Goal: Task Accomplishment & Management: Manage account settings

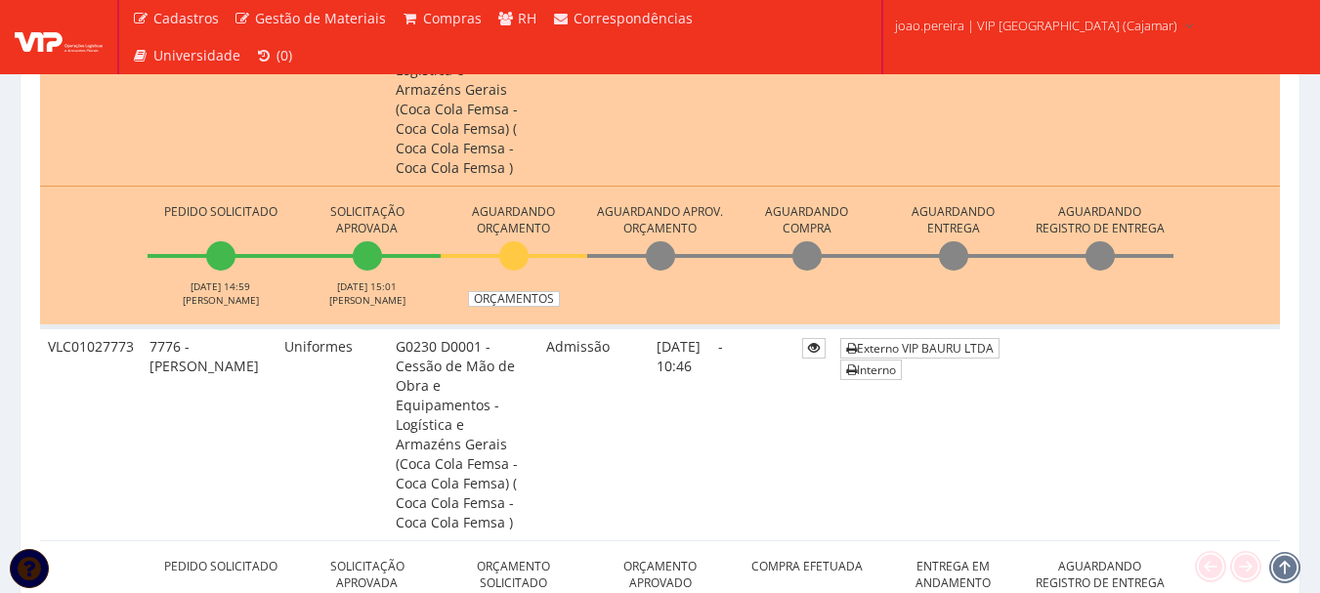
scroll to position [977, 0]
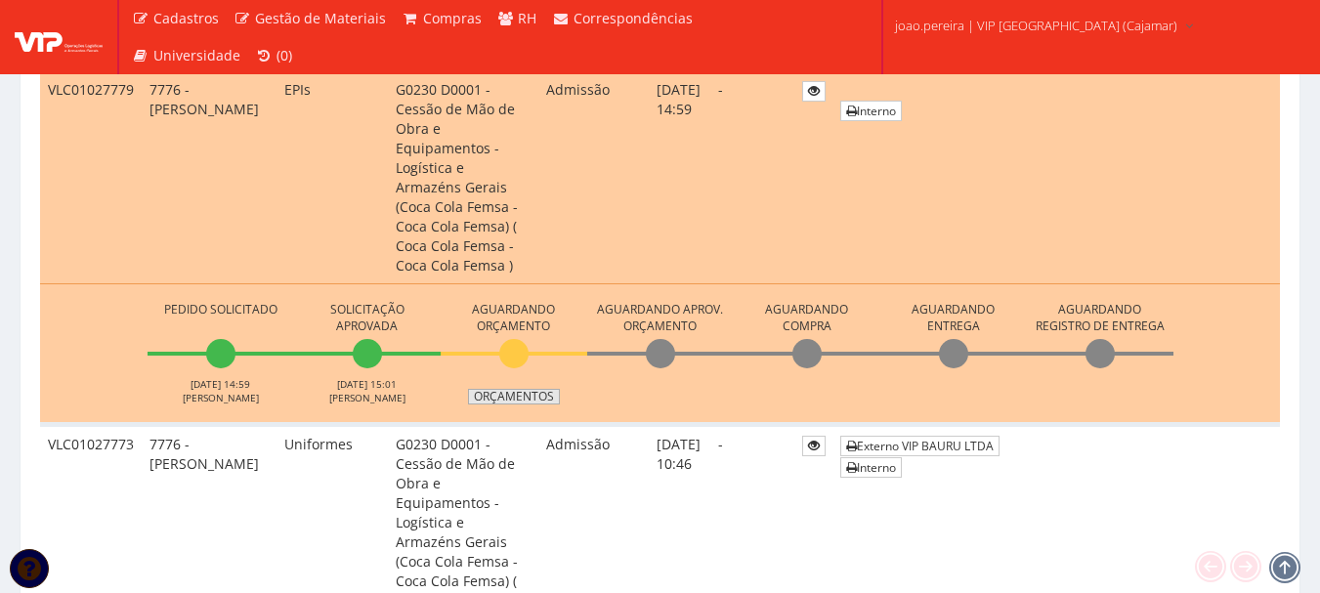
click at [516, 389] on link "Orçamentos" at bounding box center [514, 397] width 92 height 16
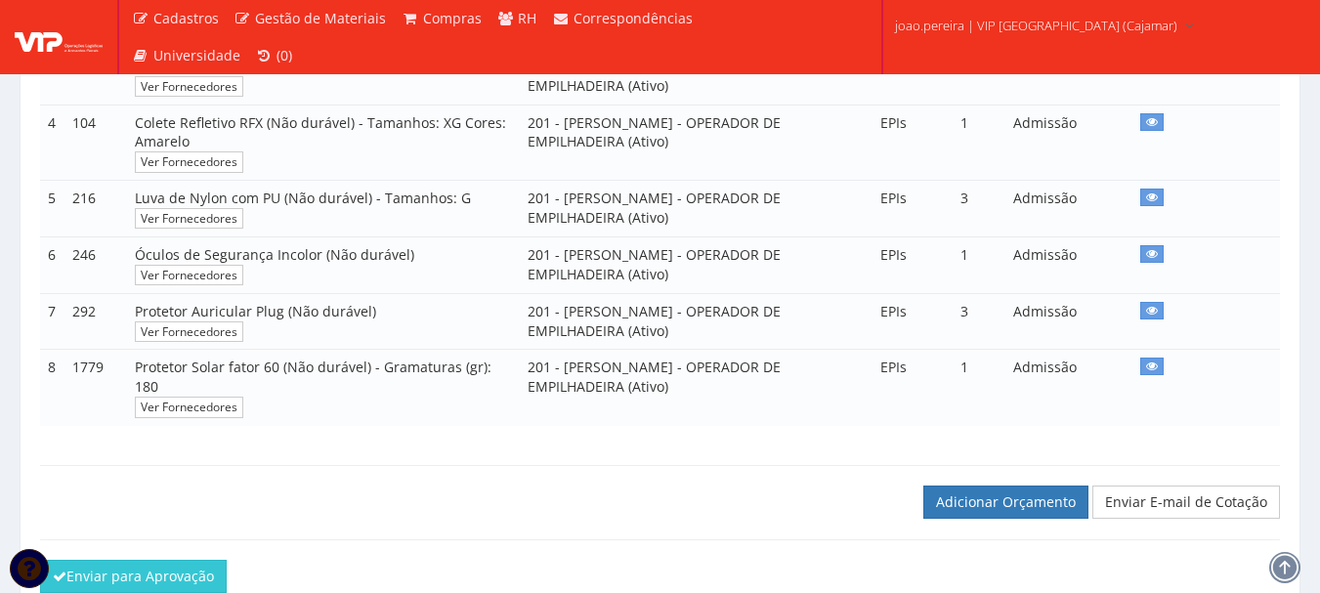
scroll to position [684, 0]
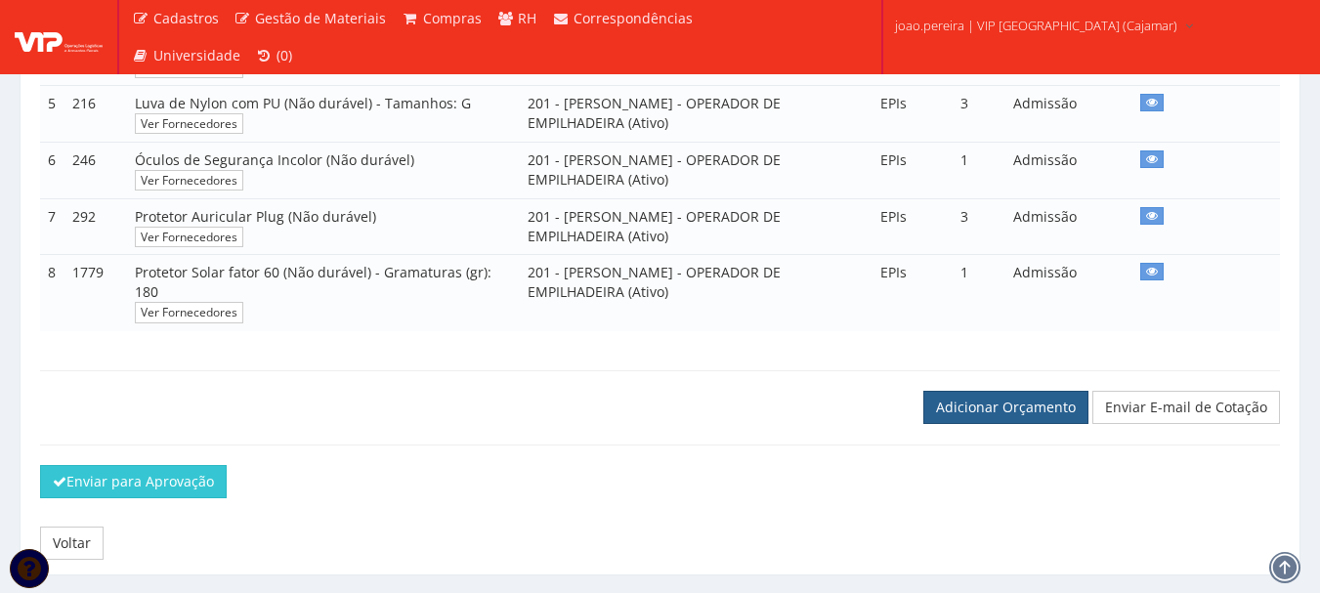
click at [1004, 418] on link "Adicionar Orçamento" at bounding box center [1005, 407] width 165 height 33
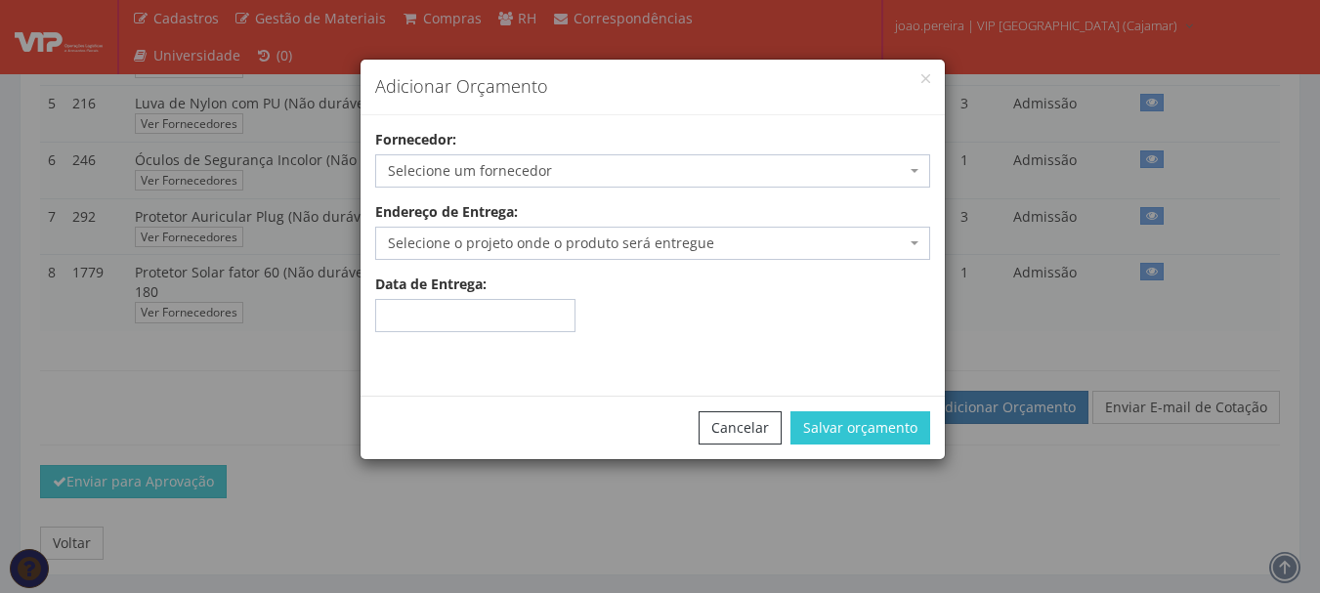
click at [529, 170] on span "Selecione um fornecedor" at bounding box center [647, 171] width 518 height 20
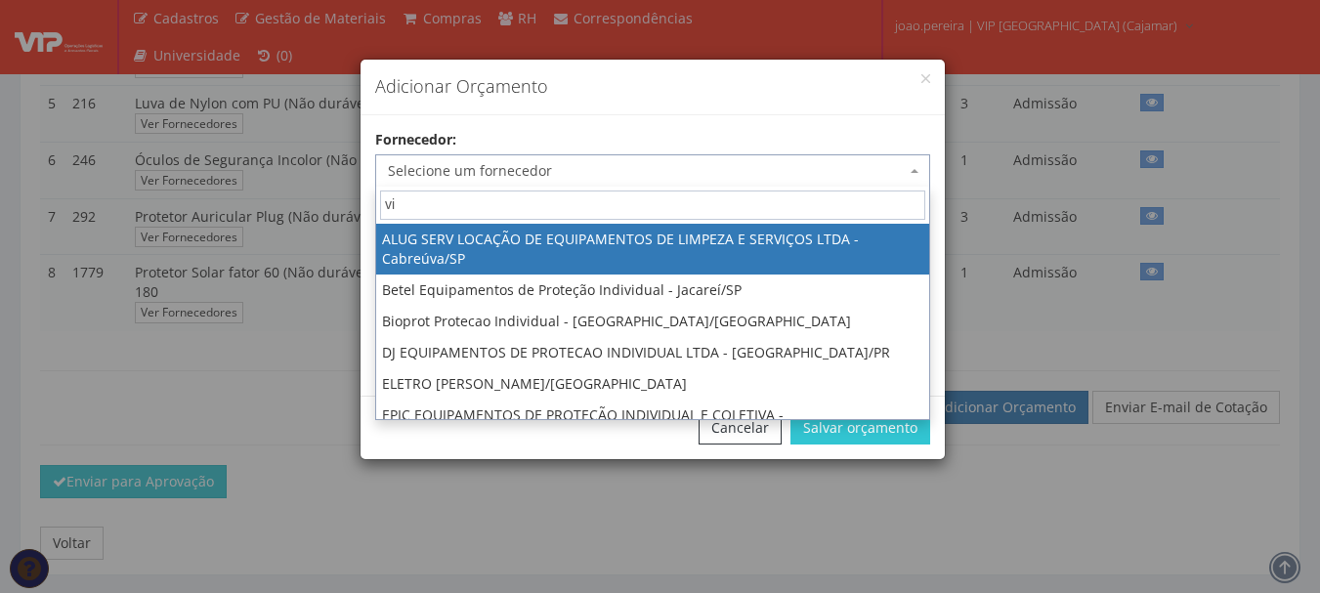
type input "vip"
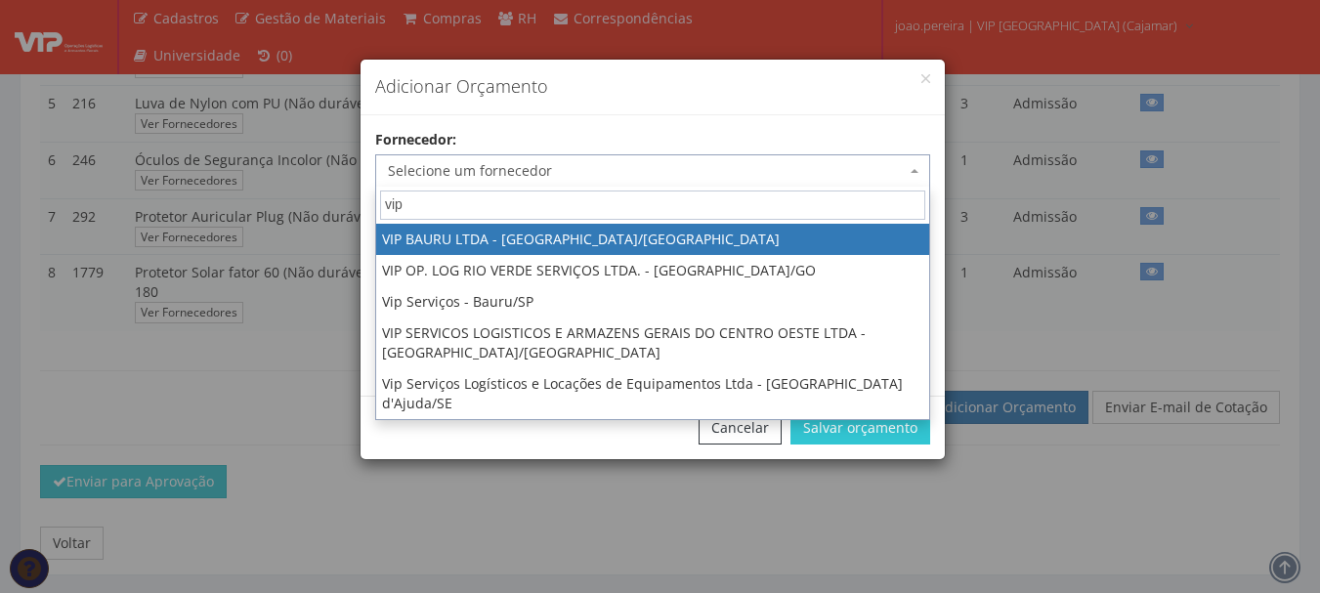
select select "532"
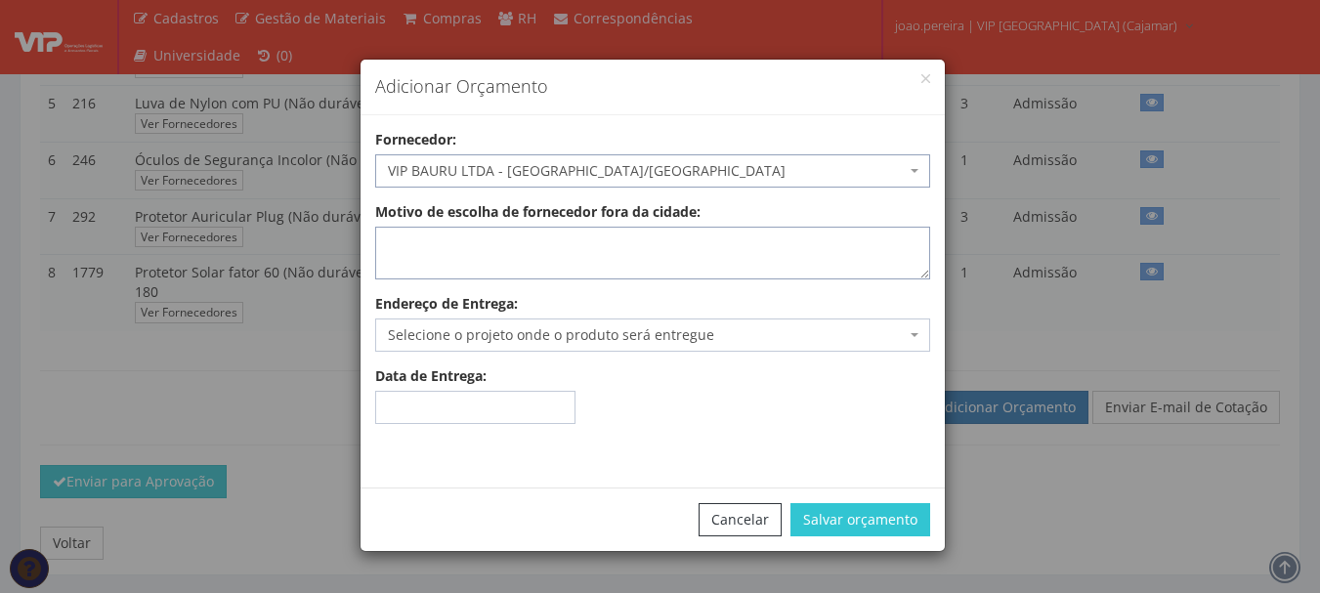
click at [537, 245] on textarea "Motivo de escolha de fornecedor fora da cidade:" at bounding box center [652, 253] width 555 height 53
type textarea "estoque"
click at [557, 331] on span "Selecione o projeto onde o produto será entregue" at bounding box center [647, 335] width 518 height 20
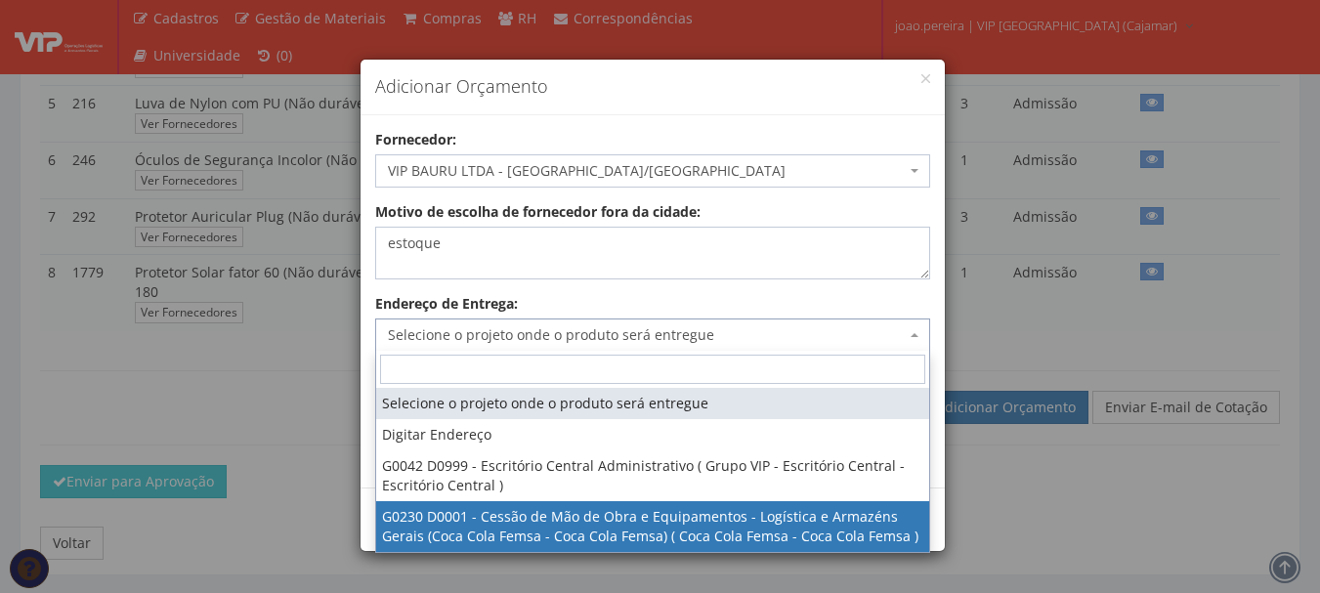
select select "230"
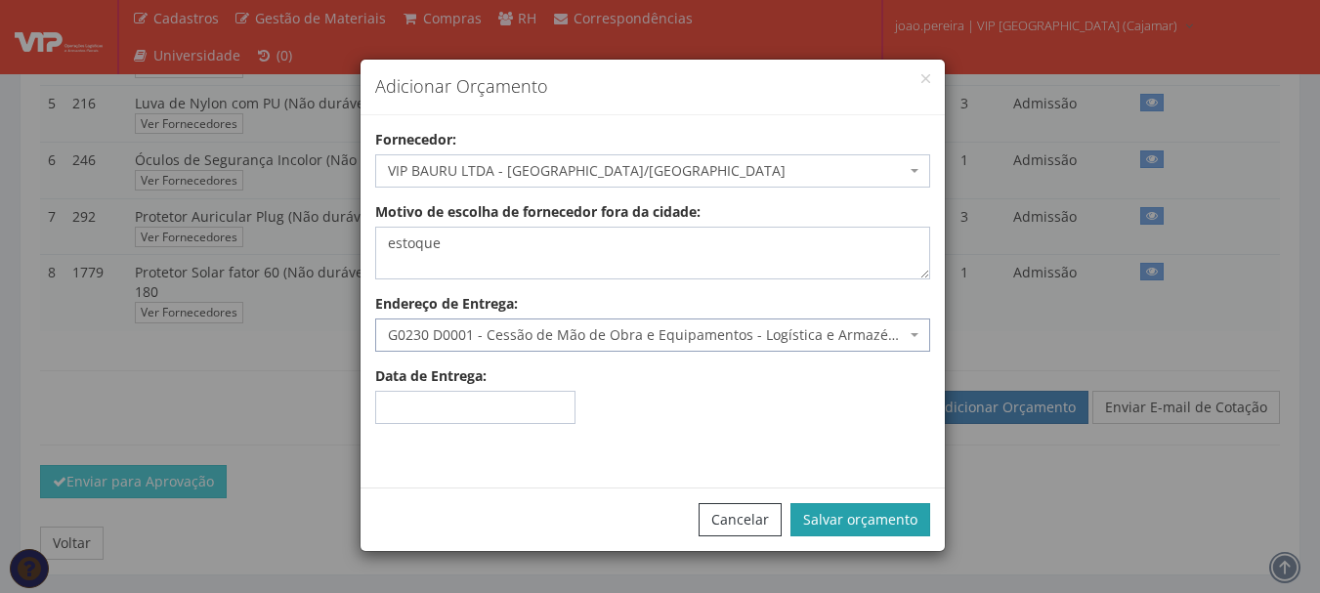
click at [867, 531] on button "Salvar orçamento" at bounding box center [861, 519] width 140 height 33
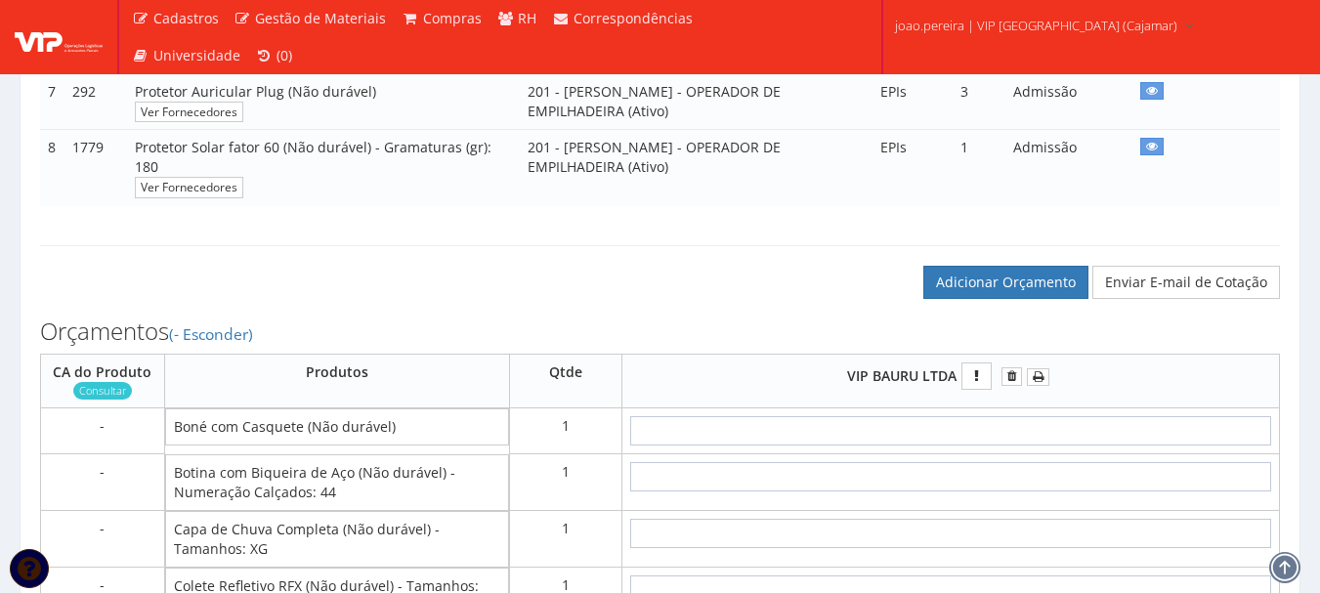
scroll to position [977, 0]
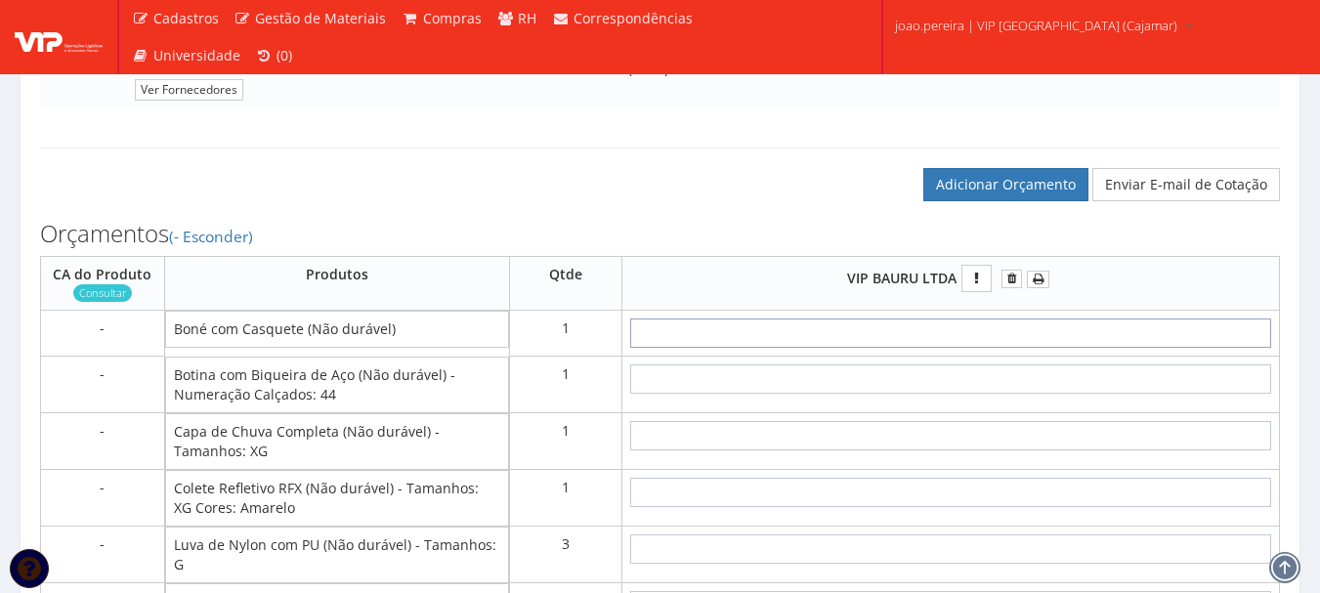
click at [1054, 348] on input "text" at bounding box center [950, 333] width 641 height 29
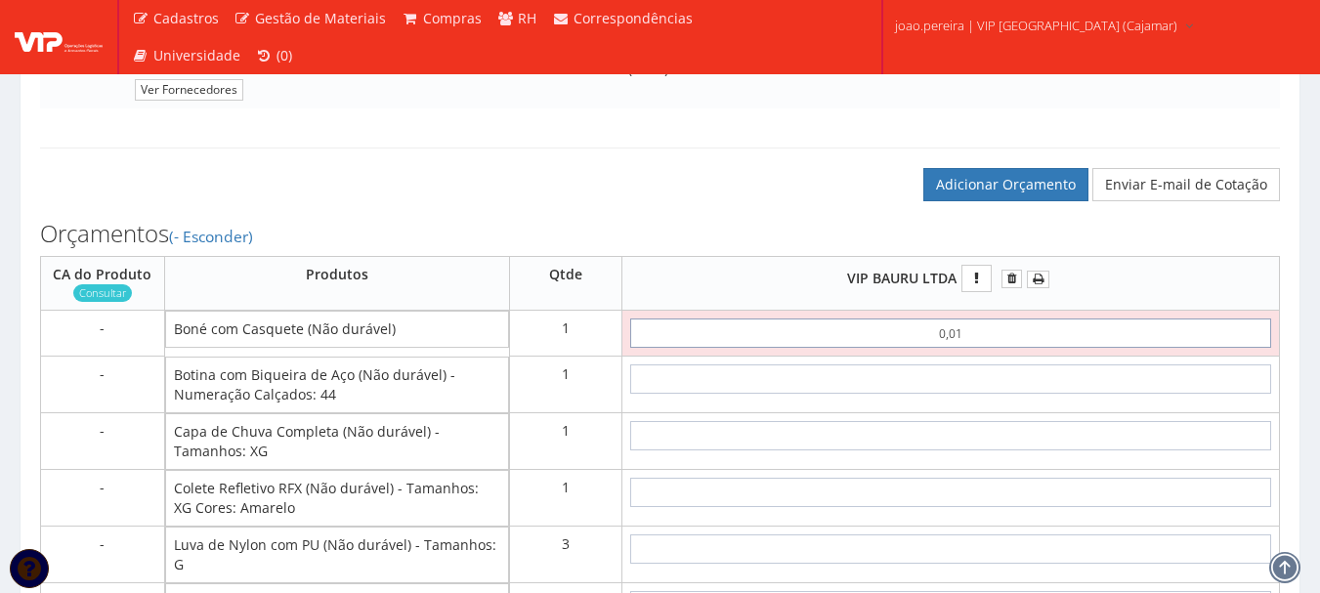
type input "0,01"
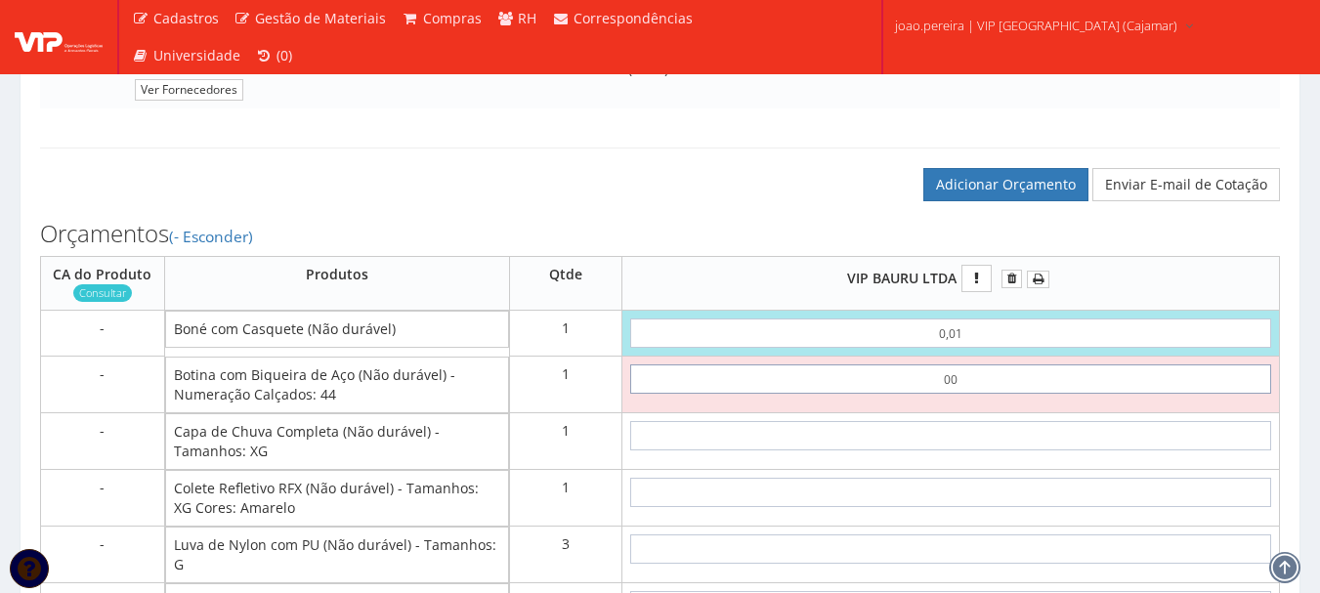
type input "0,01"
type input "0,02"
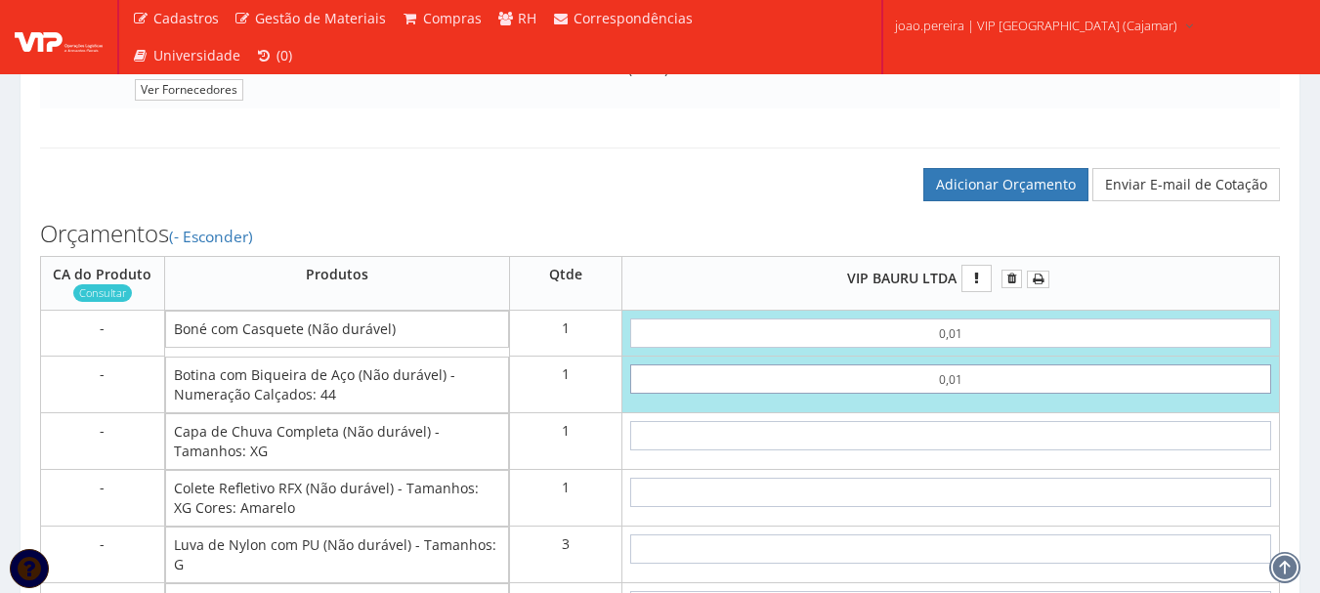
type input "0,01"
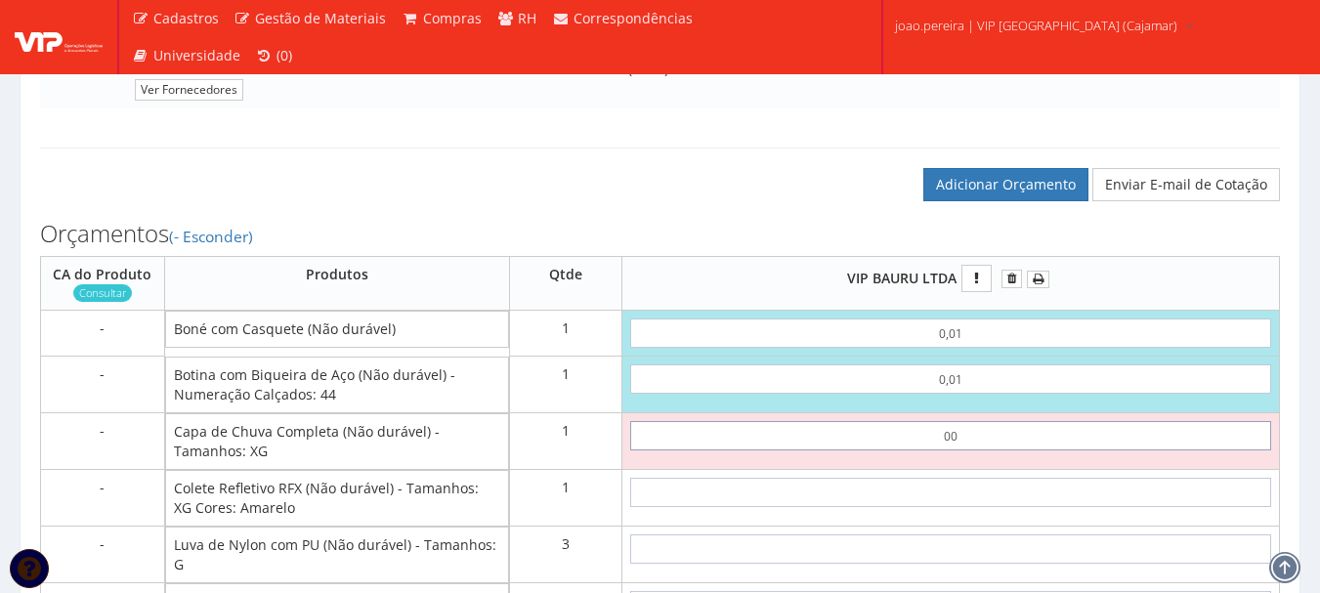
type input "0,01"
type input "0,03"
type input "0,01"
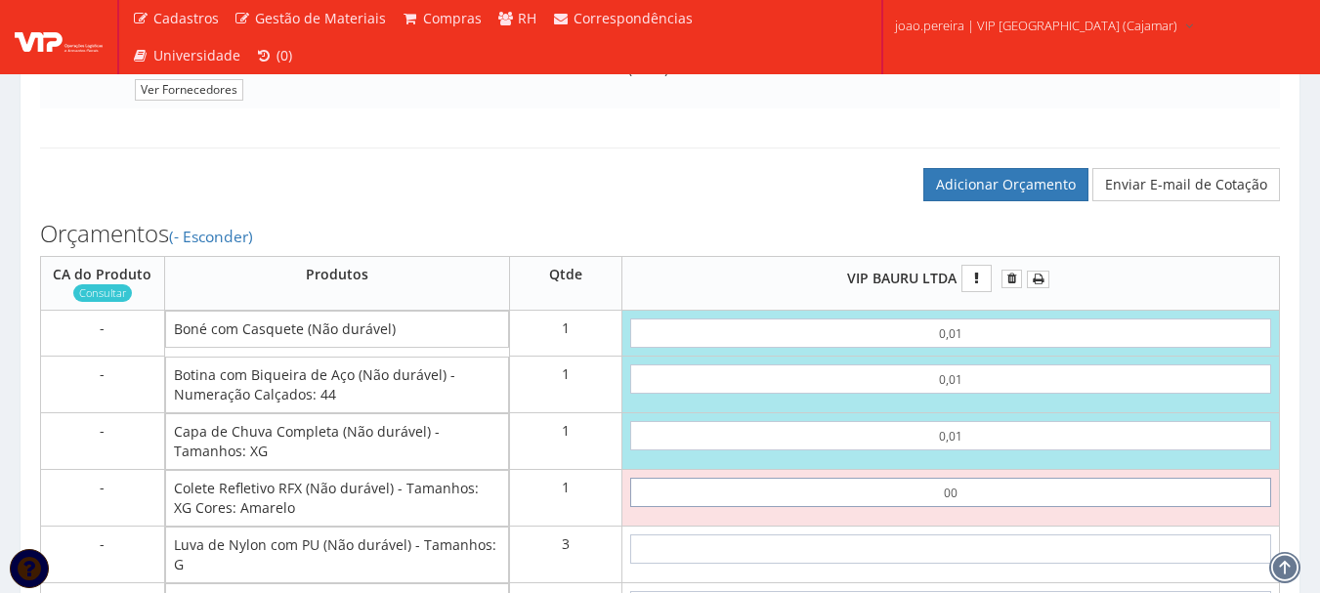
type input "0,01"
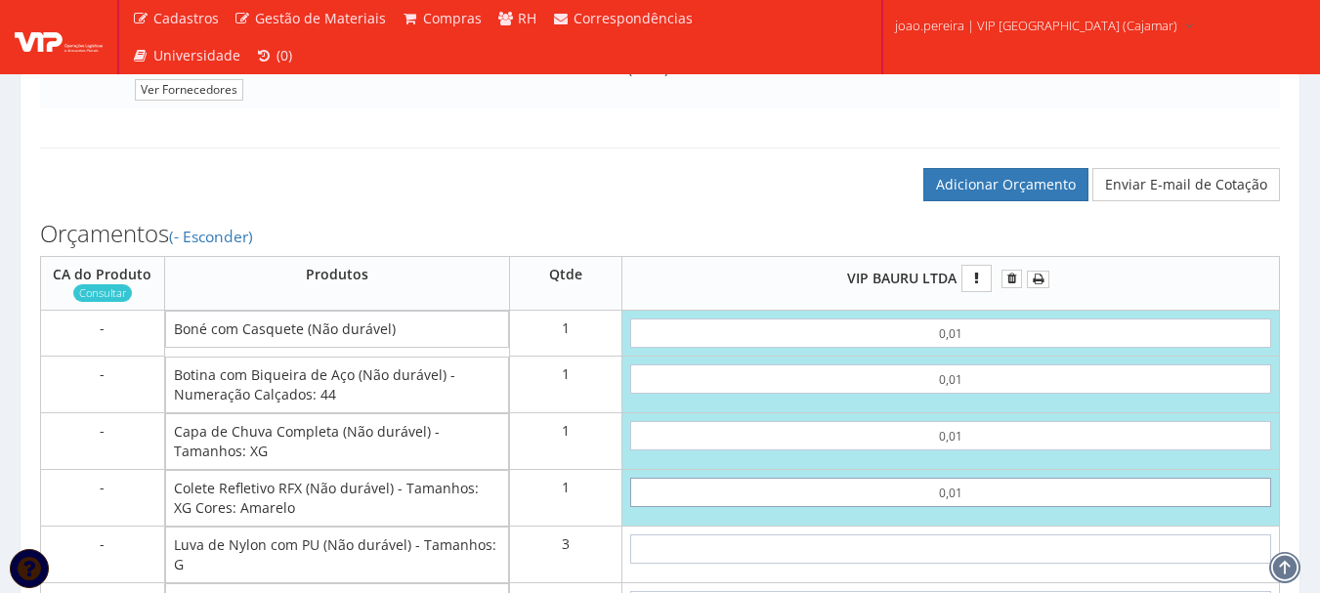
type input "0,04"
type input "0,01"
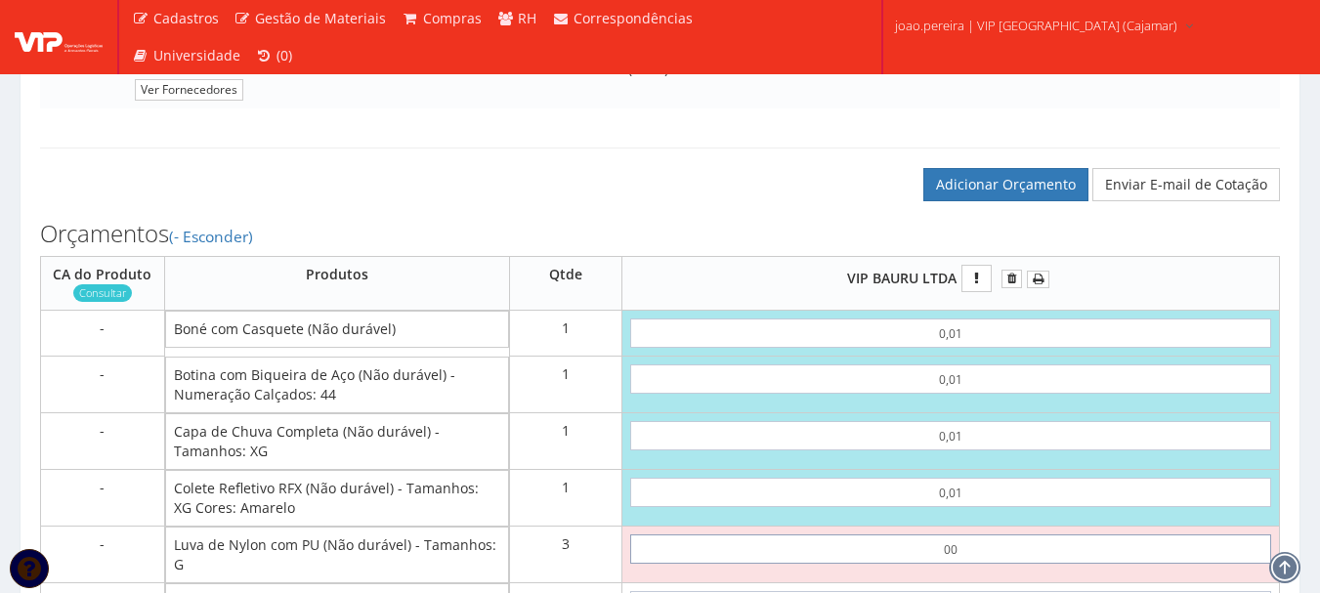
type input "0,01"
type input "0,07"
type input "0,01"
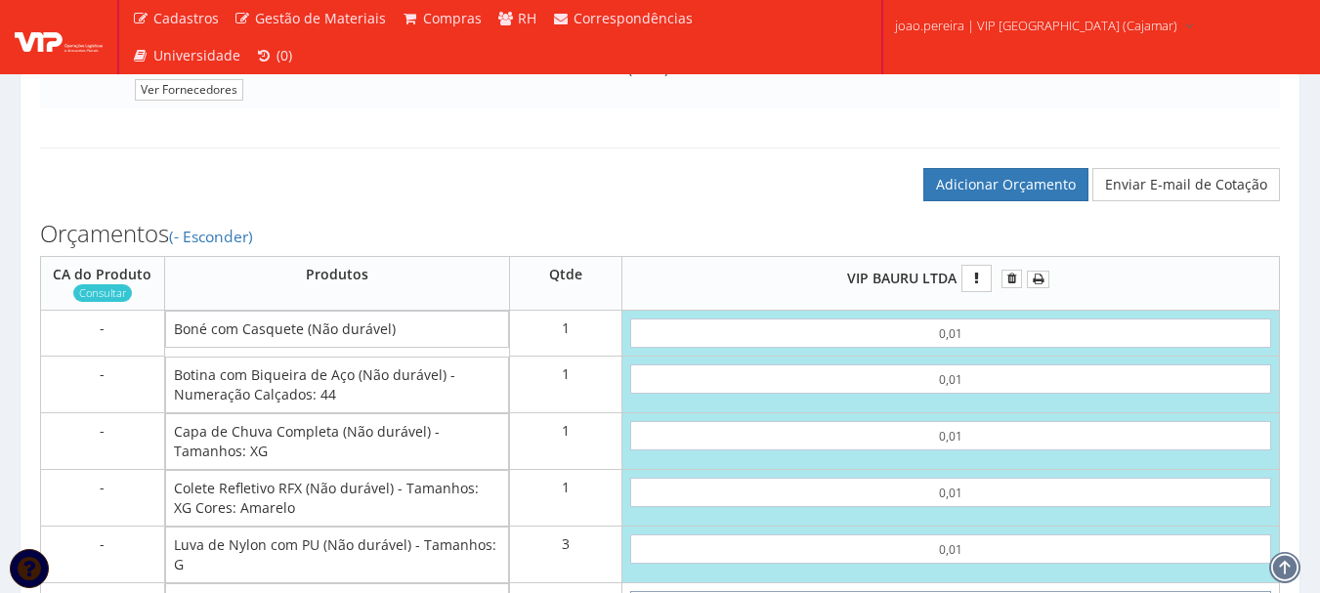
scroll to position [1306, 0]
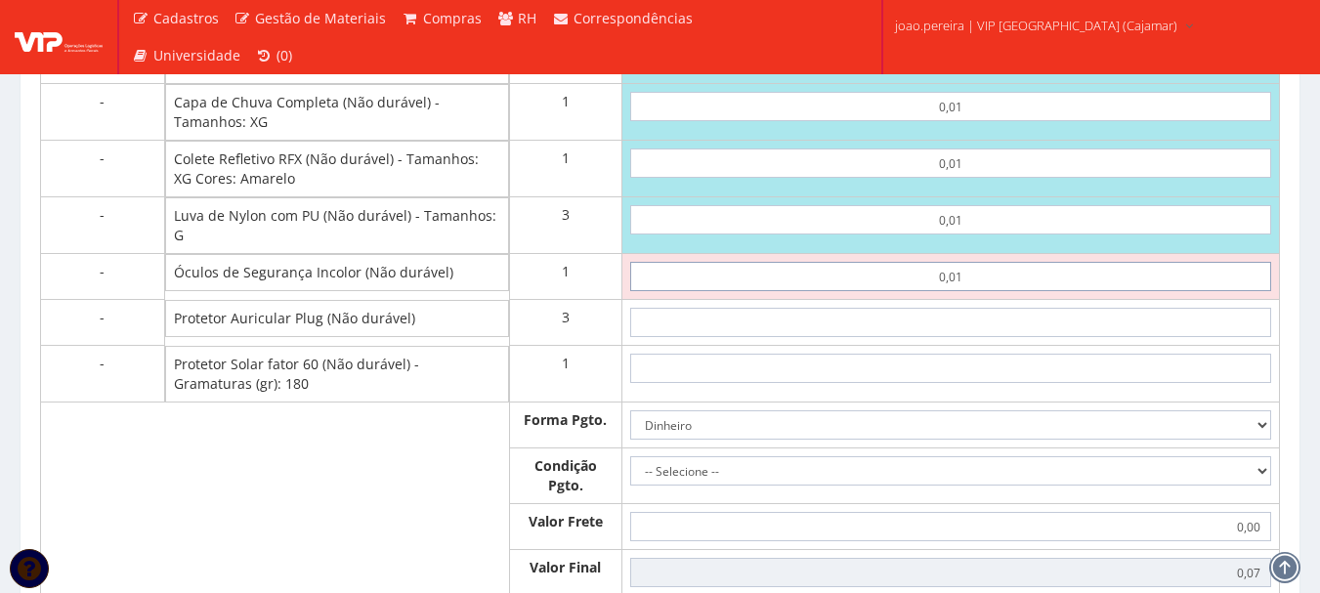
type input "0,01"
type input "0,08"
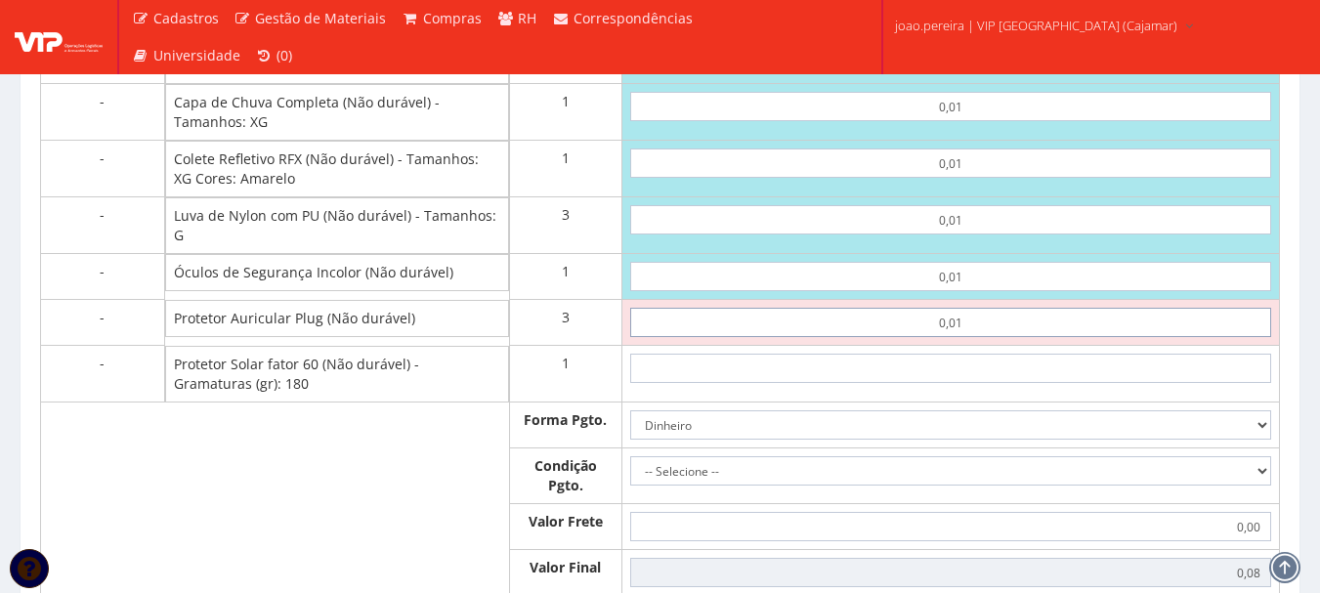
type input "0,01"
type input "0,11"
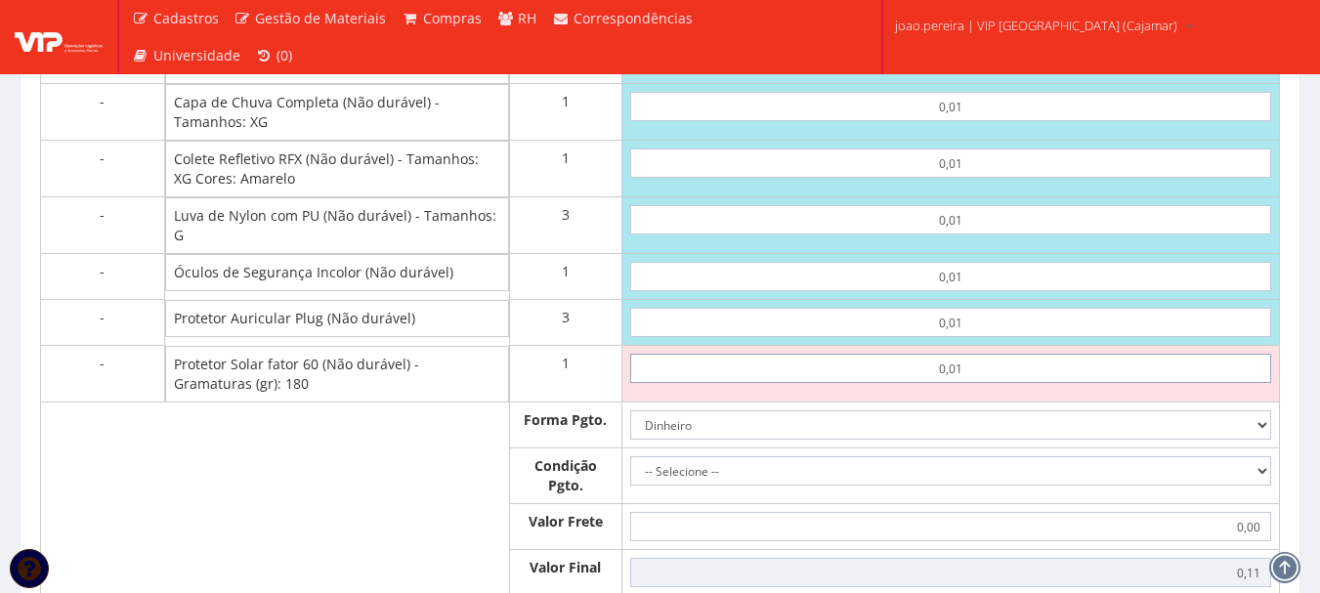
type input "0,01"
type input "0,12"
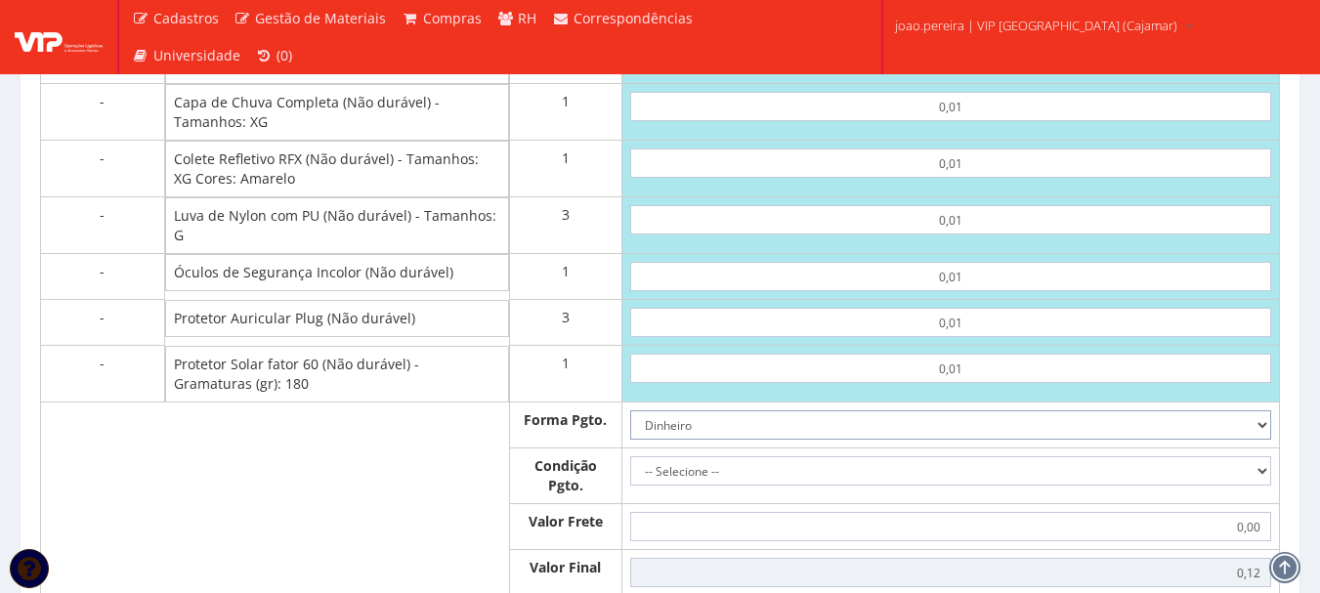
click at [1261, 439] on select "Dinheiro Boleto Bancário Depósito Transferência Bancária Cartão de Crédito Cart…" at bounding box center [950, 424] width 641 height 29
click at [751, 197] on td "0,01" at bounding box center [951, 169] width 658 height 57
click at [1162, 485] on select "-- Selecione -- À vista 7 dias 10 dias" at bounding box center [950, 470] width 641 height 29
select select "0"
click at [630, 476] on select "-- Selecione -- À vista 7 dias 10 dias" at bounding box center [950, 470] width 641 height 29
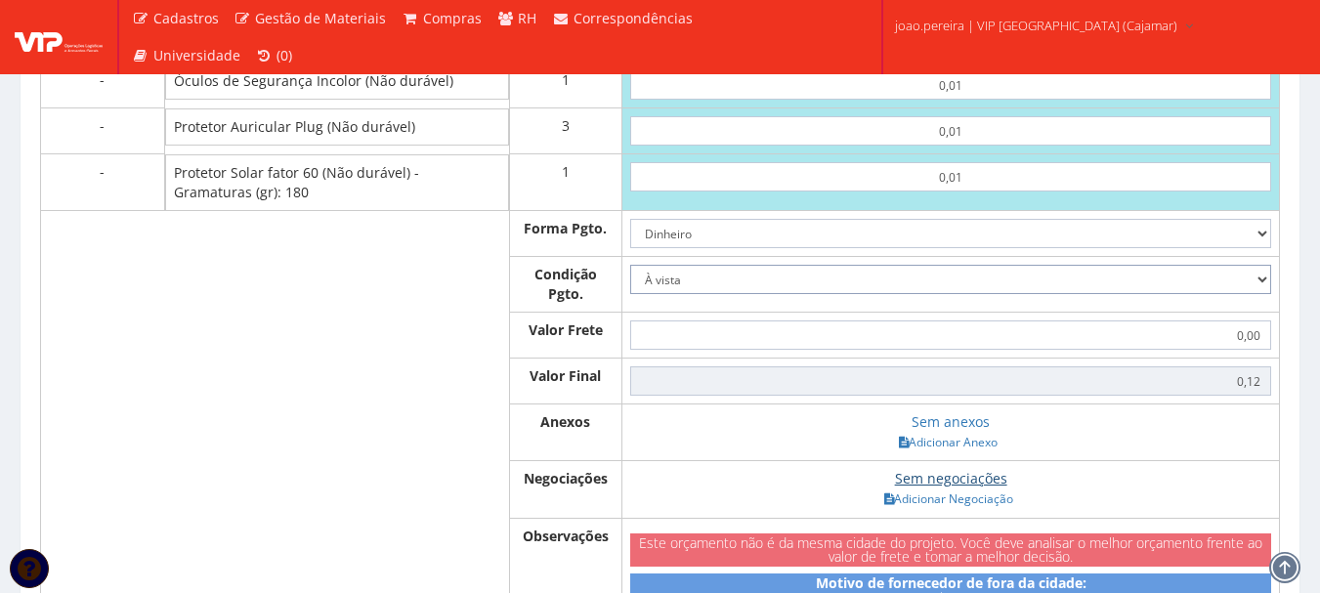
scroll to position [1502, 0]
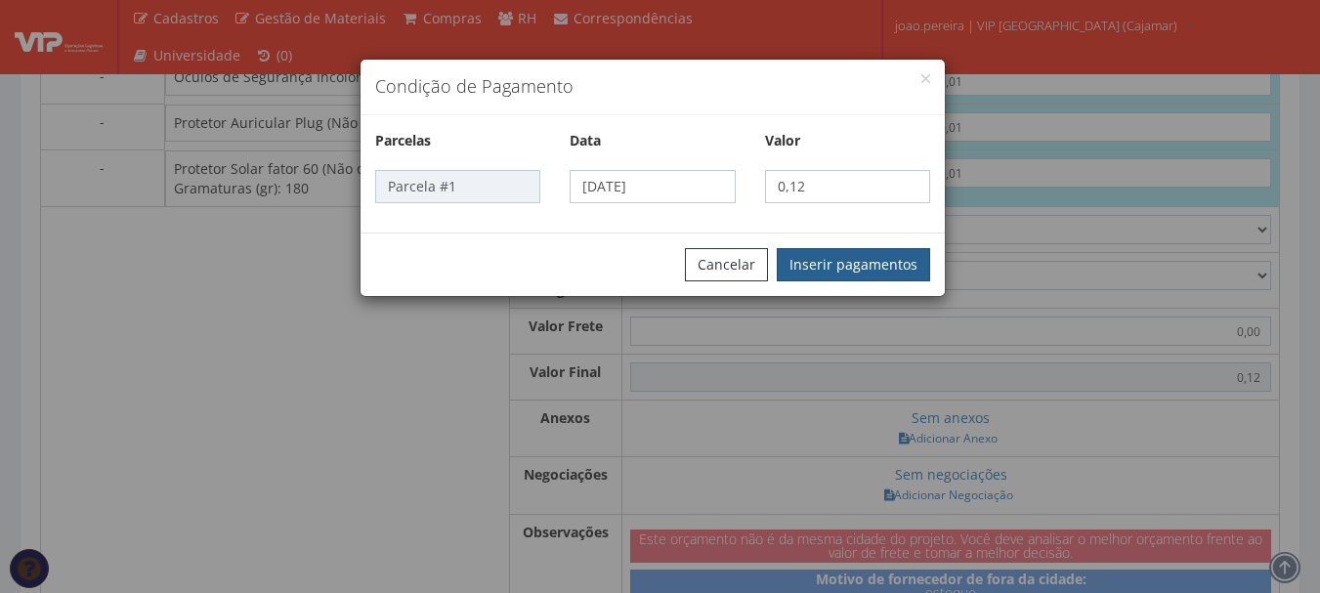
click at [915, 252] on button "Inserir pagamentos" at bounding box center [853, 264] width 153 height 33
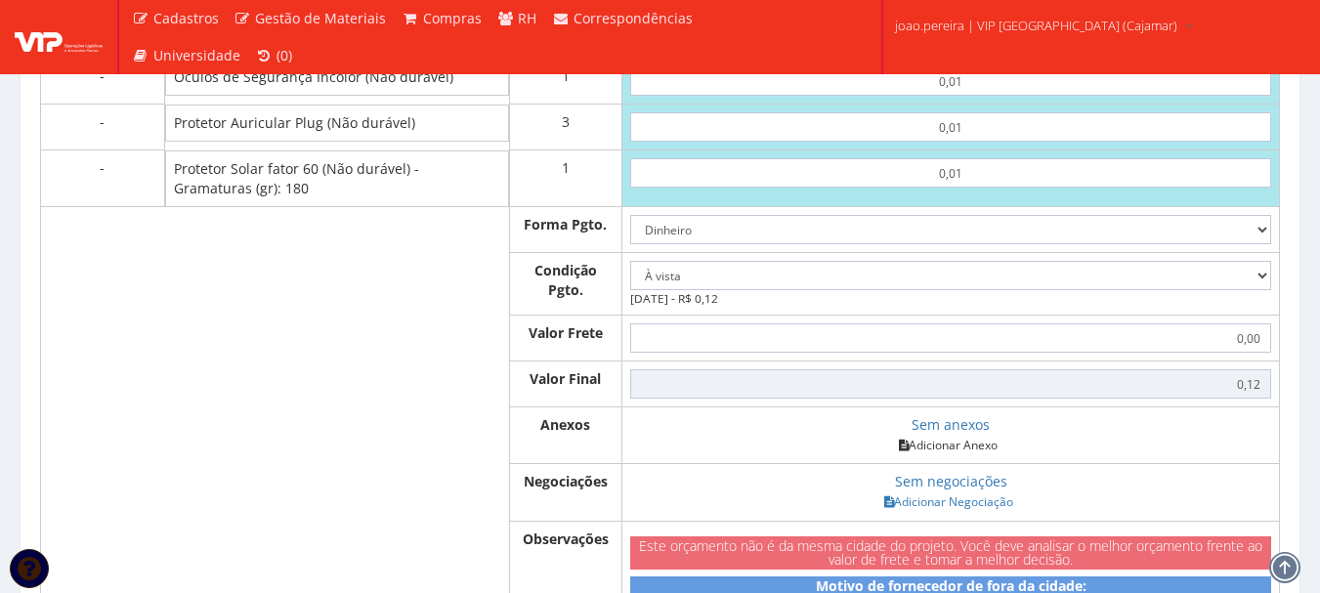
click at [964, 455] on link "Adicionar Anexo" at bounding box center [948, 445] width 110 height 21
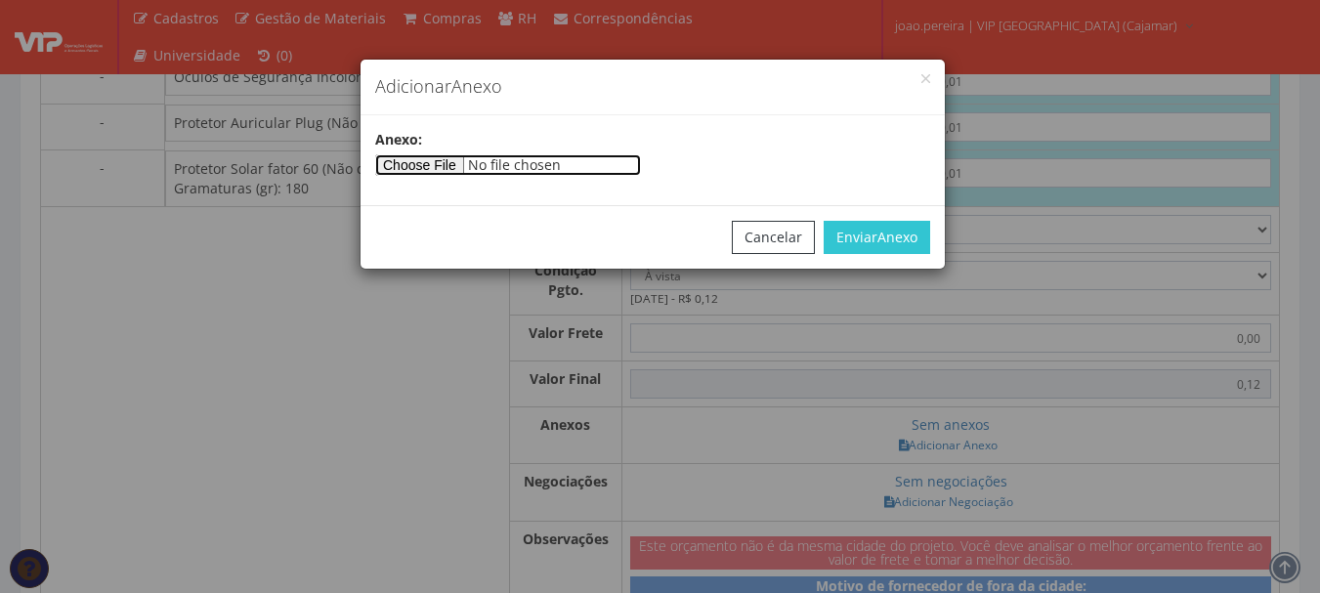
click at [478, 168] on input"] "file" at bounding box center [508, 164] width 266 height 21
type input"] "C:\fakepath\PEDIDOS SEM NOTA FISCAL ESTOQUE.docx"
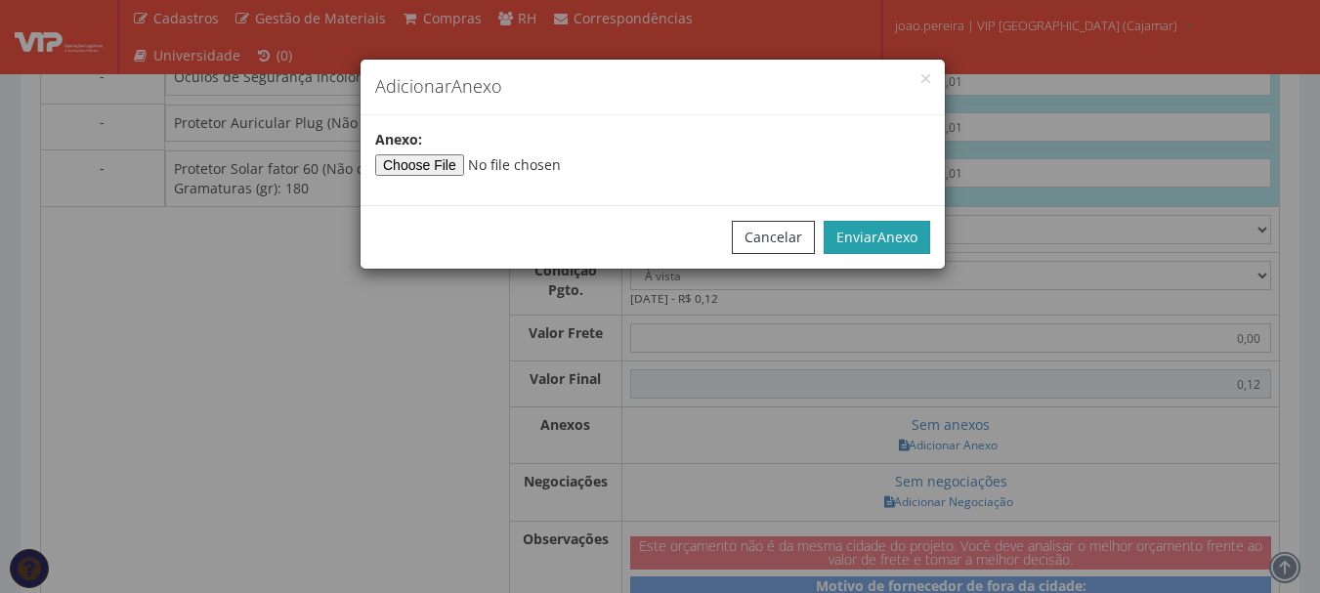
click at [873, 245] on button "Enviar Anexo" at bounding box center [877, 237] width 107 height 33
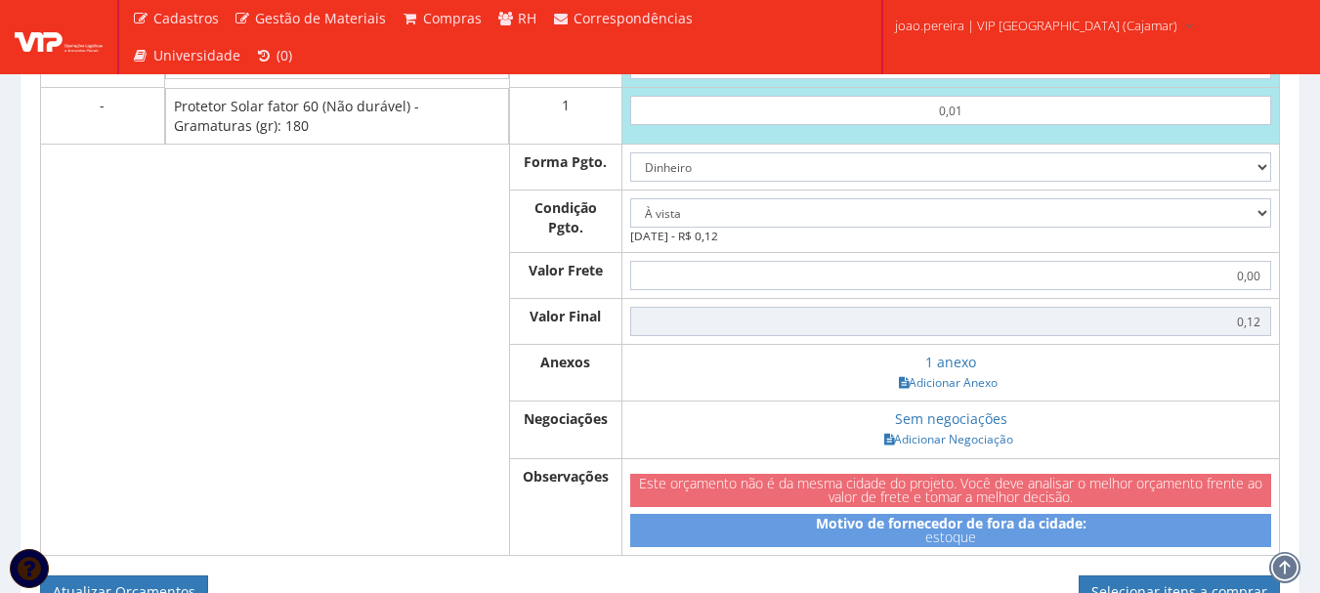
scroll to position [1600, 0]
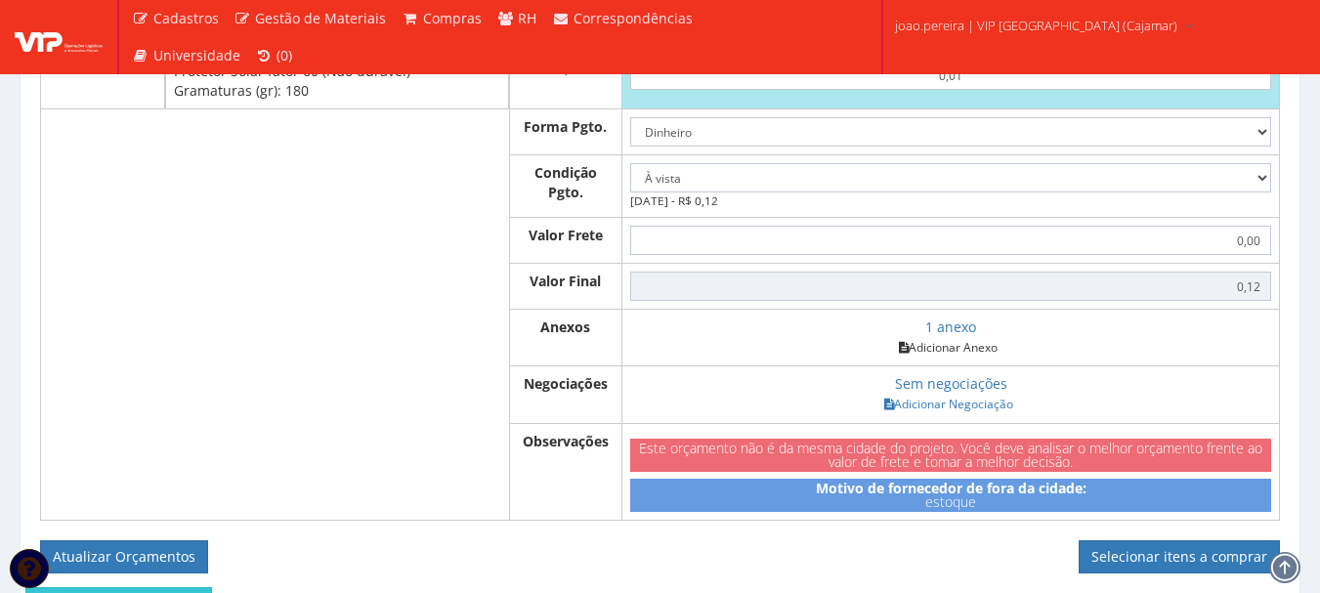
click at [971, 358] on link "Adicionar Anexo" at bounding box center [948, 347] width 110 height 21
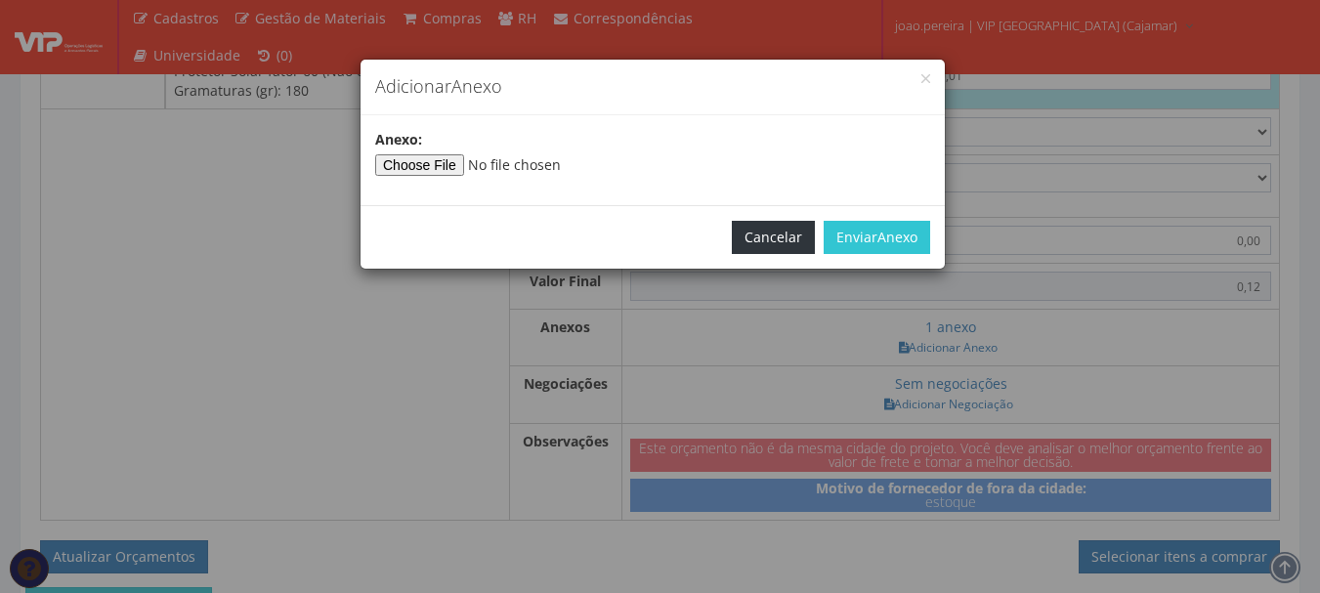
click at [776, 235] on button "Cancelar" at bounding box center [773, 237] width 83 height 33
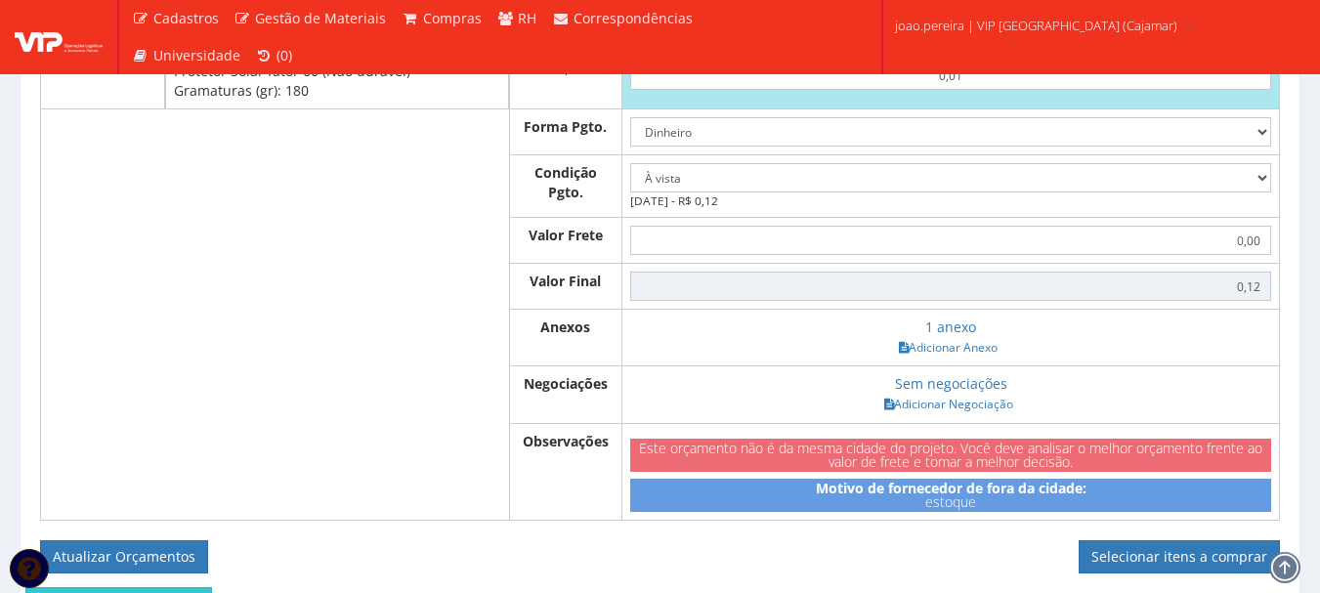
click at [1116, 366] on td "1 anexo Adicionar Anexo" at bounding box center [951, 338] width 658 height 57
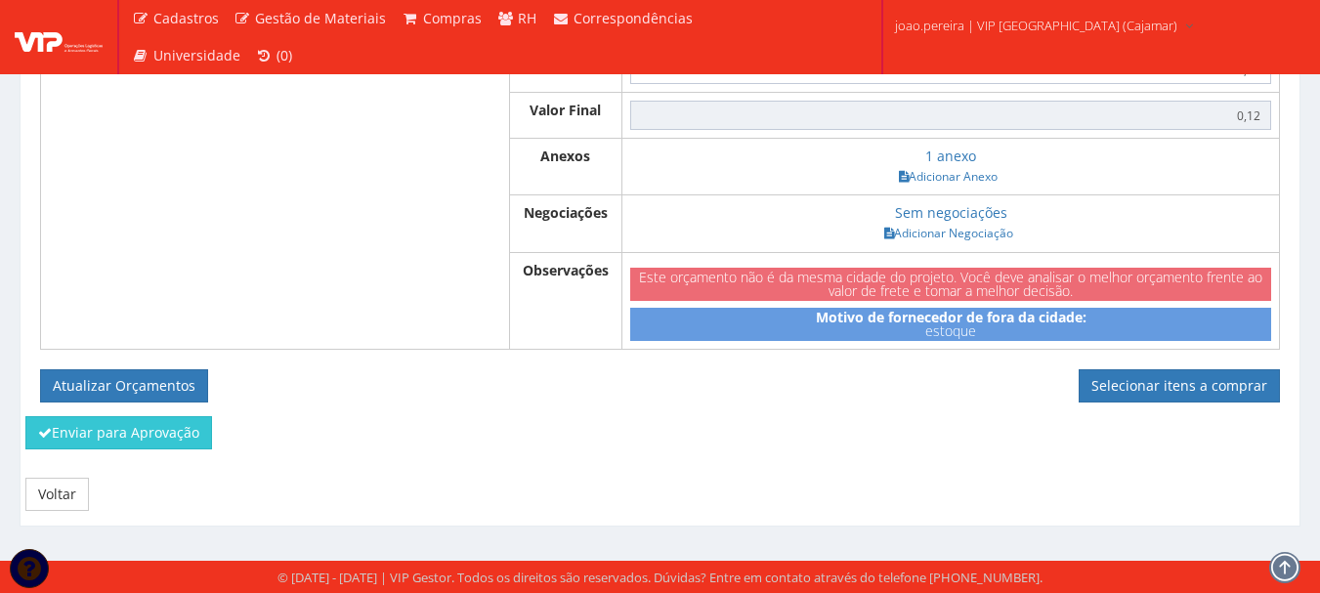
scroll to position [1790, 0]
click at [119, 391] on button "Atualizar Orçamentos" at bounding box center [124, 385] width 168 height 33
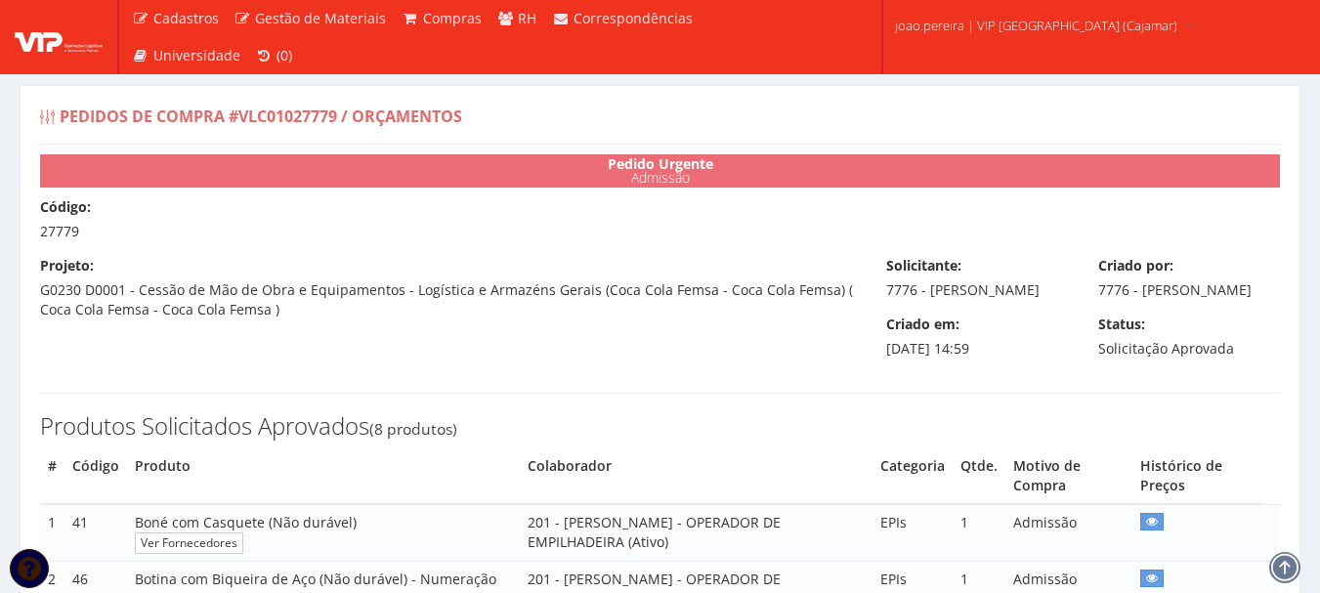
select select "0"
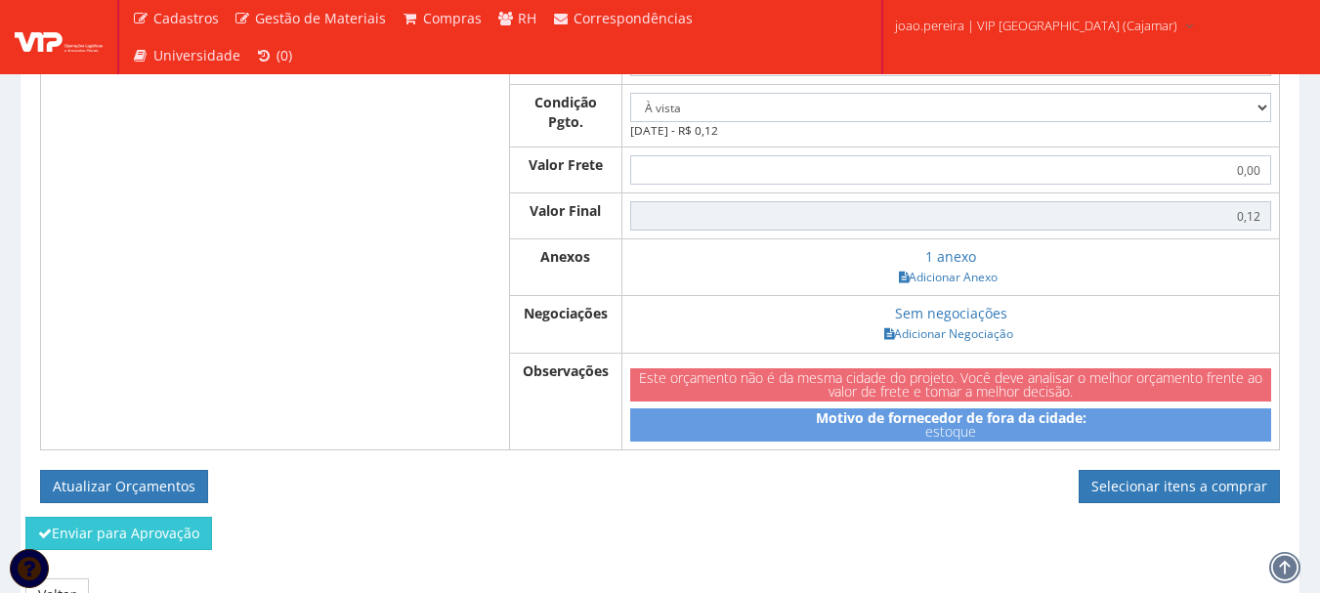
scroll to position [1661, 0]
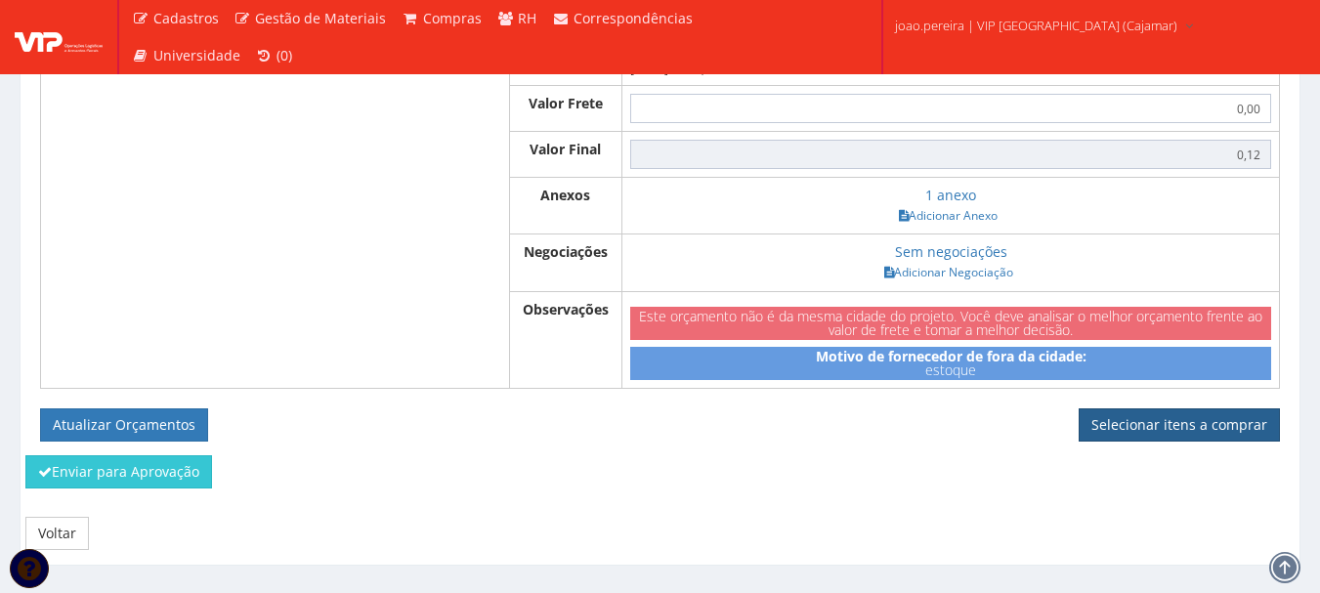
click at [1206, 442] on link "Selecionar itens a comprar" at bounding box center [1179, 424] width 201 height 33
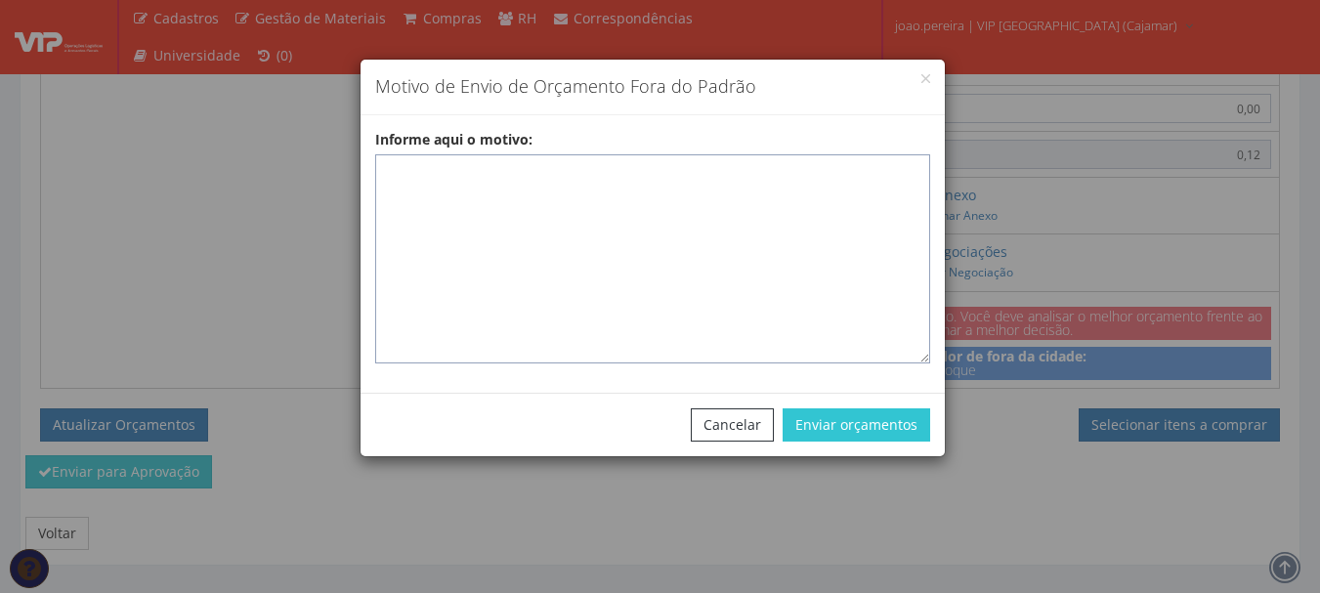
click at [474, 171] on textarea "Informe aqui o motivo:" at bounding box center [652, 258] width 555 height 209
paste textarea "EPIS ou UNIFORMES - Pedido de compra para emissão de ficha de EPIS ou Uniformes…"
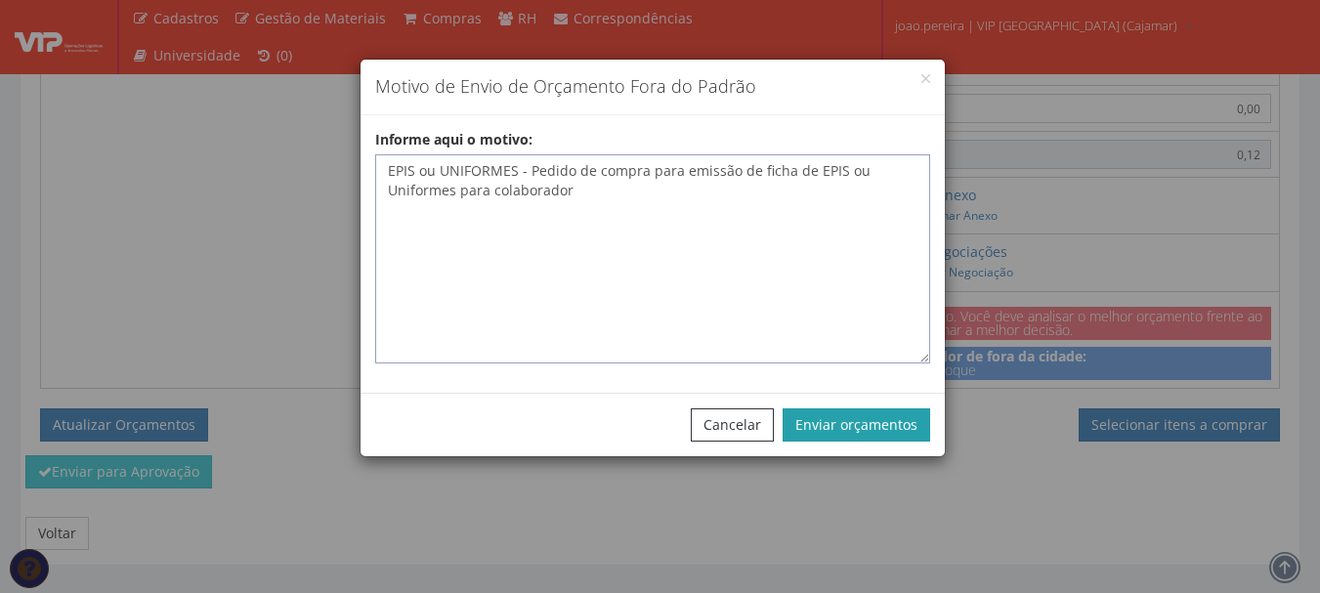
type textarea "EPIS ou UNIFORMES - Pedido de compra para emissão de ficha de EPIS ou Uniformes…"
click at [902, 412] on button "Enviar orçamentos" at bounding box center [857, 424] width 148 height 33
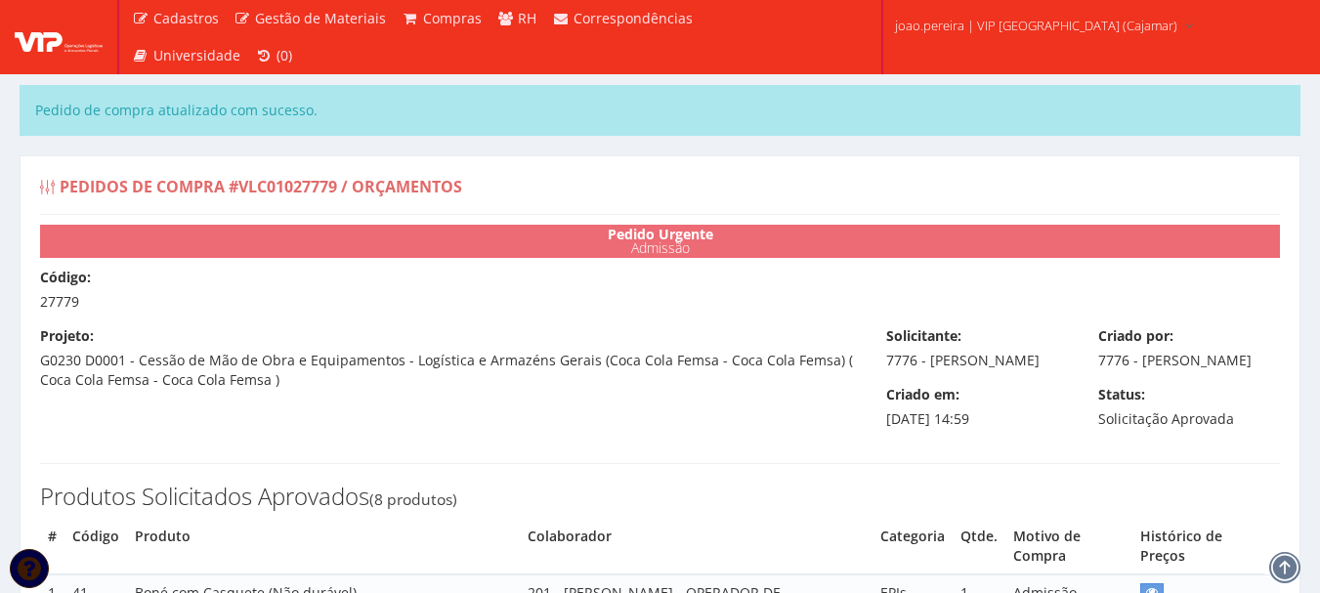
select select "0"
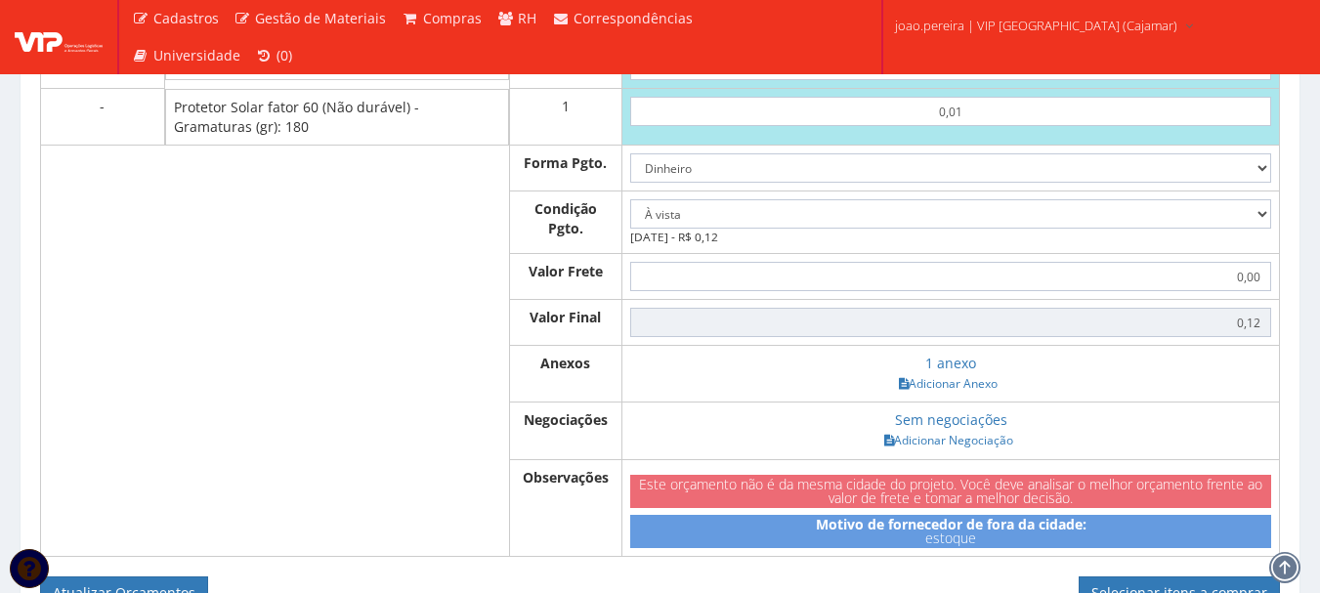
scroll to position [1857, 0]
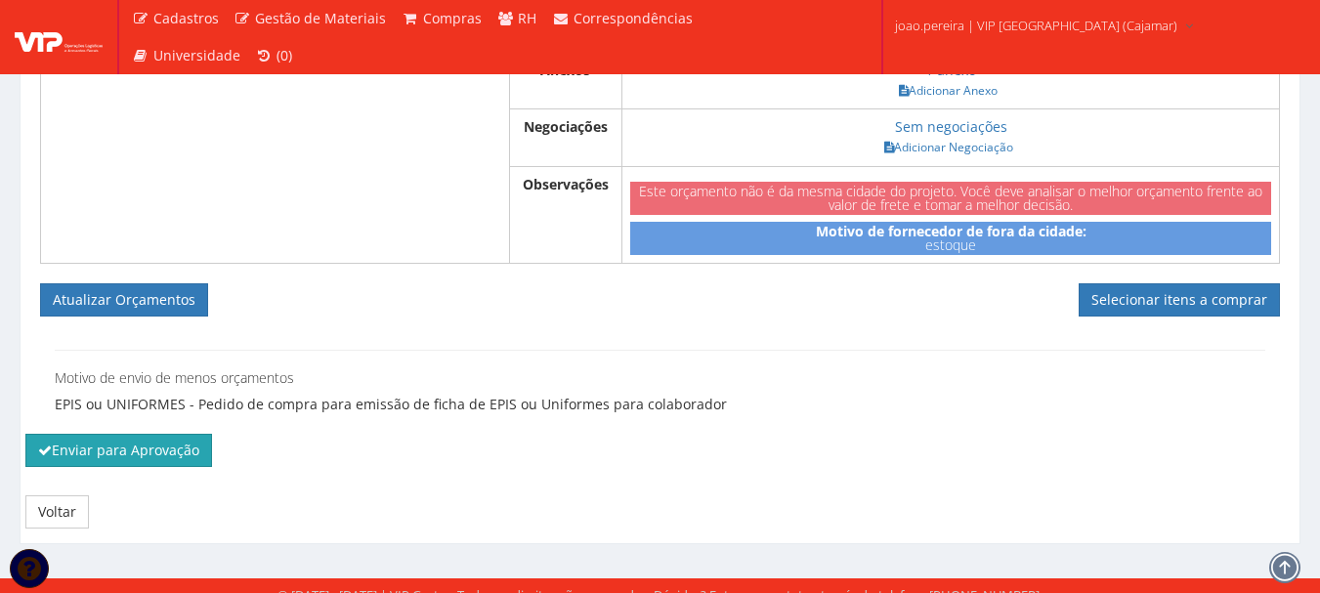
click at [144, 463] on button "Enviar para Aprovação" at bounding box center [118, 450] width 187 height 33
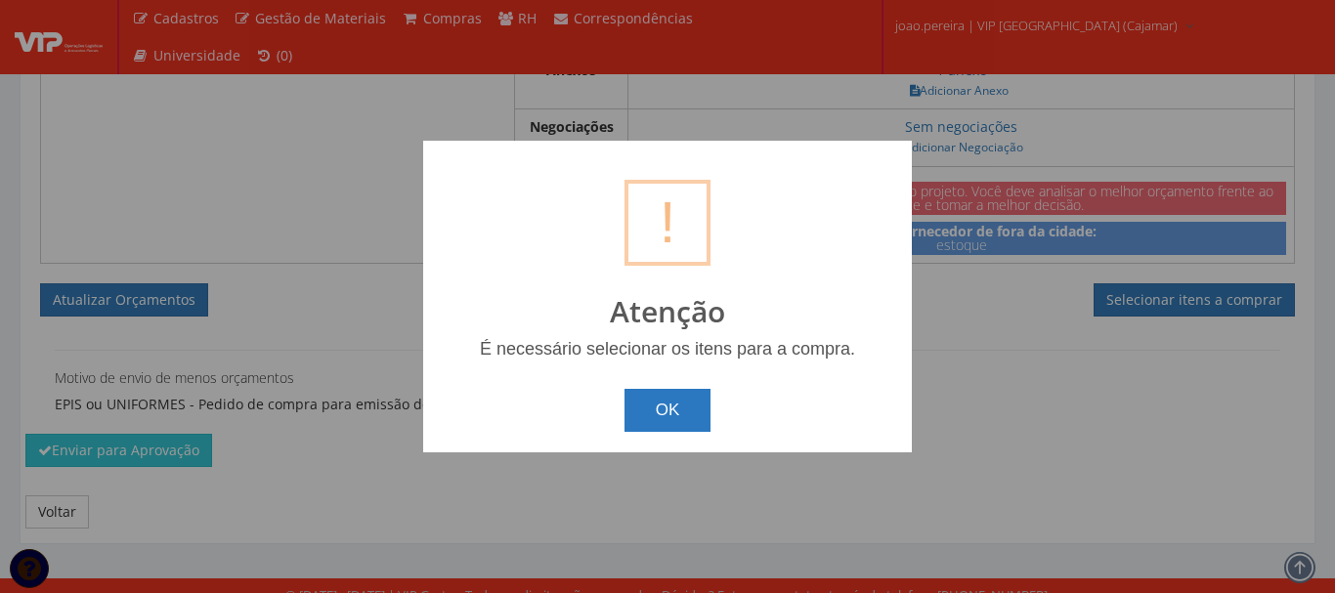
click at [679, 411] on button "OK" at bounding box center [667, 410] width 87 height 43
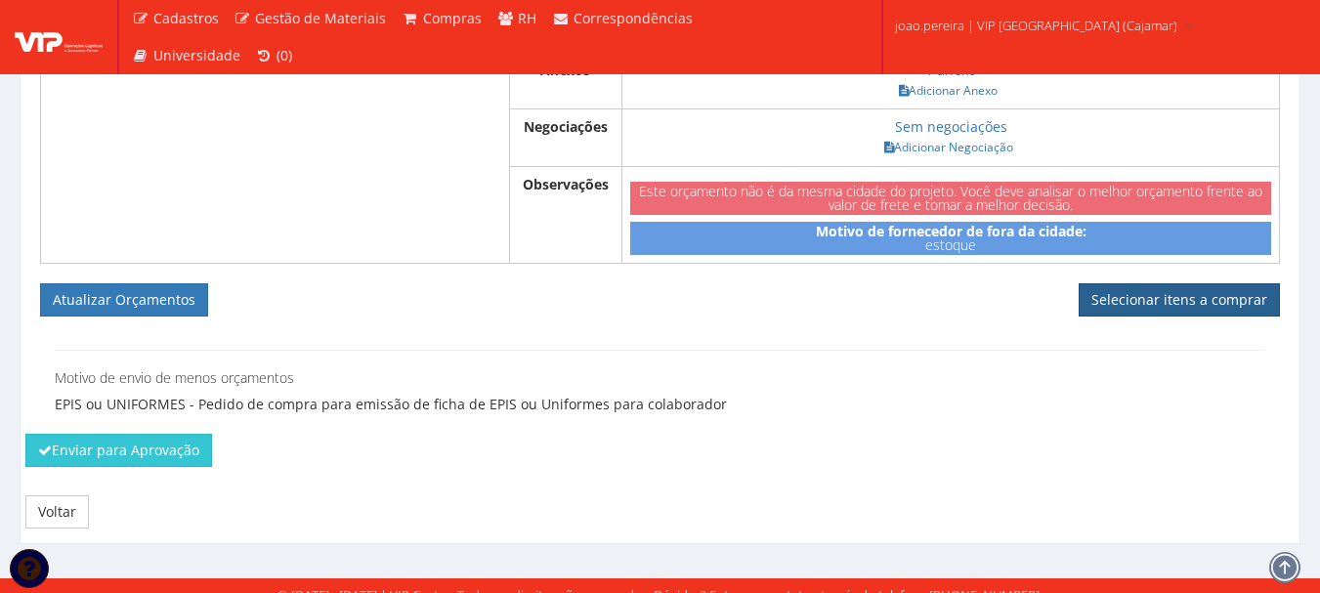
click at [1173, 312] on link "Selecionar itens a comprar" at bounding box center [1179, 299] width 201 height 33
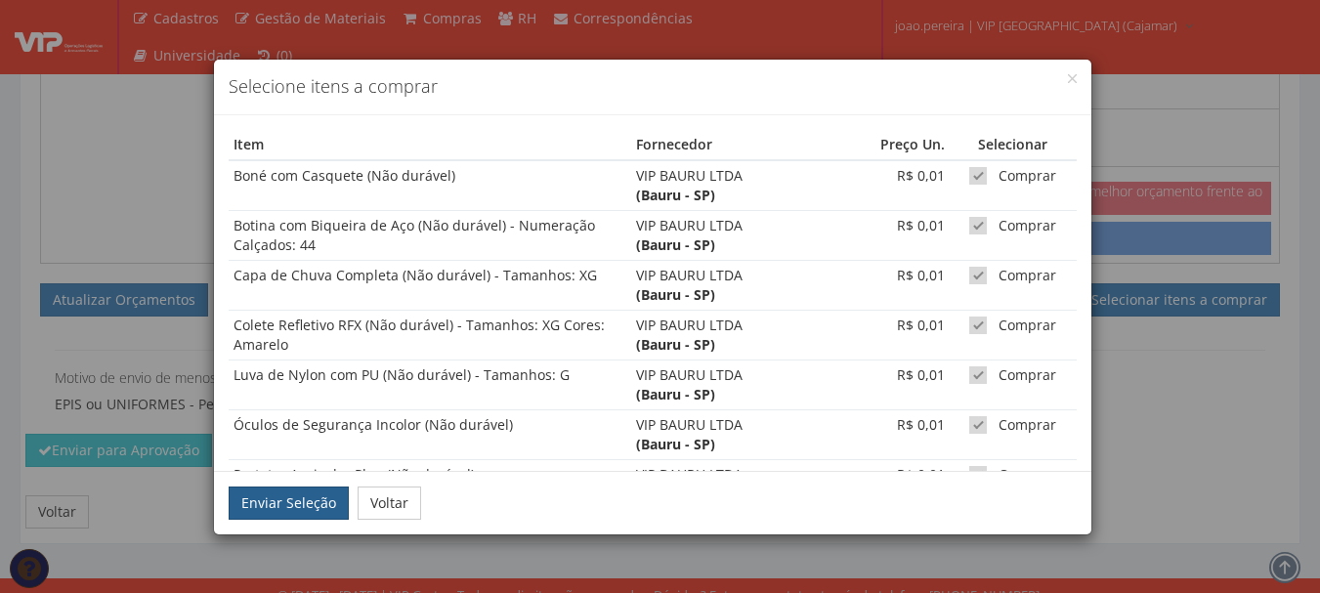
click at [304, 494] on button "Enviar Seleção" at bounding box center [289, 503] width 120 height 33
click at [279, 512] on button "Enviar Seleção" at bounding box center [289, 503] width 120 height 33
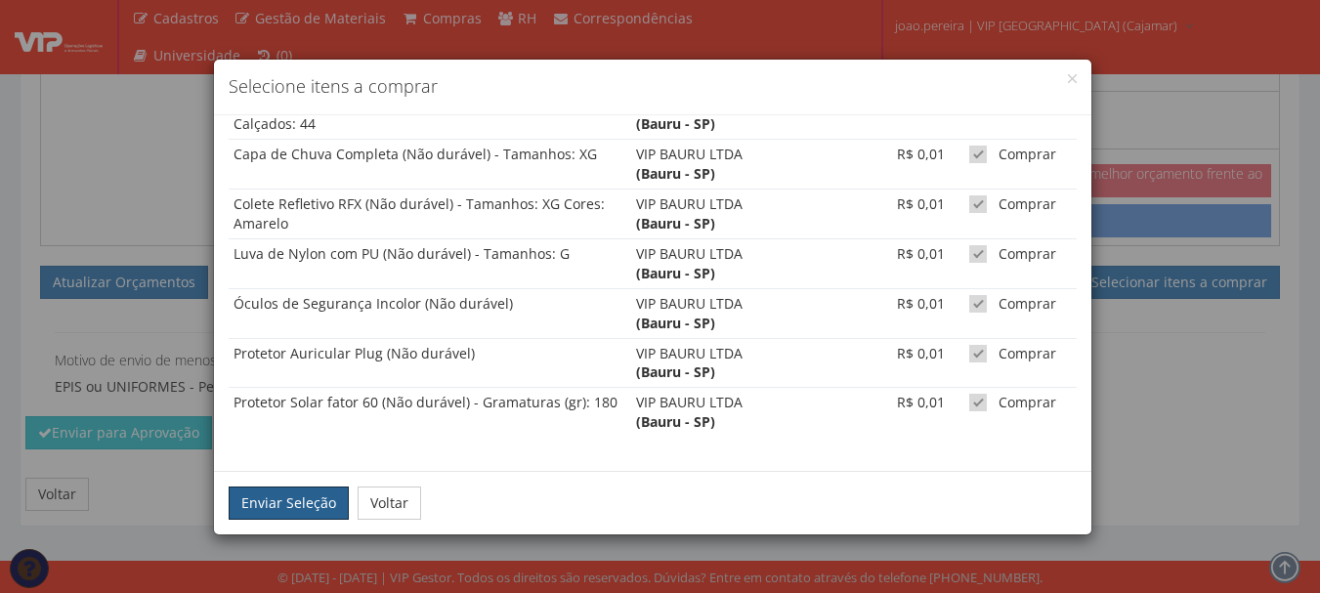
scroll to position [1894, 0]
click at [260, 508] on button "Enviar Seleção" at bounding box center [289, 503] width 120 height 33
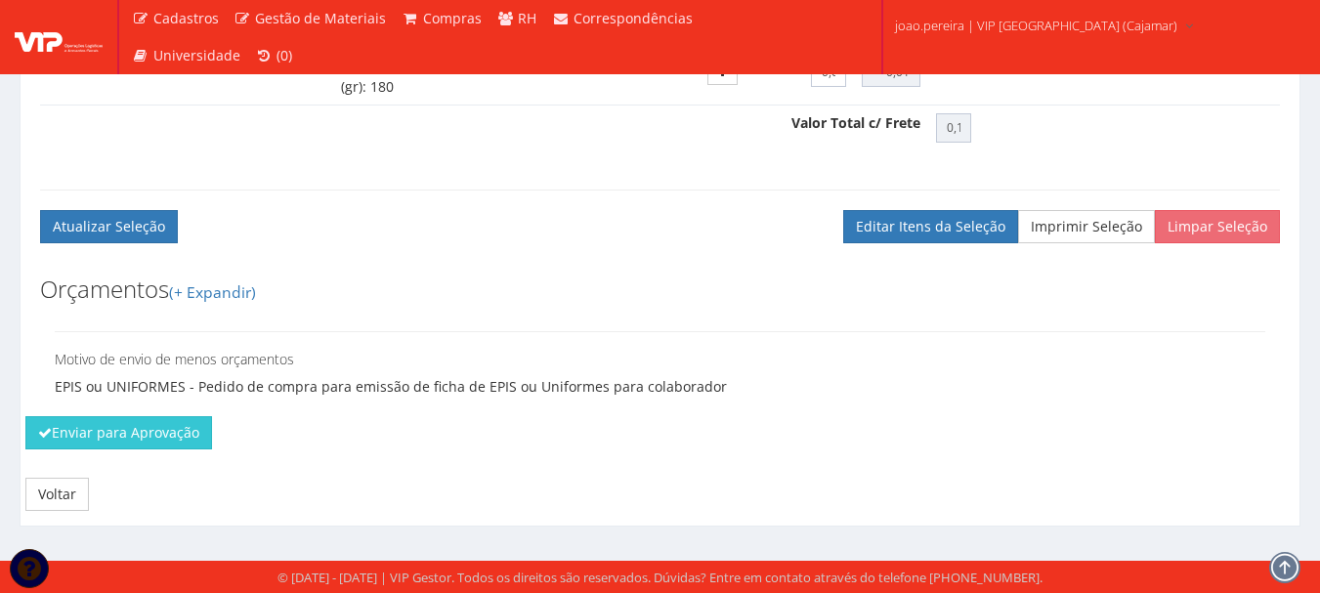
scroll to position [1537, 0]
click at [128, 426] on button "Enviar para Aprovação" at bounding box center [118, 432] width 187 height 33
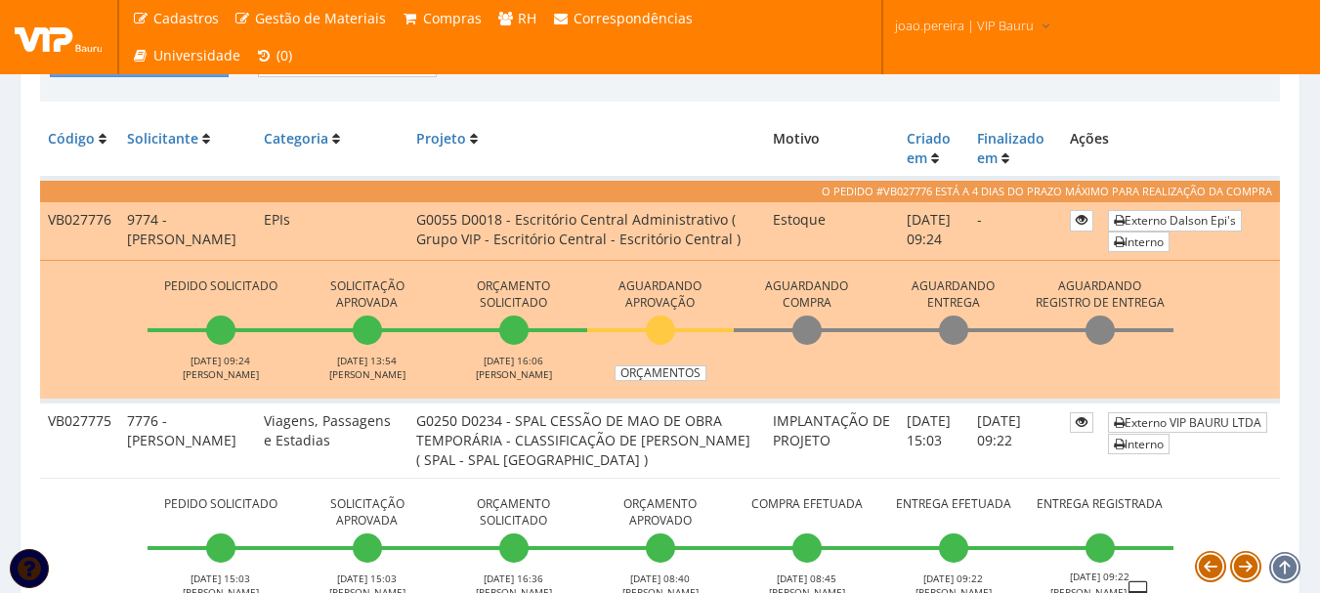
scroll to position [586, 0]
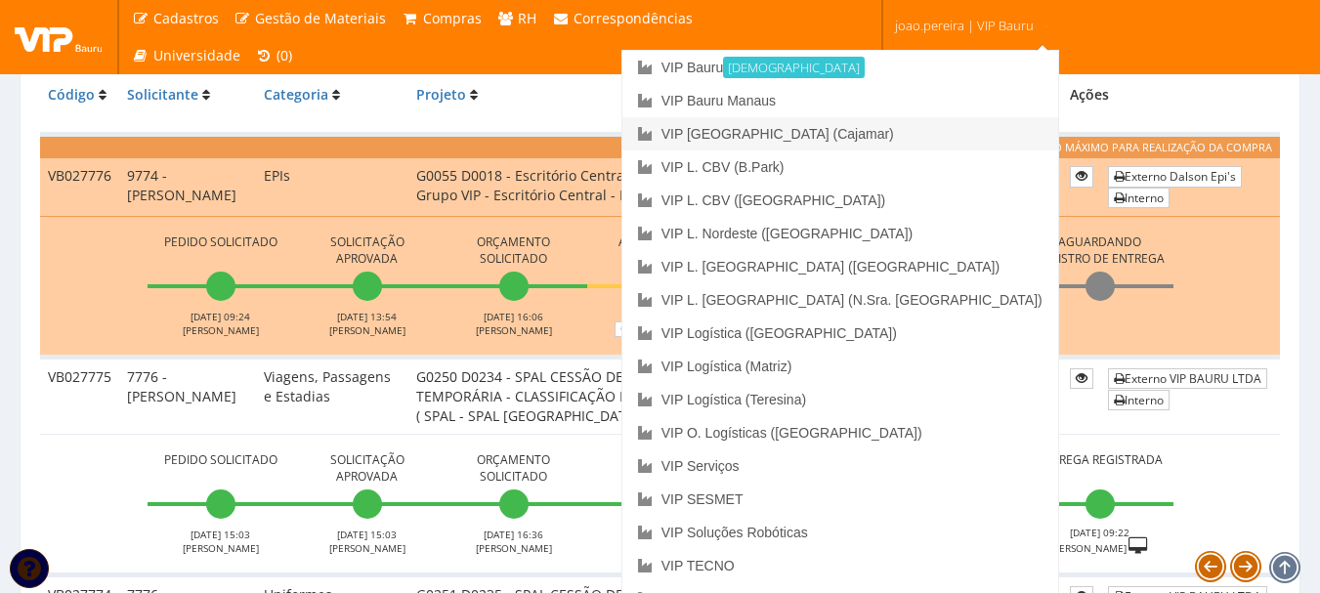
click at [969, 136] on link "VIP [GEOGRAPHIC_DATA] (Cajamar)" at bounding box center [840, 133] width 436 height 33
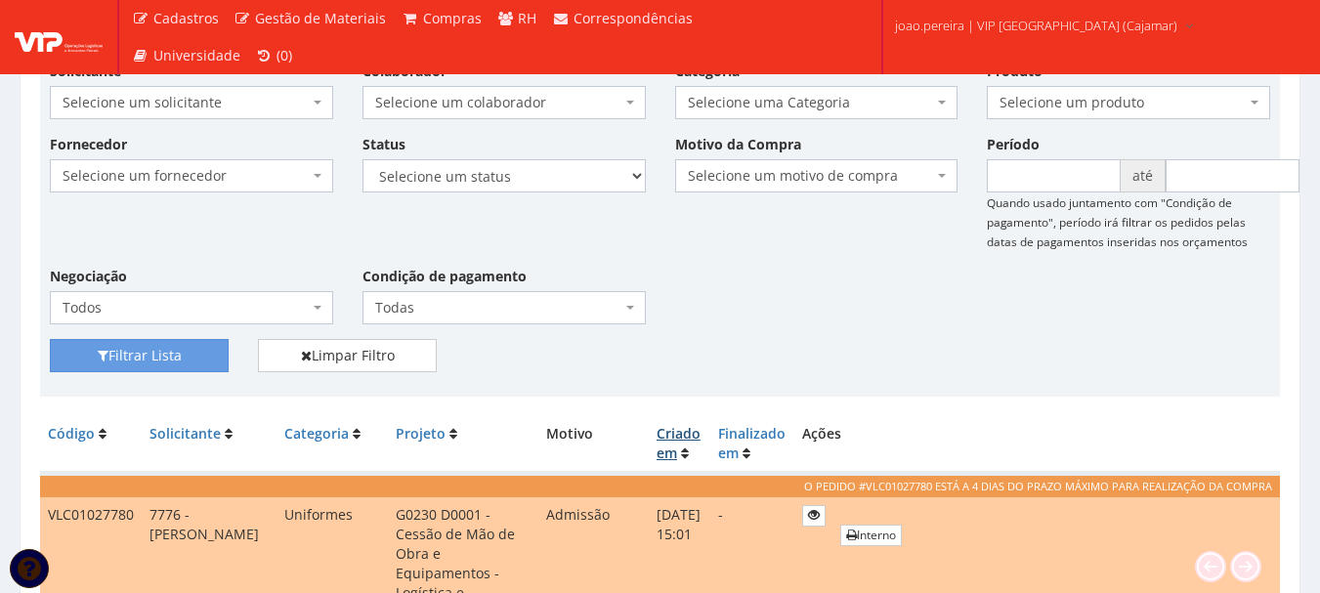
scroll to position [195, 0]
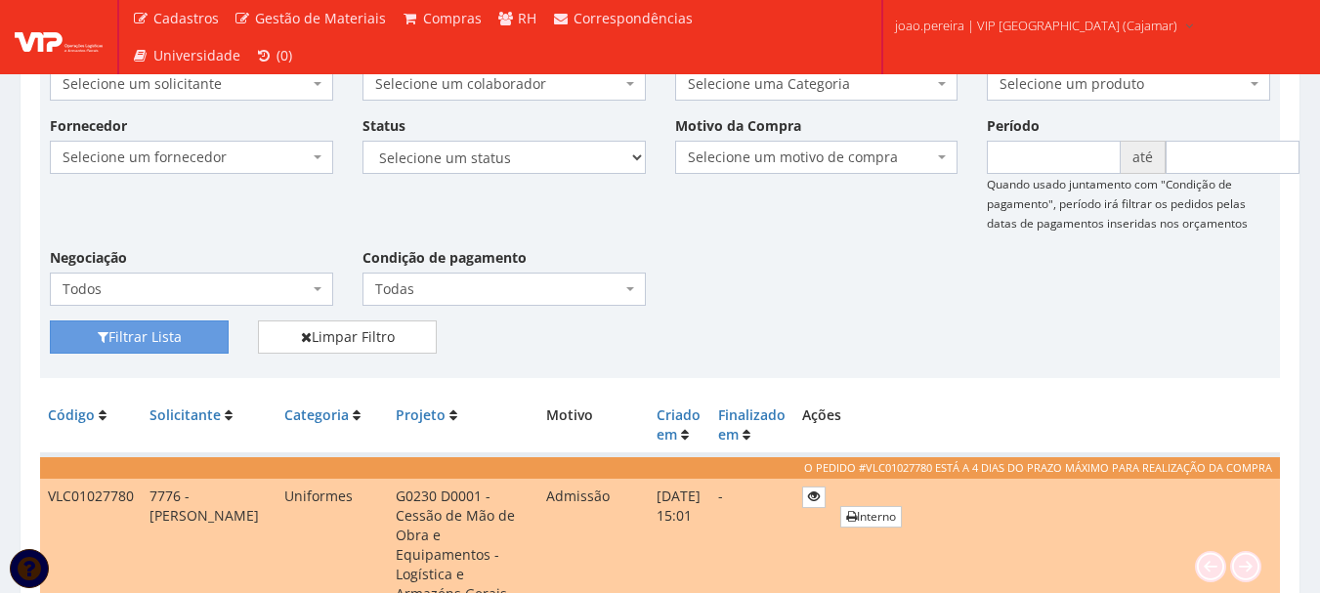
click at [739, 267] on div "Fornecedor Selecione um fornecedor ******** ******** 1000 MARCAS BRASIL 12.203.…" at bounding box center [660, 217] width 1250 height 205
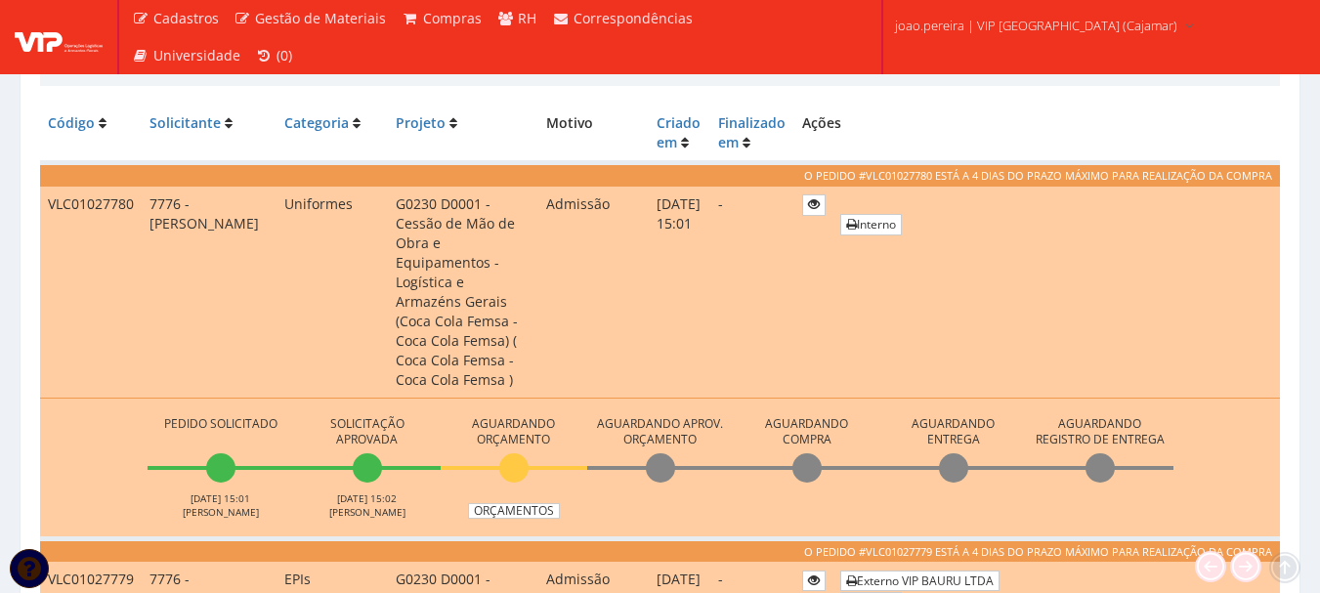
scroll to position [489, 0]
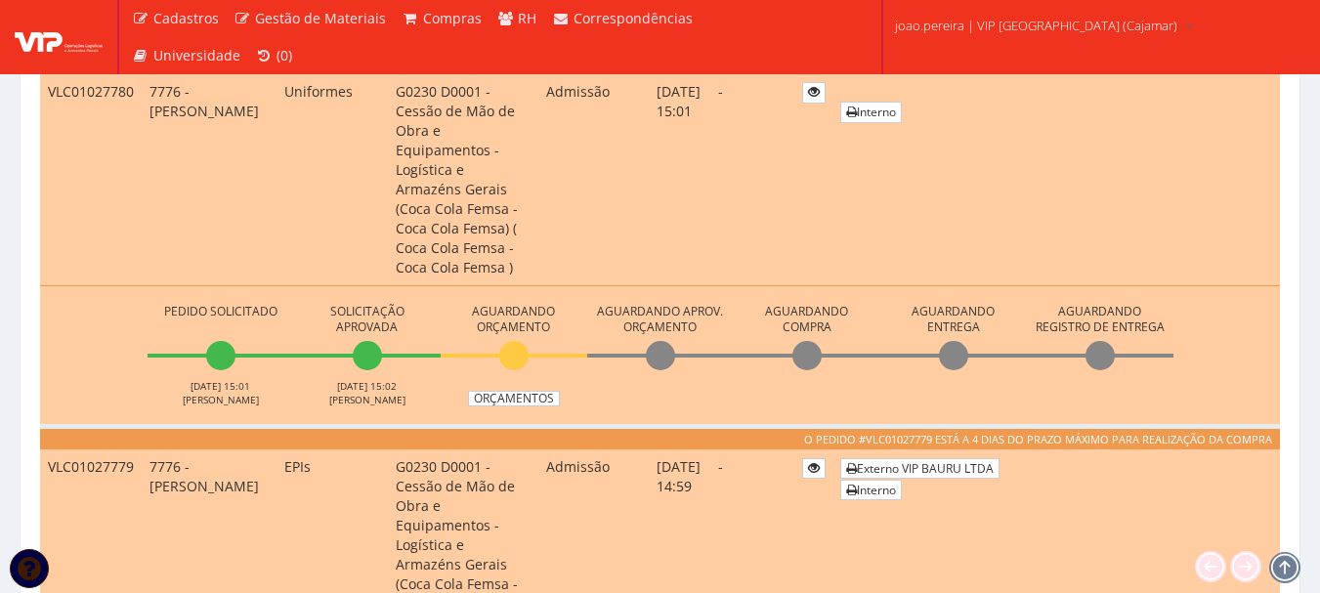
scroll to position [782, 0]
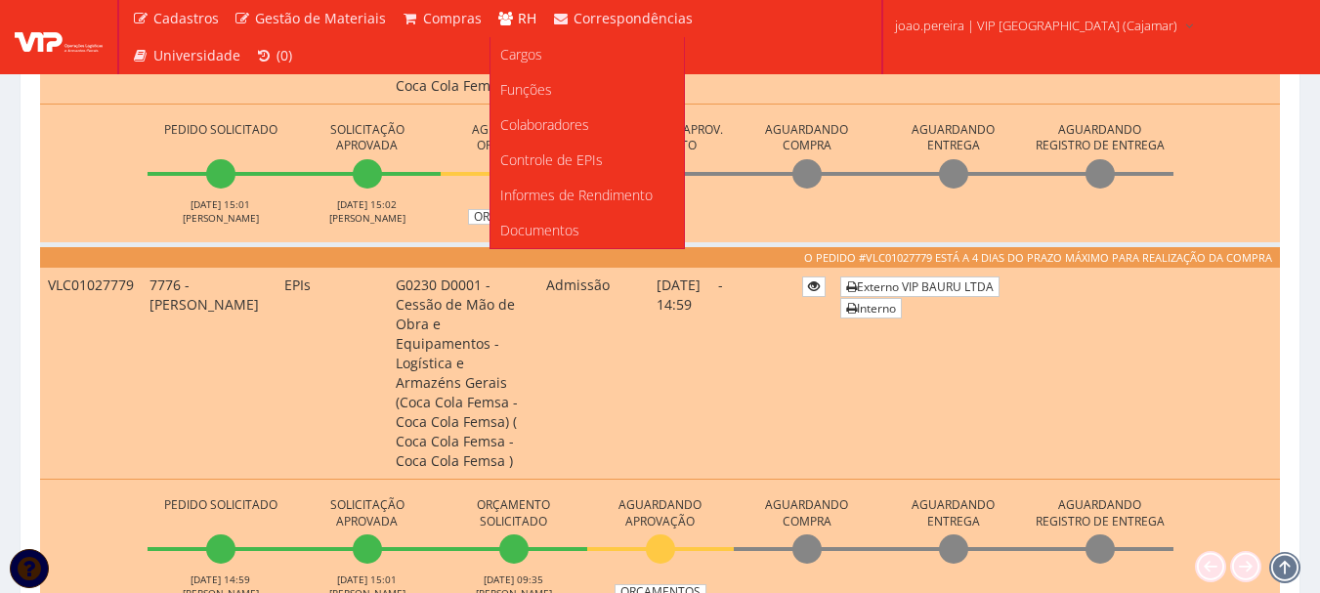
click at [518, 17] on span "RH" at bounding box center [527, 18] width 19 height 19
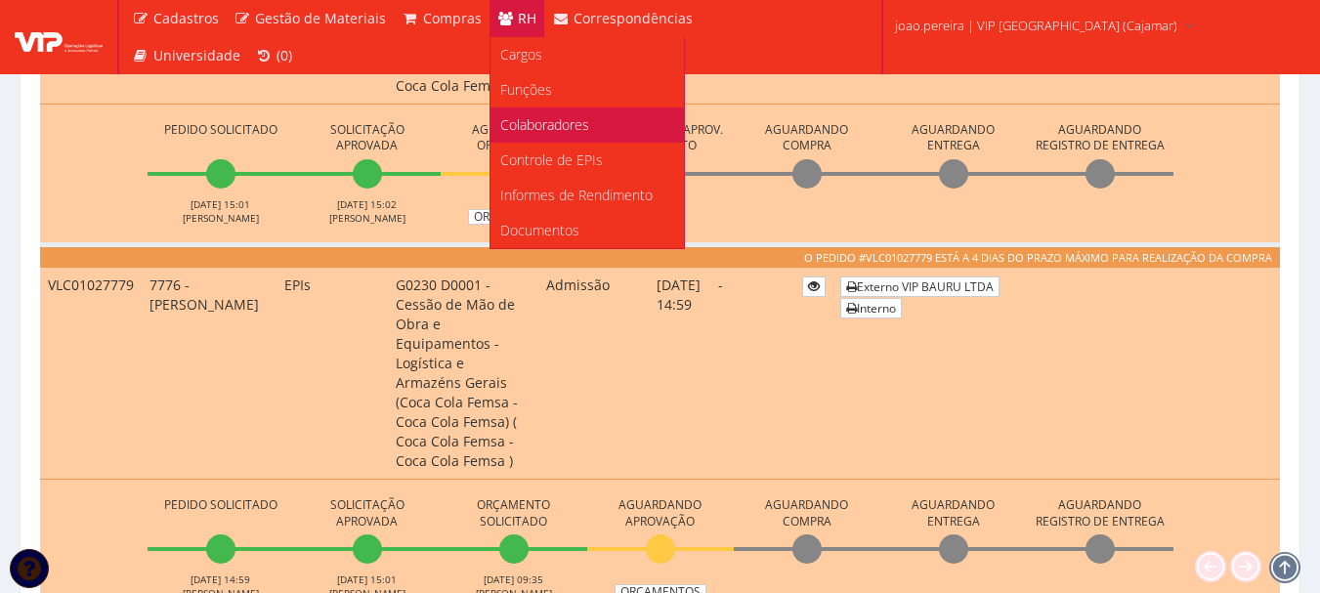
click at [572, 125] on span "Colaboradores" at bounding box center [544, 124] width 89 height 19
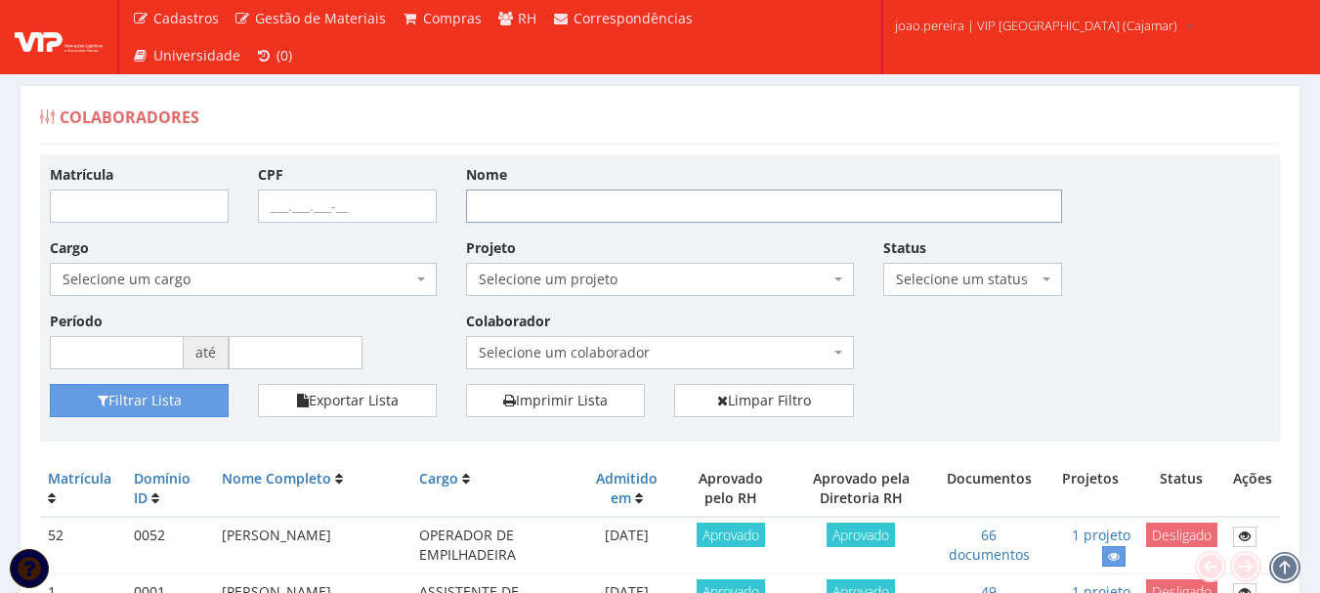
click at [541, 198] on input "Nome" at bounding box center [764, 206] width 596 height 33
type input "pollyanna"
click at [50, 384] on button "Filtrar Lista" at bounding box center [139, 400] width 179 height 33
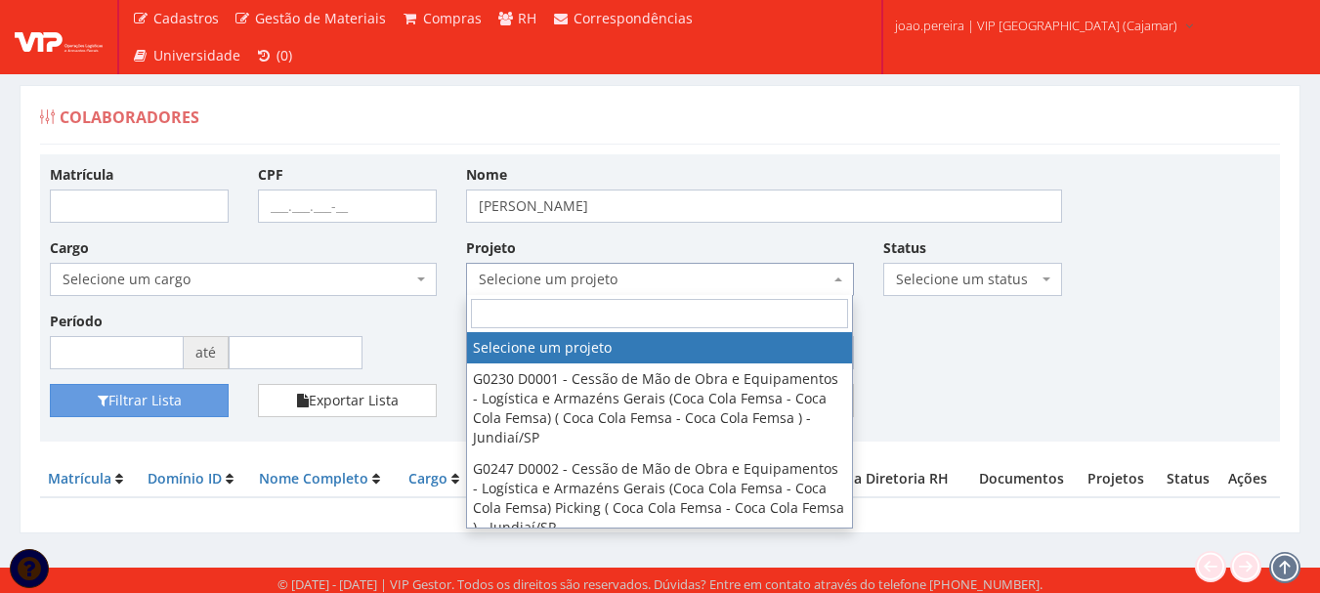
click at [680, 284] on span "Selecione um projeto" at bounding box center [654, 280] width 350 height 20
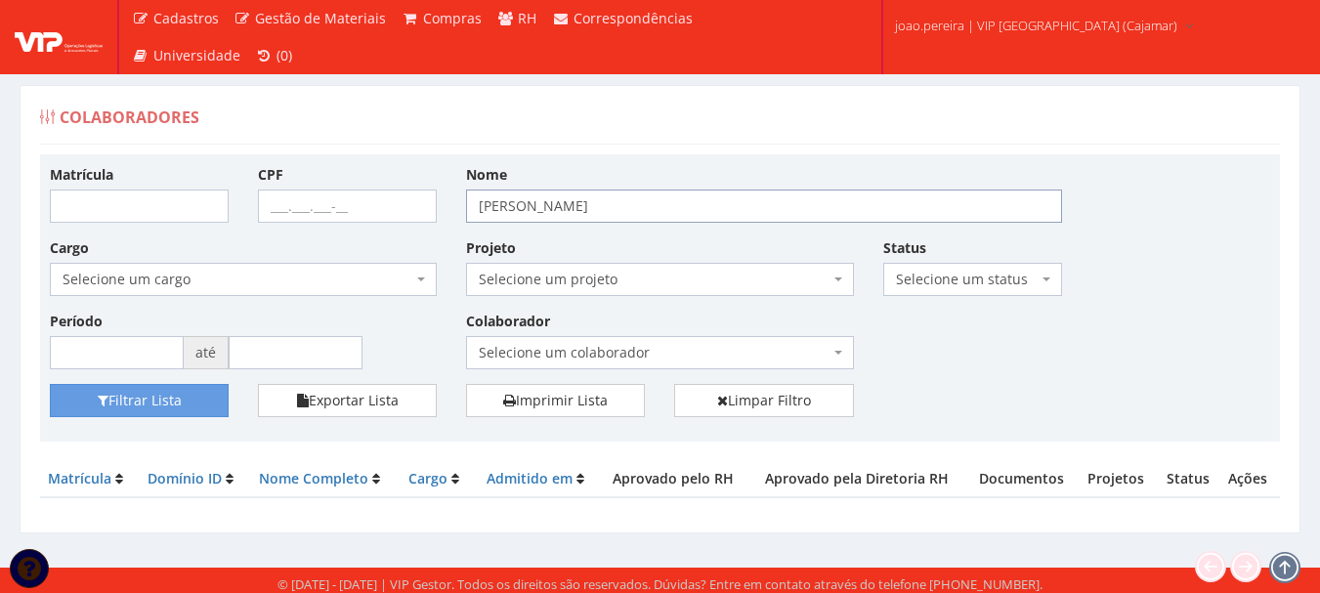
drag, startPoint x: 440, startPoint y: 210, endPoint x: 330, endPoint y: 200, distance: 109.9
click at [315, 206] on div "Matrícula CPF Nome pollyanna Cargo Selecione um cargo G1046 D0029 - 4110-05 - A…" at bounding box center [660, 274] width 1250 height 220
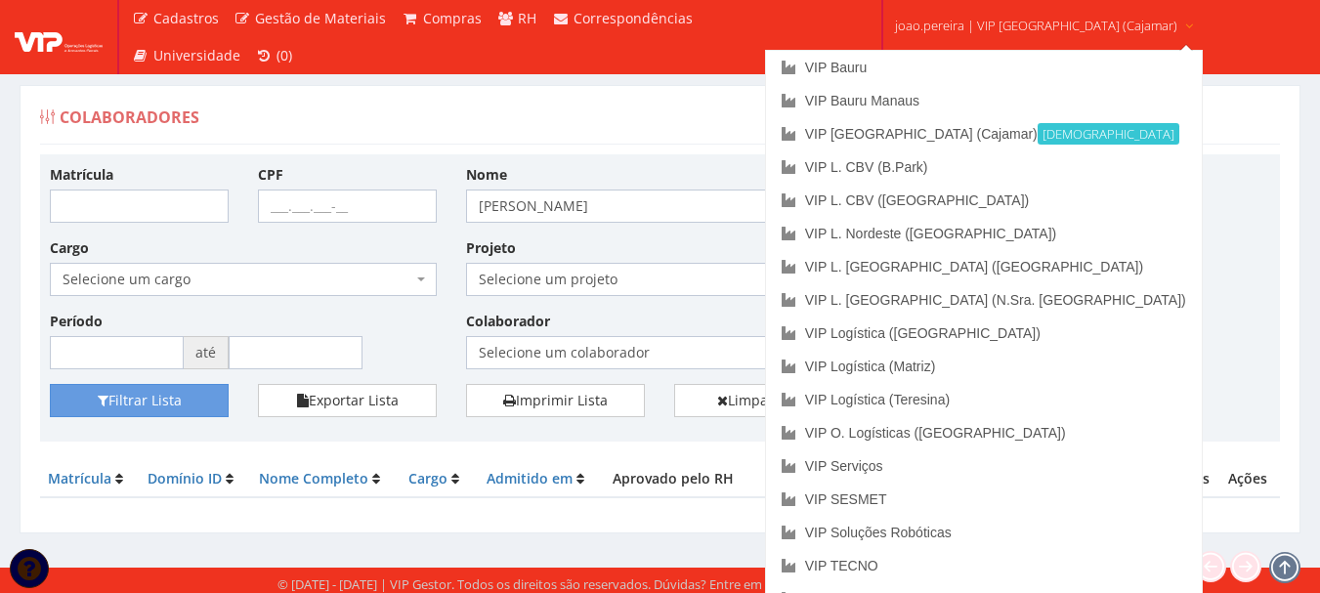
click at [928, 36] on link "joao.pereira | VIP [GEOGRAPHIC_DATA] (Cajamar)" at bounding box center [1045, 24] width 316 height 48
click at [925, 69] on link "VIP Bauru" at bounding box center [984, 67] width 436 height 33
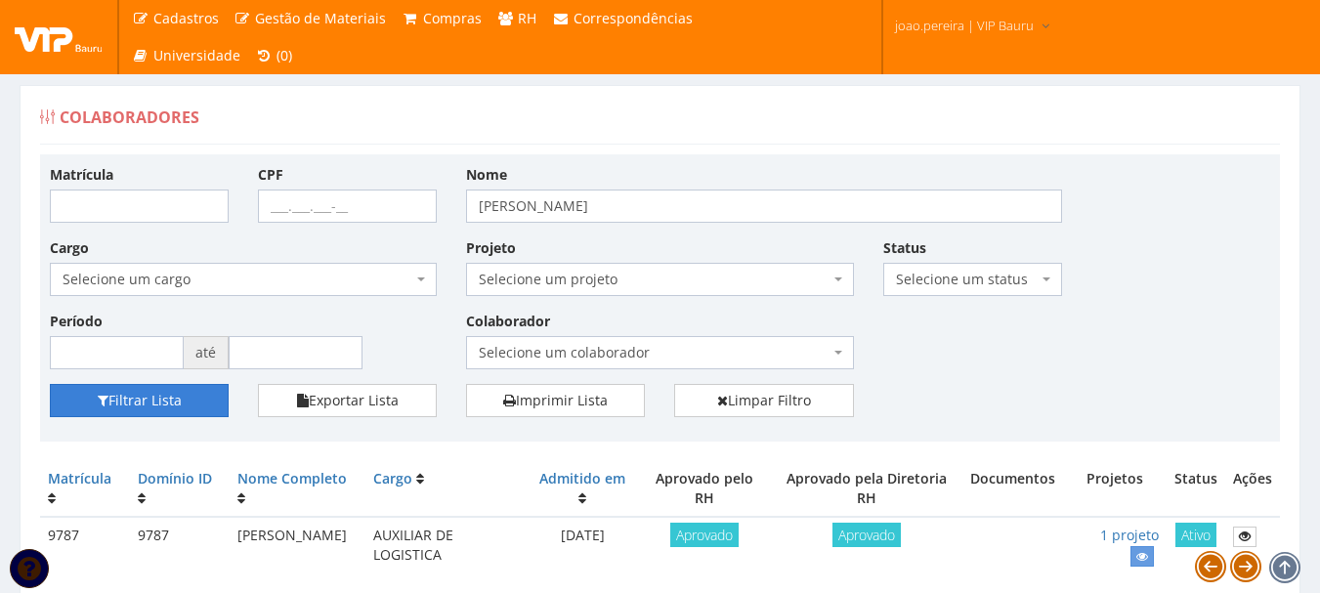
click at [150, 389] on button "Filtrar Lista" at bounding box center [139, 400] width 179 height 33
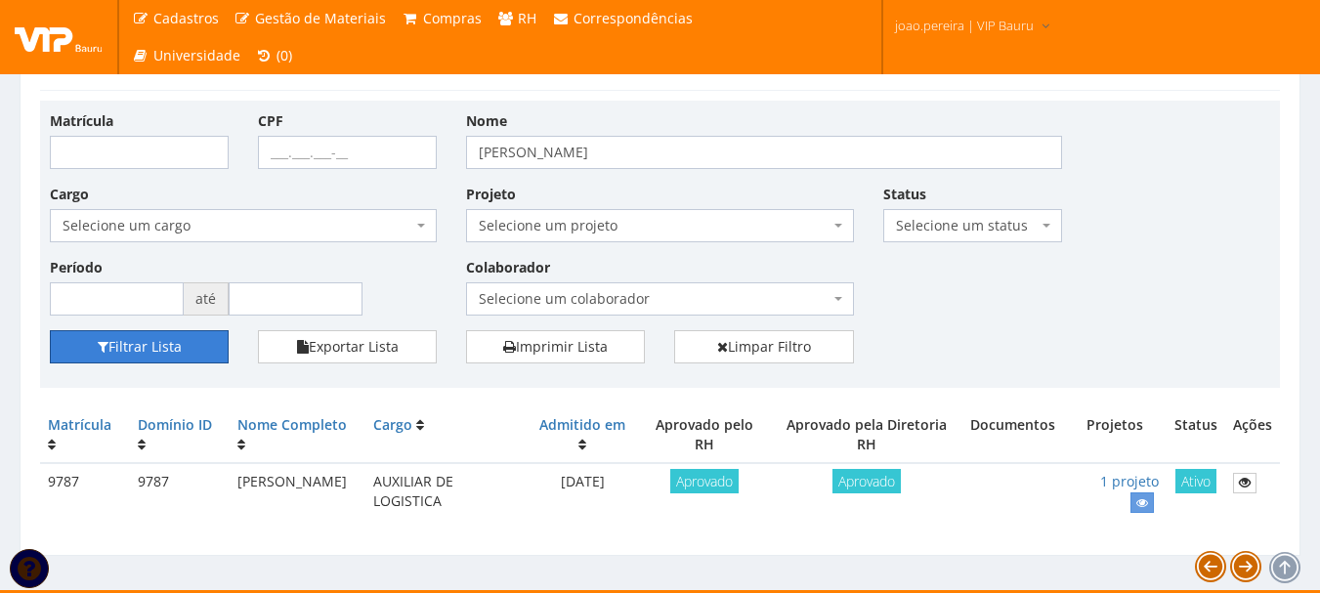
scroll to position [83, 0]
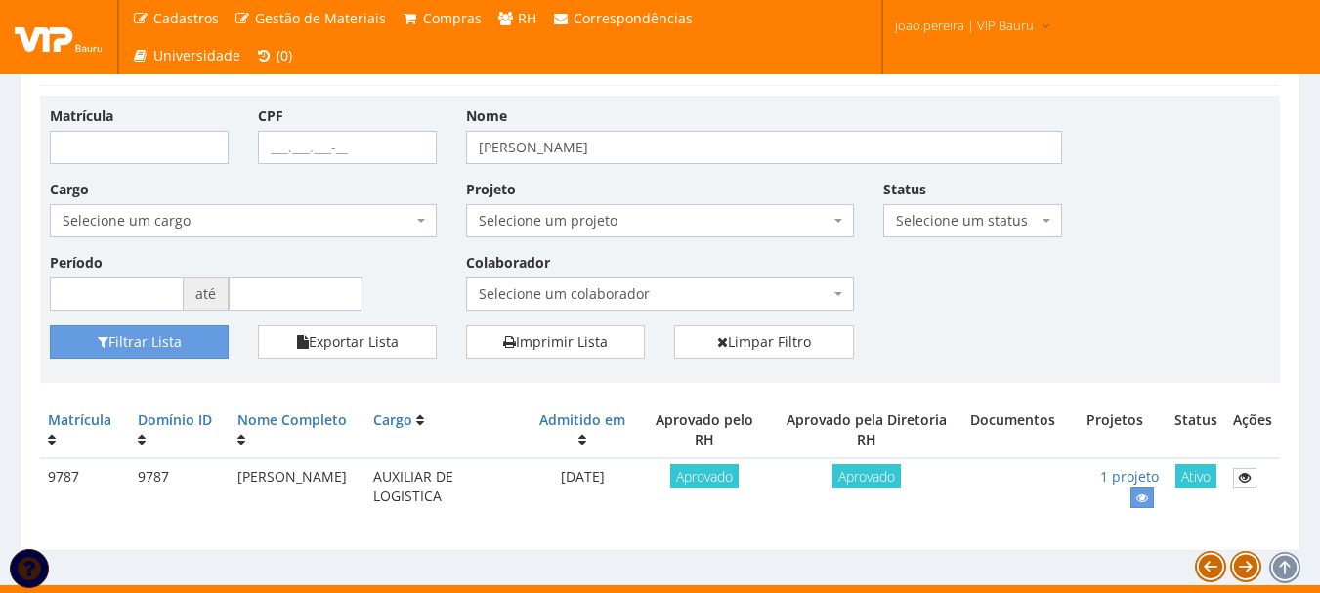
scroll to position [83, 0]
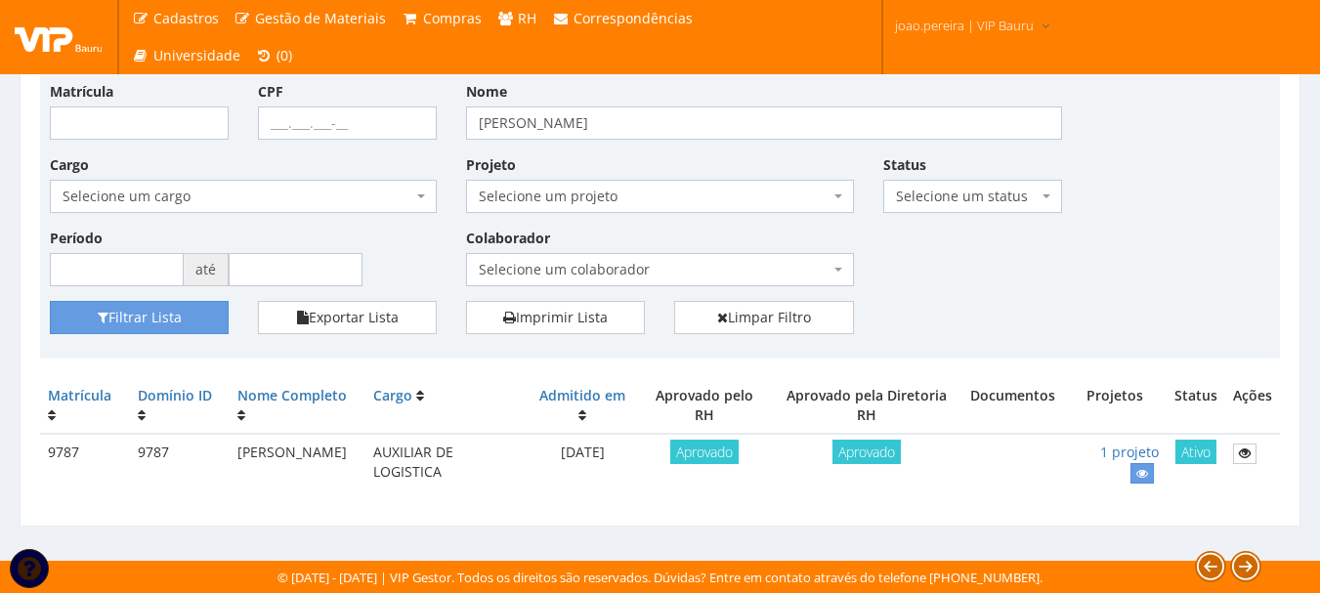
click at [302, 456] on td "[PERSON_NAME]" at bounding box center [298, 463] width 136 height 58
click at [1143, 480] on icon at bounding box center [1142, 474] width 12 height 14
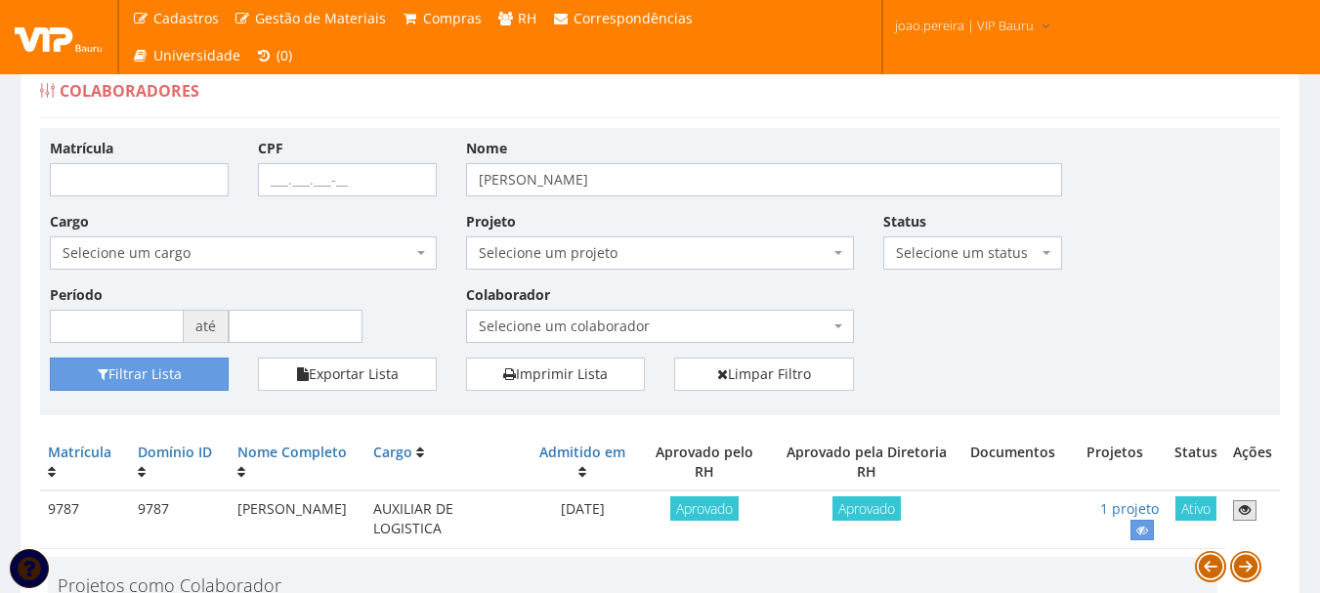
scroll to position [0, 0]
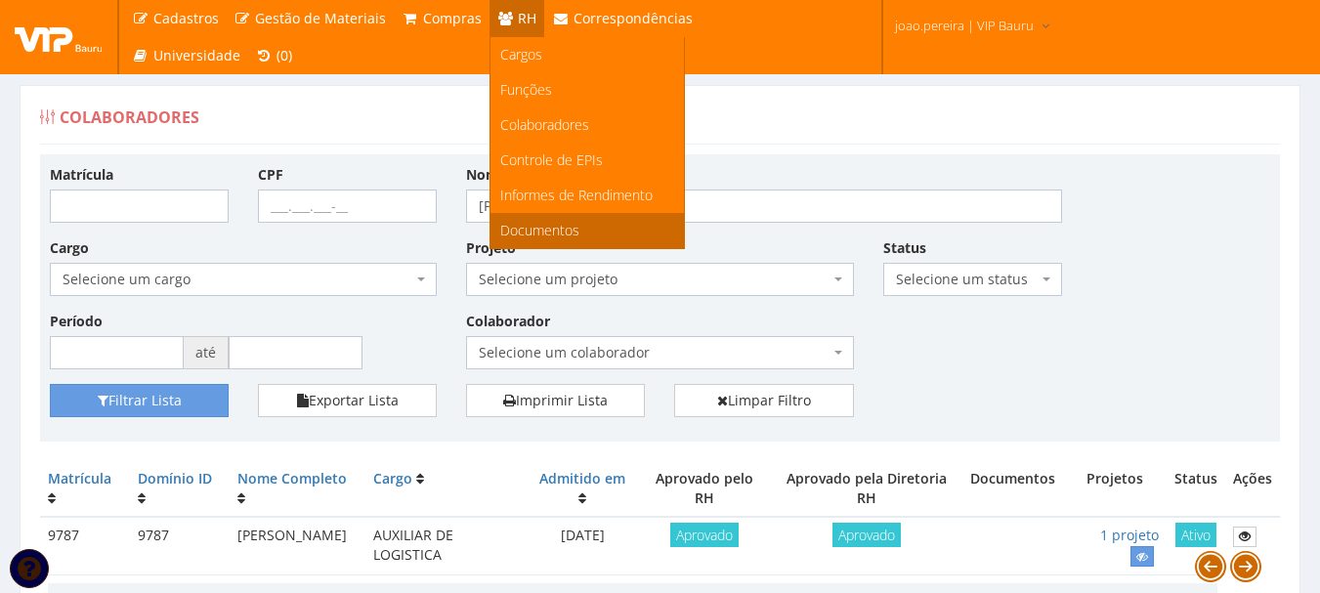
click at [536, 227] on span "Documentos" at bounding box center [539, 230] width 79 height 19
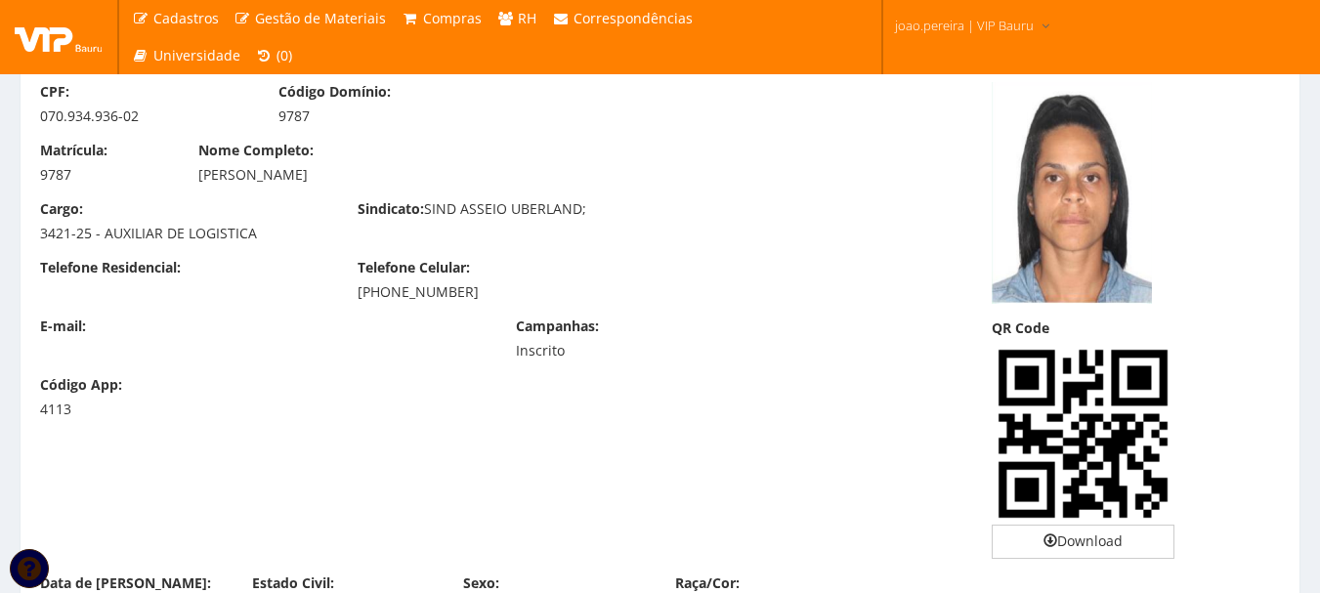
scroll to position [98, 0]
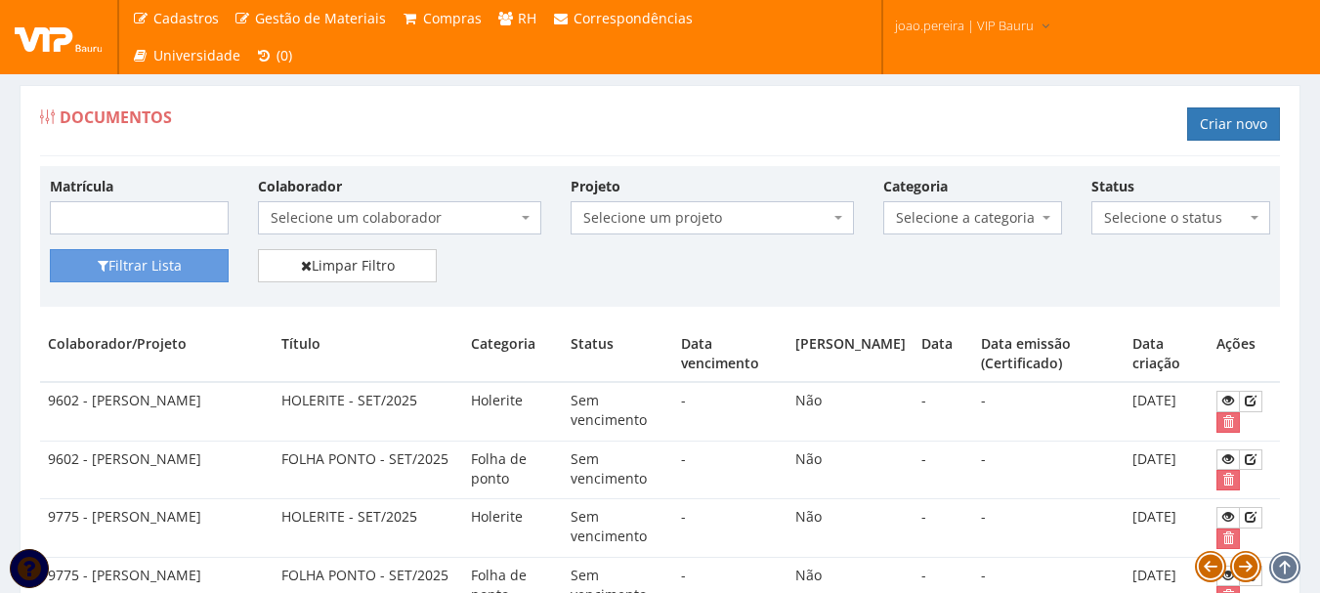
click at [437, 211] on span "Selecione um colaborador" at bounding box center [394, 218] width 246 height 20
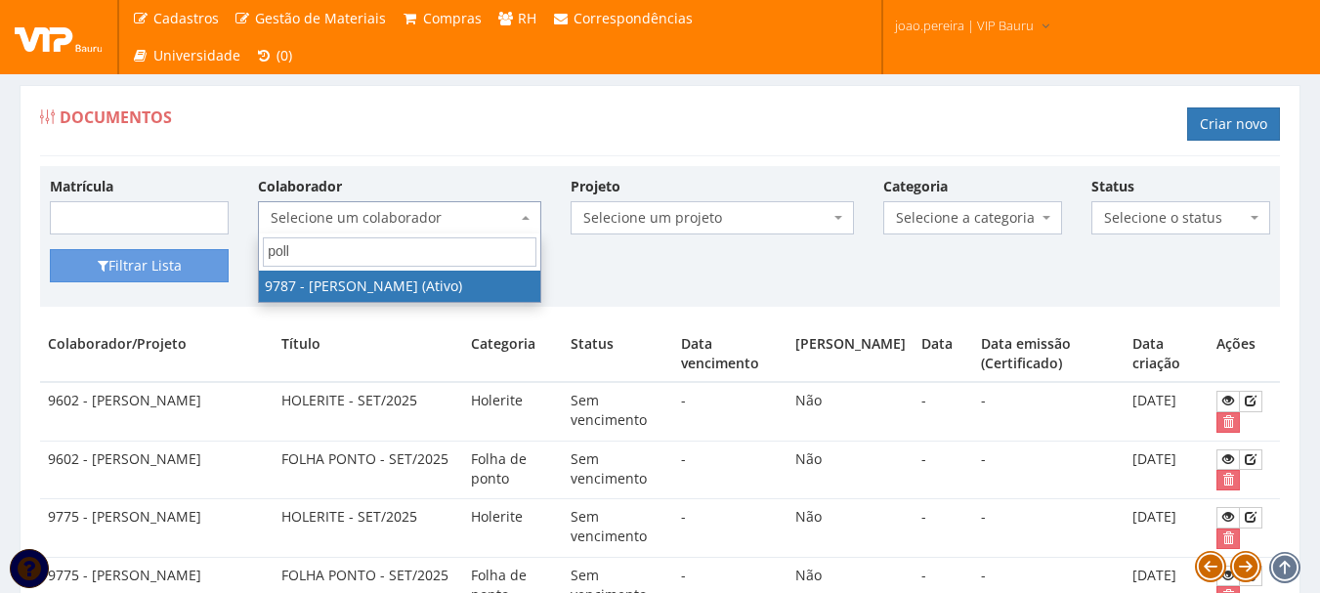
type input "poll"
select select "4113"
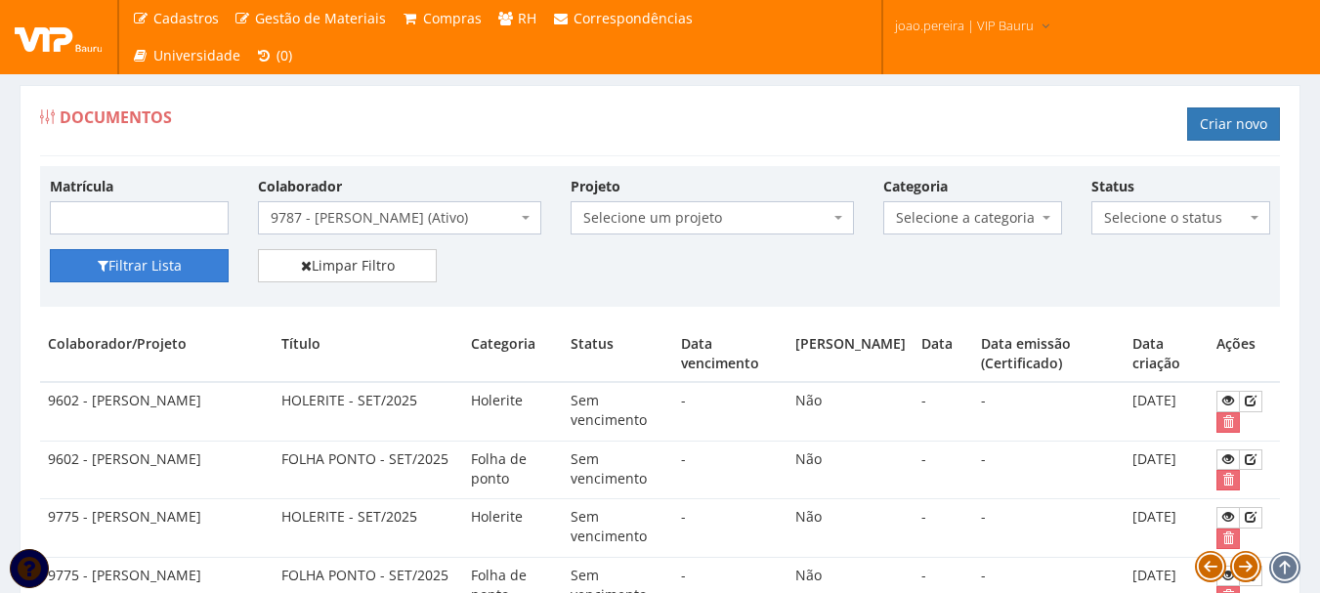
click at [153, 270] on button "Filtrar Lista" at bounding box center [139, 265] width 179 height 33
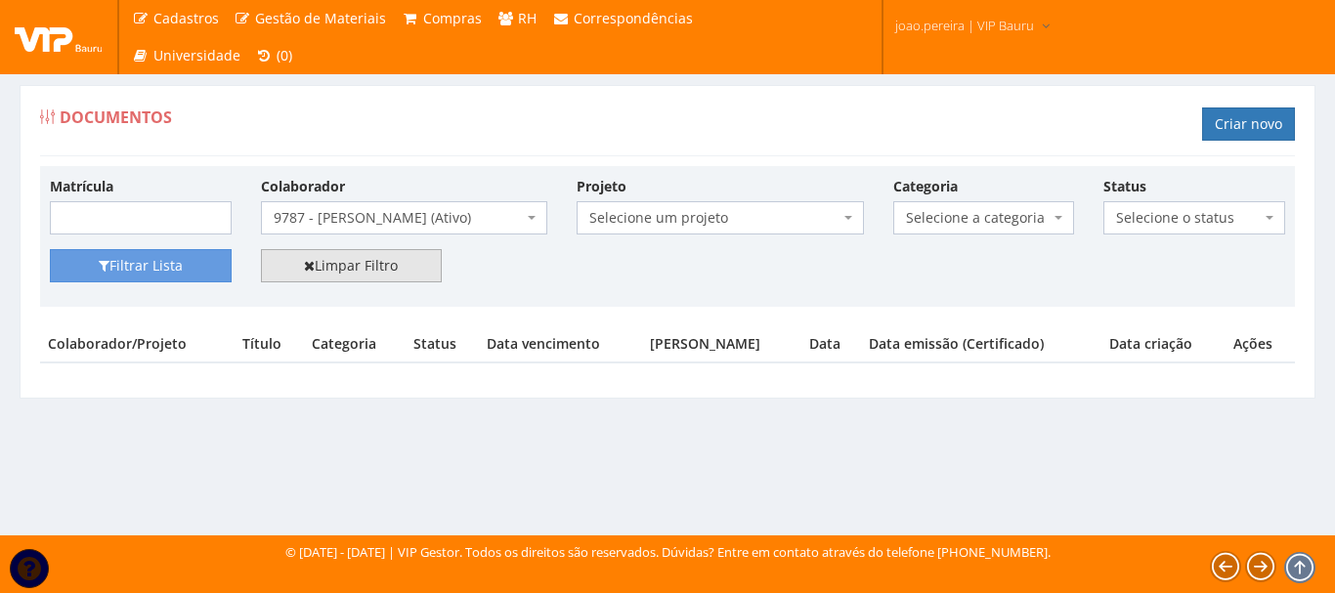
click at [350, 262] on link "Limpar Filtro" at bounding box center [352, 265] width 182 height 33
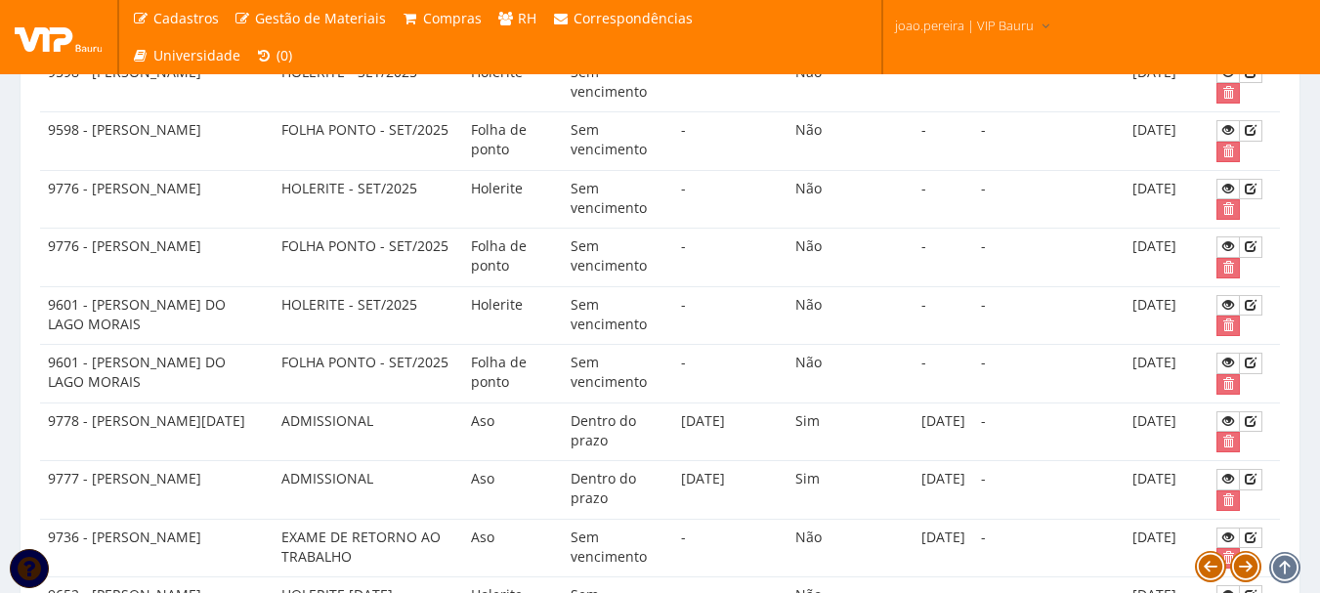
scroll to position [1173, 0]
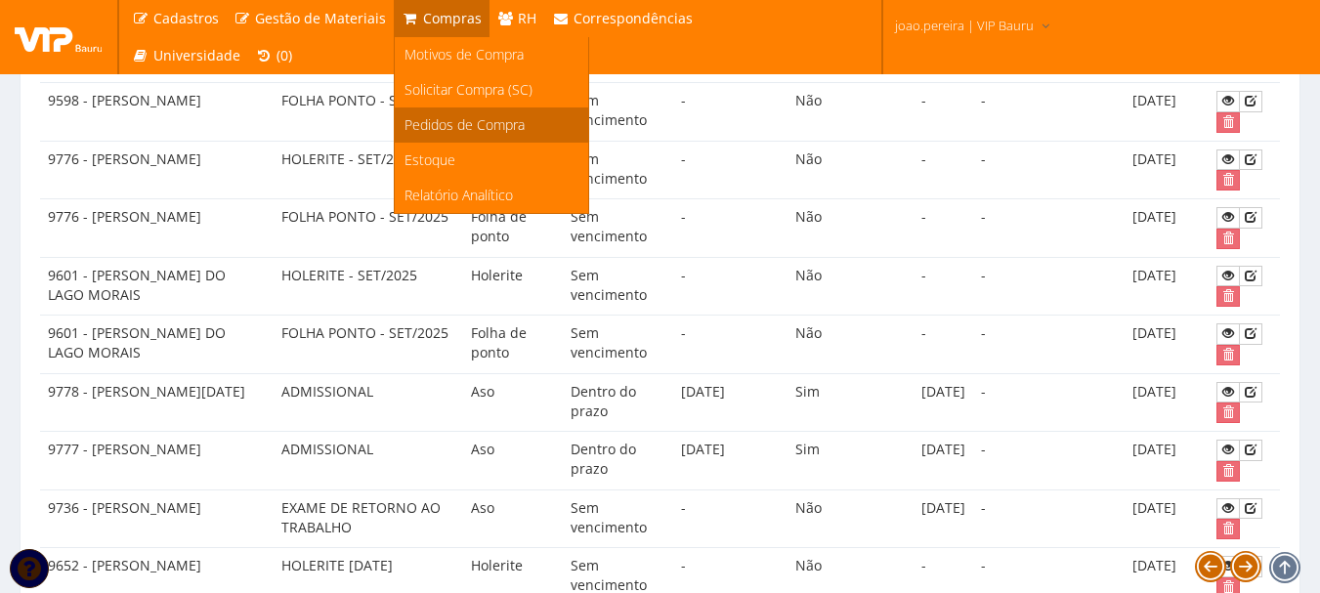
click at [459, 121] on span "Pedidos de Compra" at bounding box center [465, 124] width 120 height 19
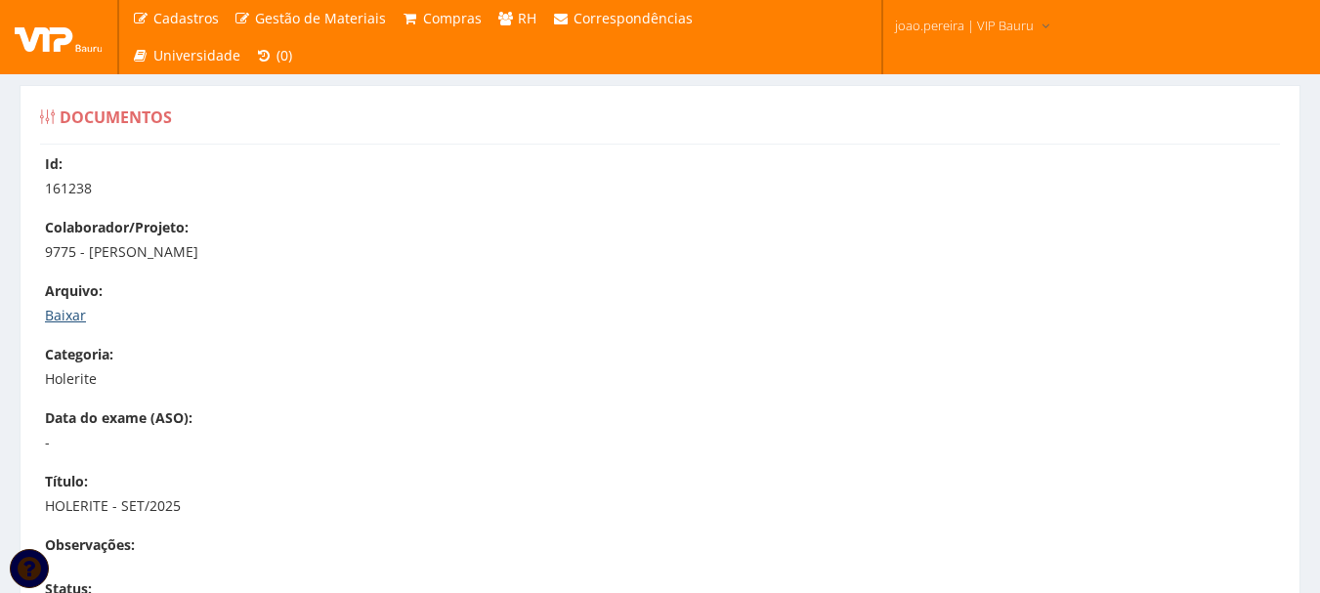
click at [61, 316] on link "Baixar" at bounding box center [65, 315] width 41 height 19
click at [62, 319] on link "Baixar" at bounding box center [65, 315] width 41 height 19
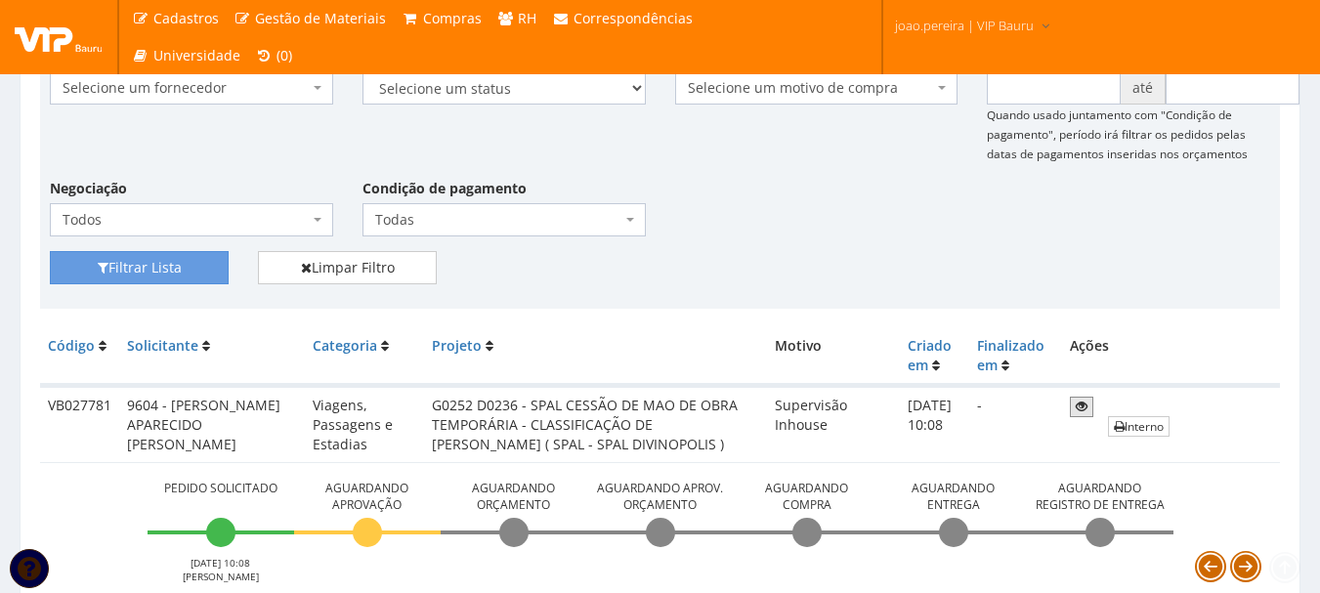
scroll to position [391, 0]
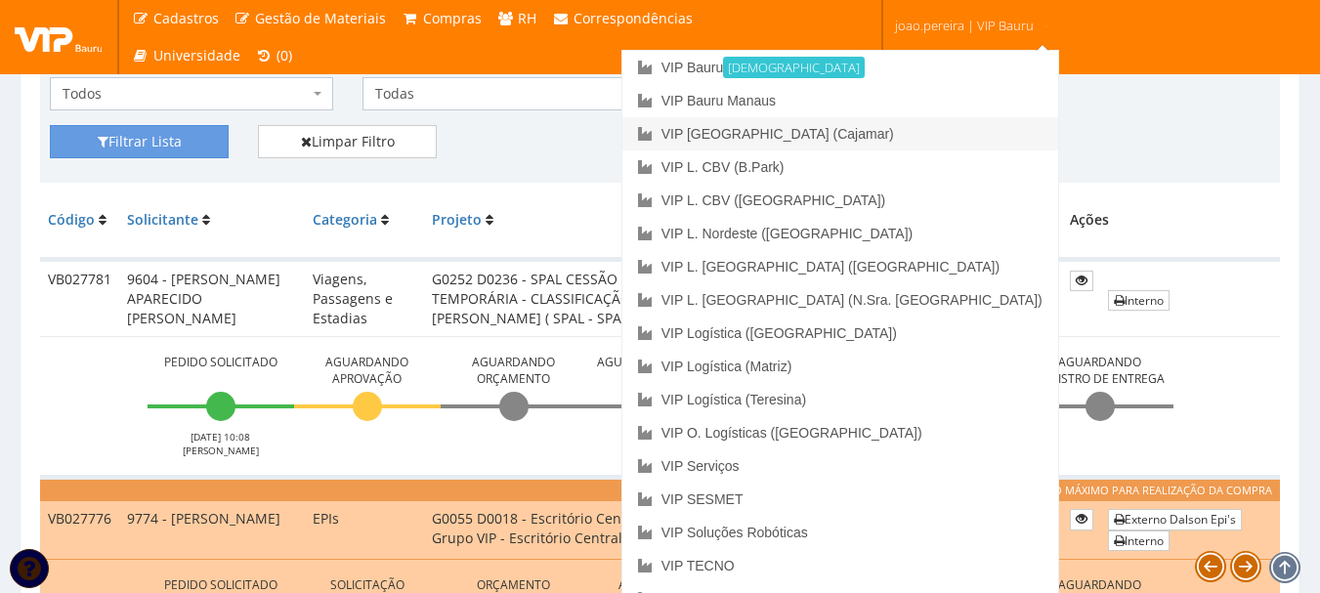
click at [908, 130] on link "VIP [GEOGRAPHIC_DATA] (Cajamar)" at bounding box center [840, 133] width 436 height 33
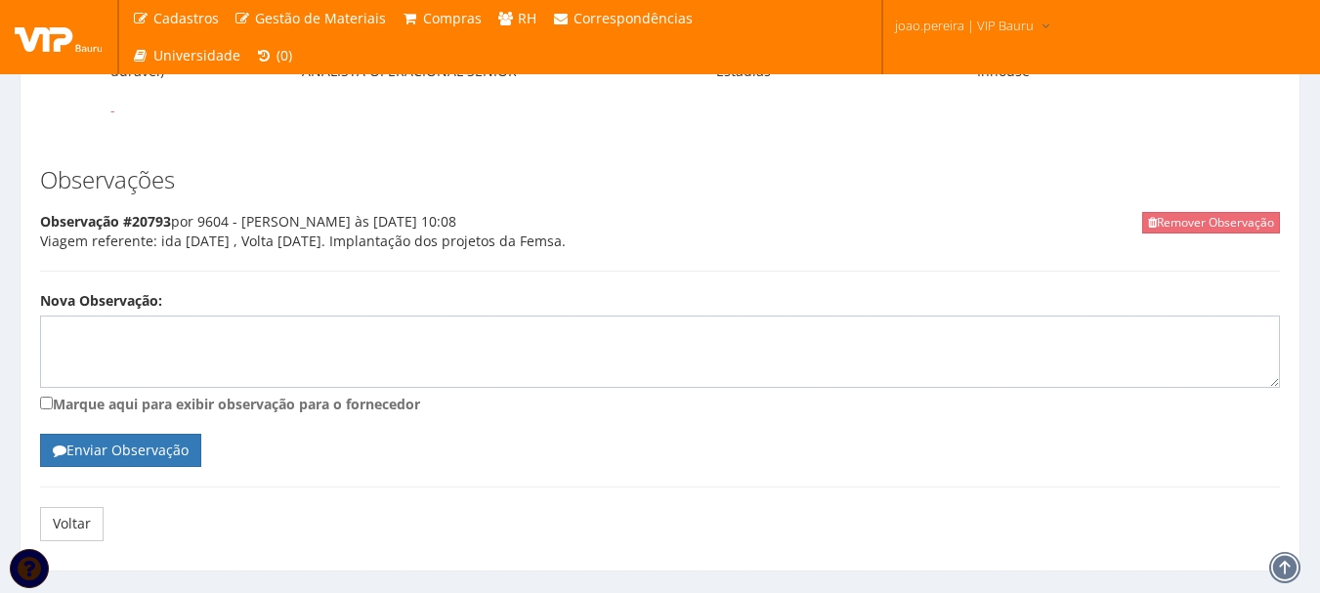
scroll to position [718, 0]
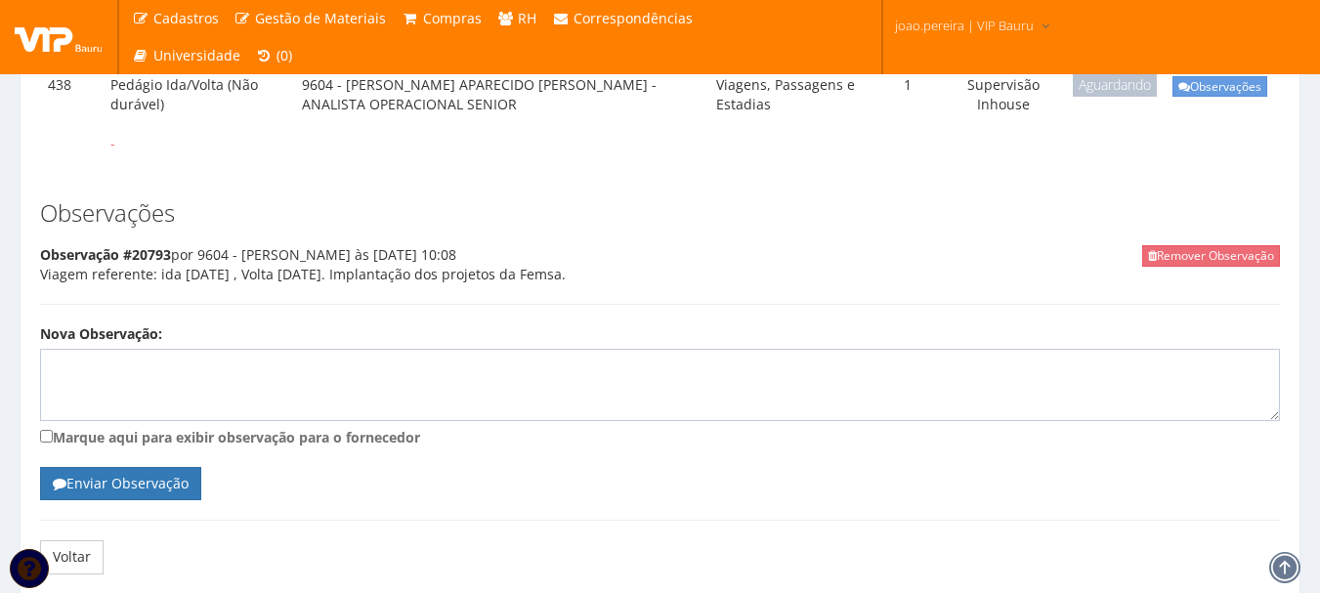
drag, startPoint x: 41, startPoint y: 293, endPoint x: 609, endPoint y: 289, distance: 567.7
click at [609, 289] on div "Remover Observação Observação #20793 por 9604 - [PERSON_NAME] às [DATE] 10:08 V…" at bounding box center [660, 275] width 1240 height 60
copy div "Viagem referente: ida [DATE] , Volta [DATE]. Implantação dos projetos da Femsa."
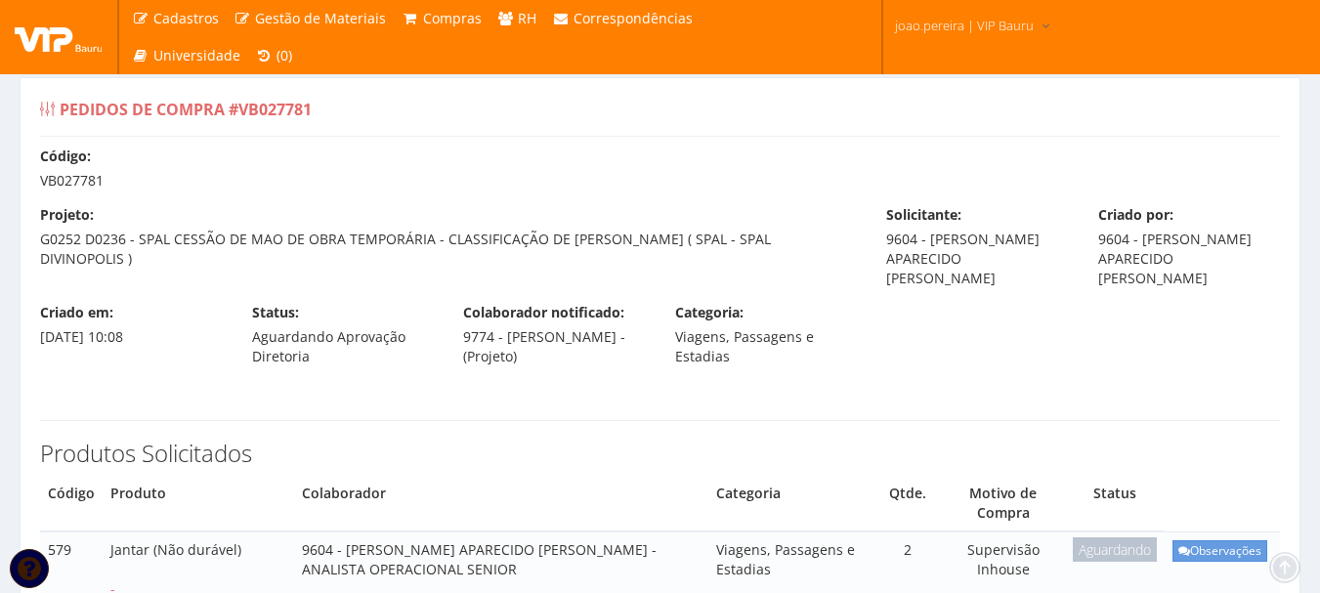
scroll to position [0, 0]
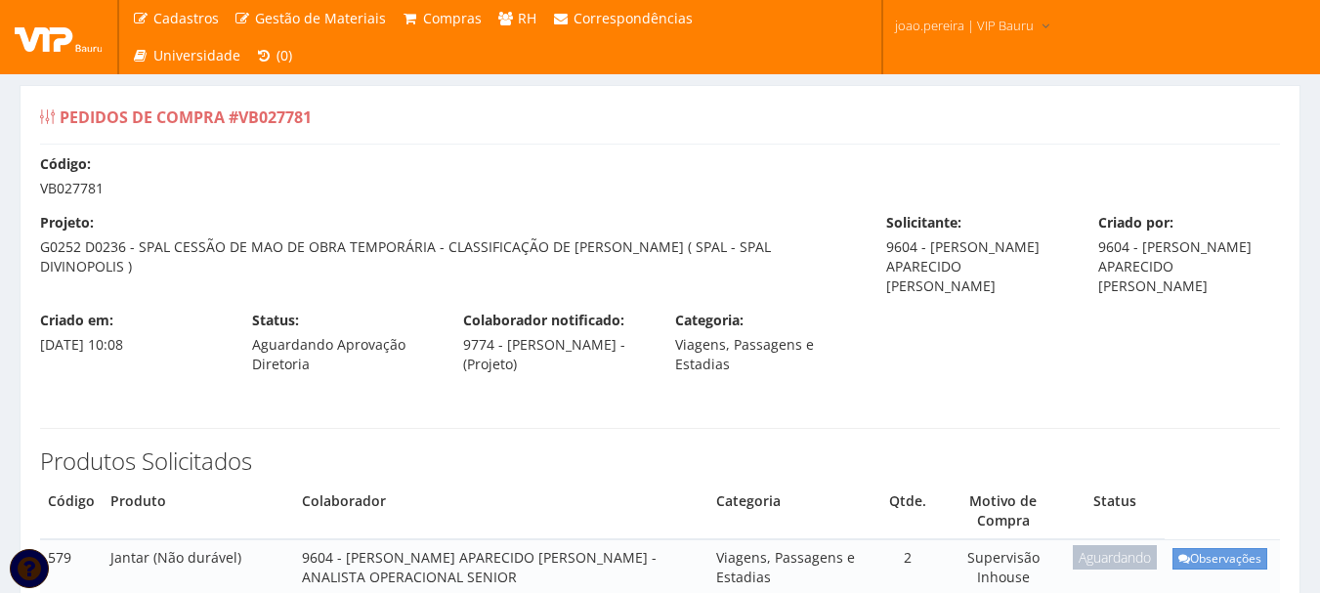
drag, startPoint x: 43, startPoint y: 184, endPoint x: 148, endPoint y: 189, distance: 104.7
click at [133, 185] on div "Código: VB027781" at bounding box center [659, 176] width 1269 height 44
copy div "VB027781"
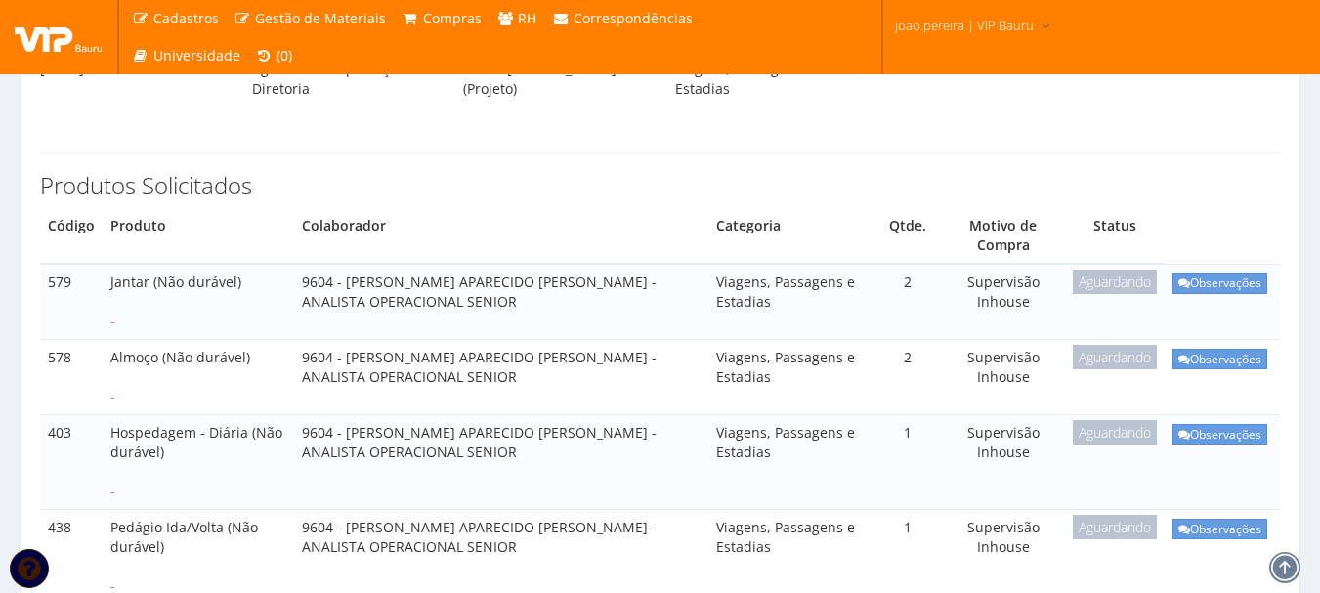
scroll to position [34, 0]
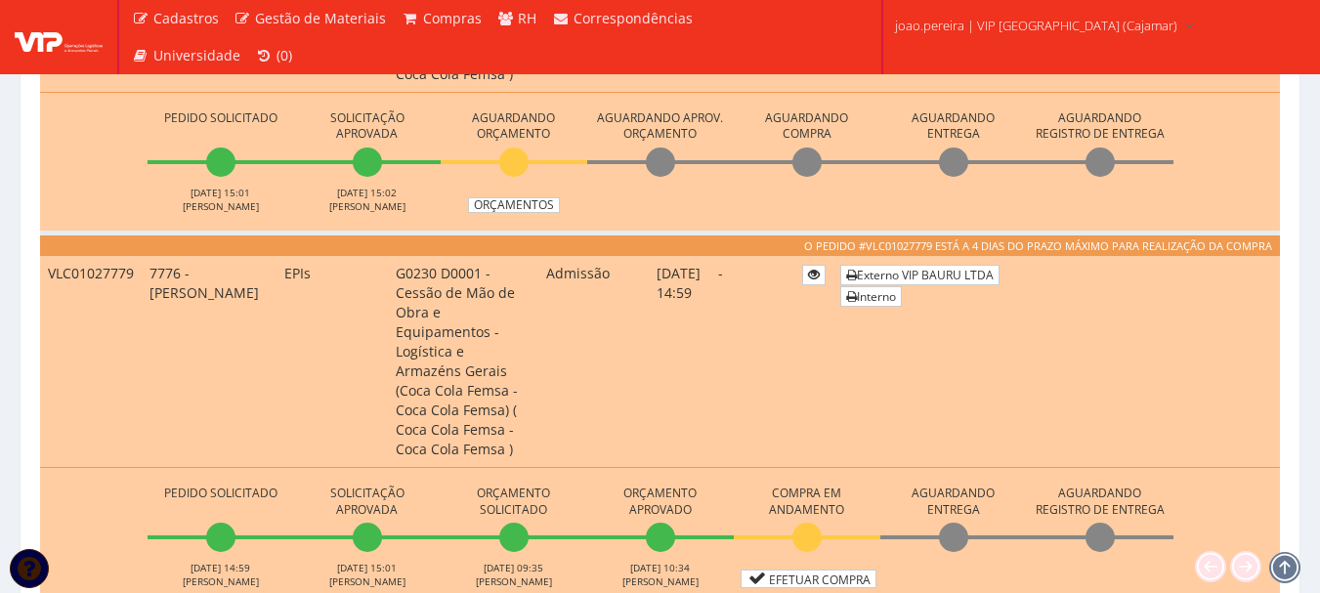
scroll to position [684, 0]
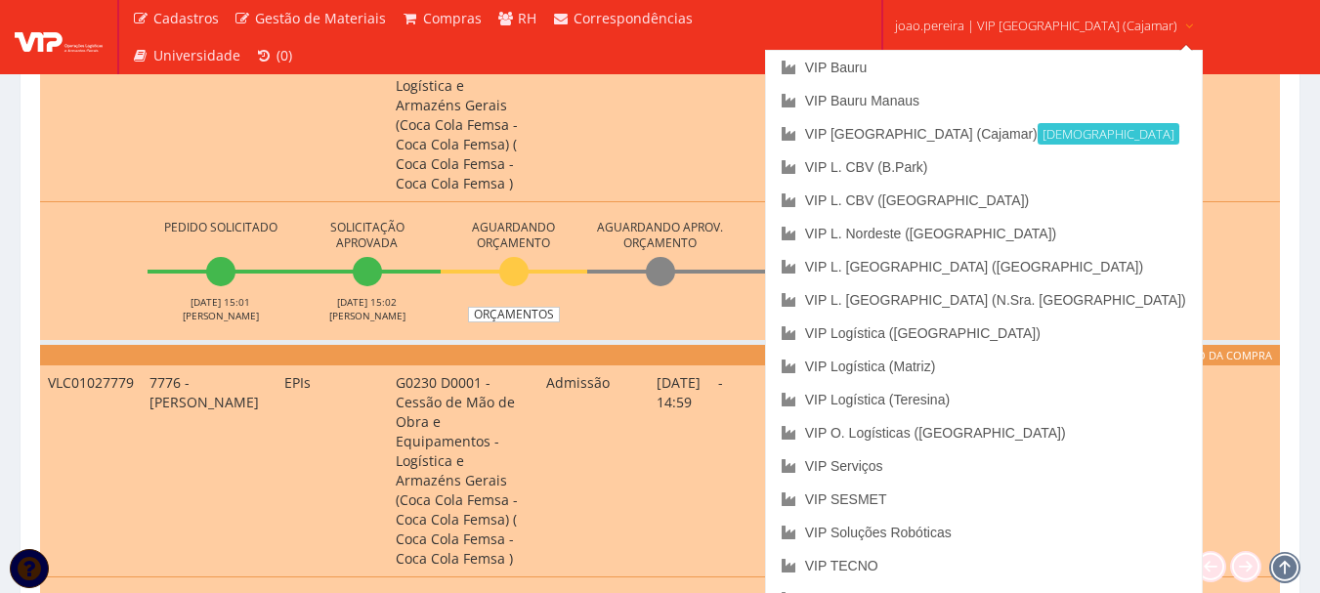
click at [985, 14] on link "joao.pereira | VIP [GEOGRAPHIC_DATA] (Cajamar)" at bounding box center [1045, 24] width 316 height 48
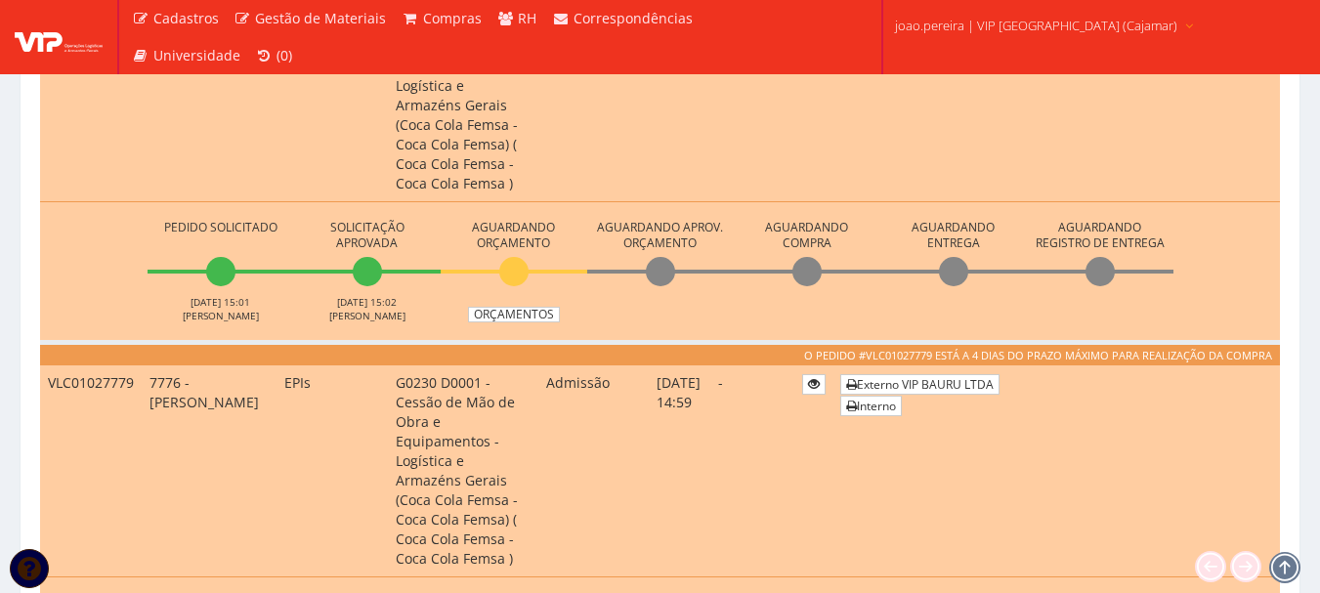
click at [985, 14] on link "joao.pereira | VIP [GEOGRAPHIC_DATA] (Cajamar)" at bounding box center [1045, 24] width 316 height 48
click at [519, 307] on link "Orçamentos" at bounding box center [514, 315] width 92 height 16
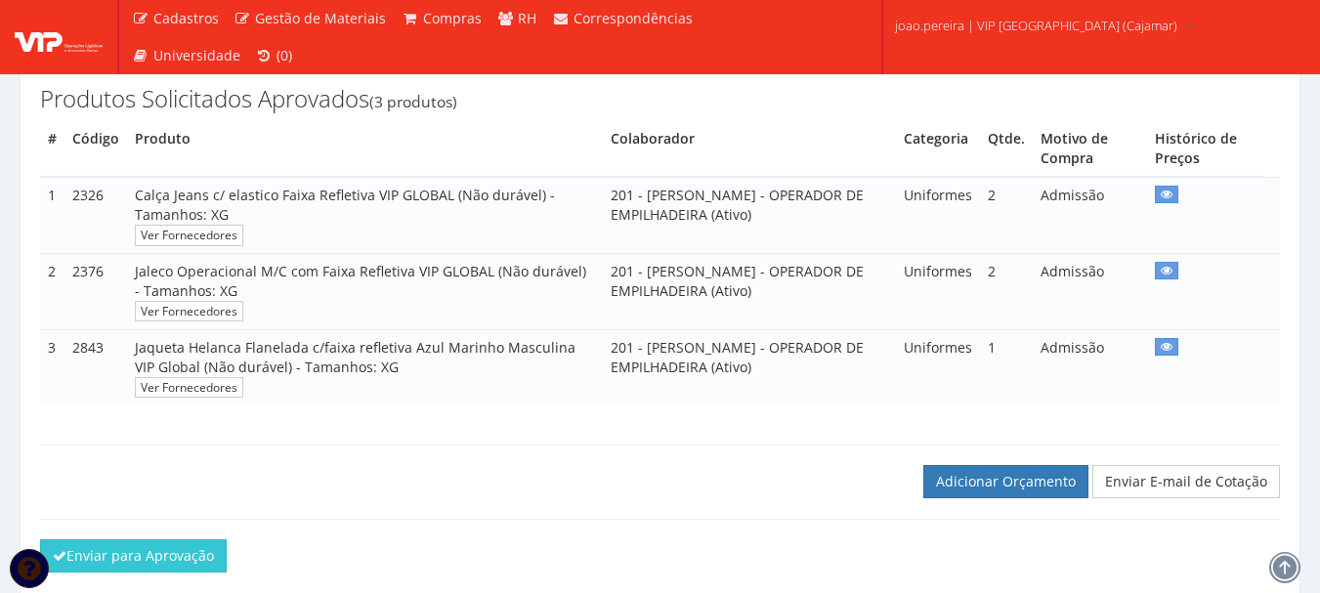
scroll to position [391, 0]
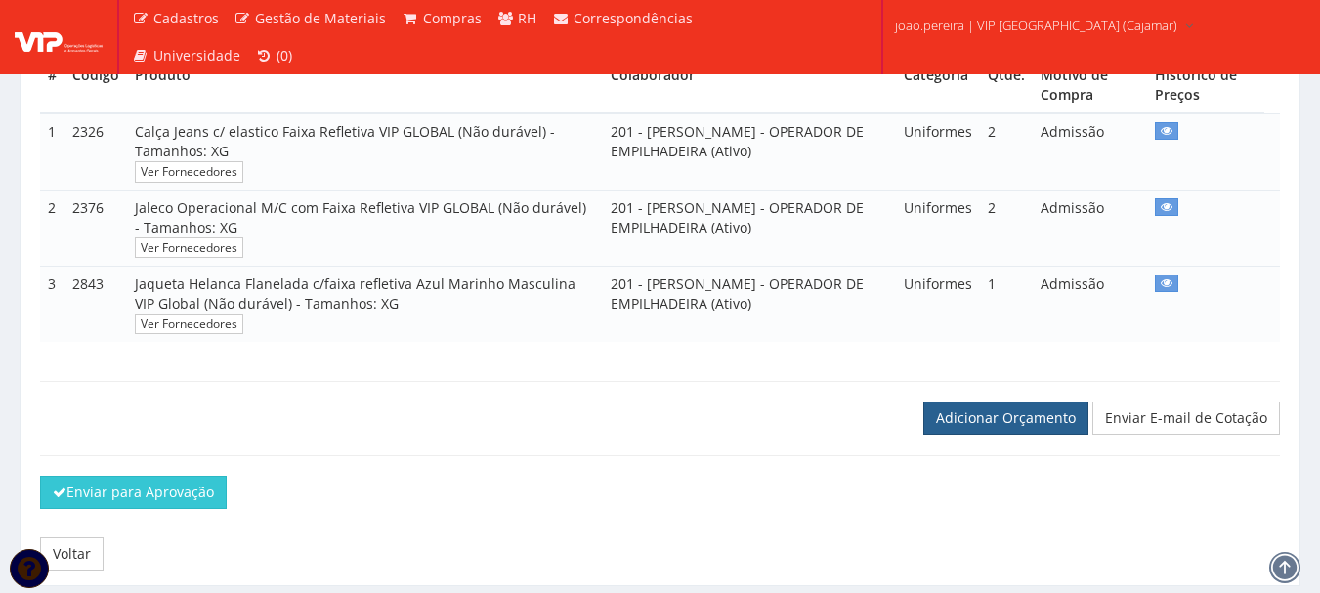
click at [1012, 435] on link "Adicionar Orçamento" at bounding box center [1005, 418] width 165 height 33
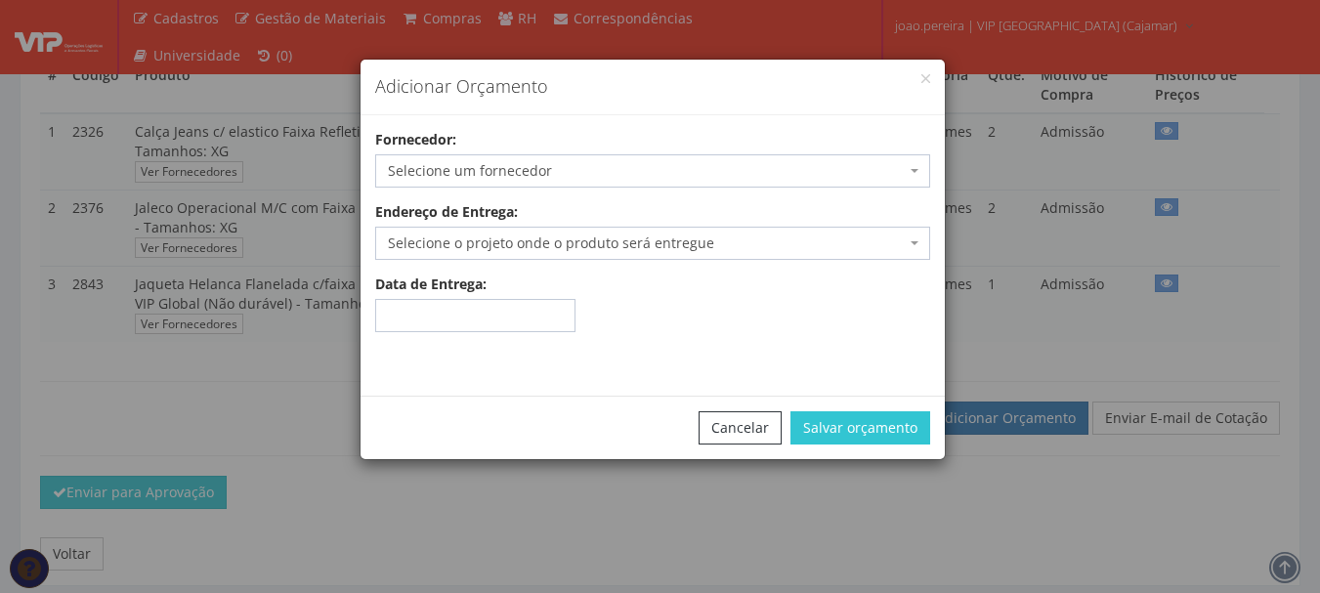
click at [622, 166] on span "Selecione um fornecedor" at bounding box center [647, 171] width 518 height 20
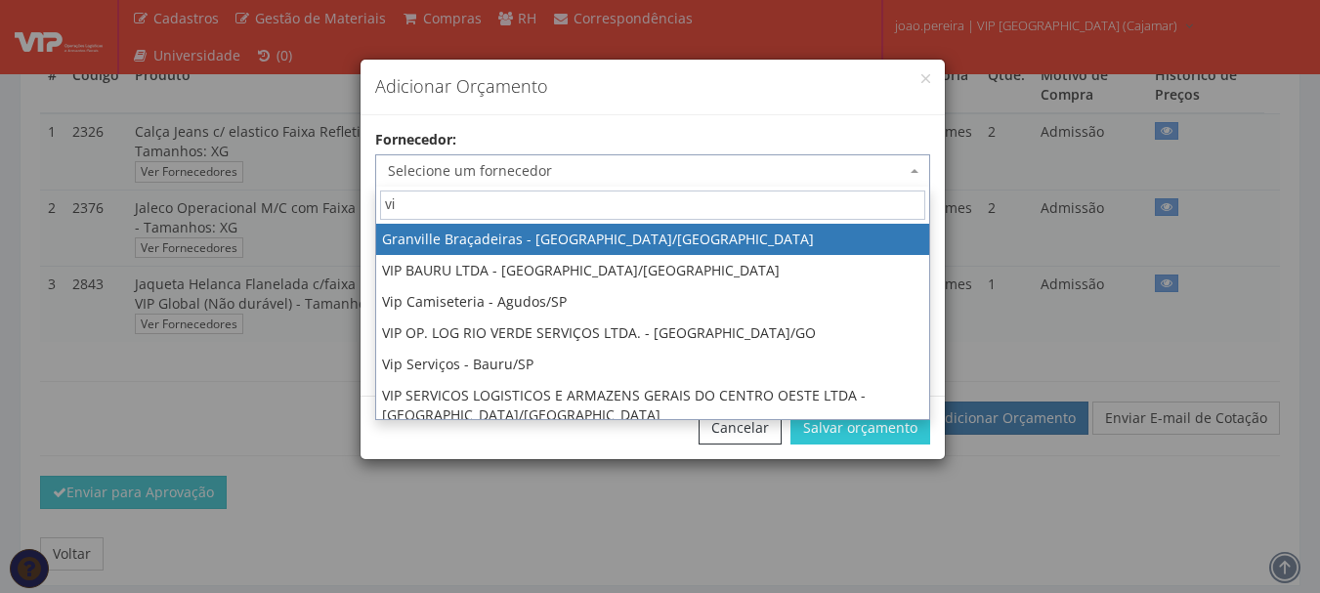
type input "vip"
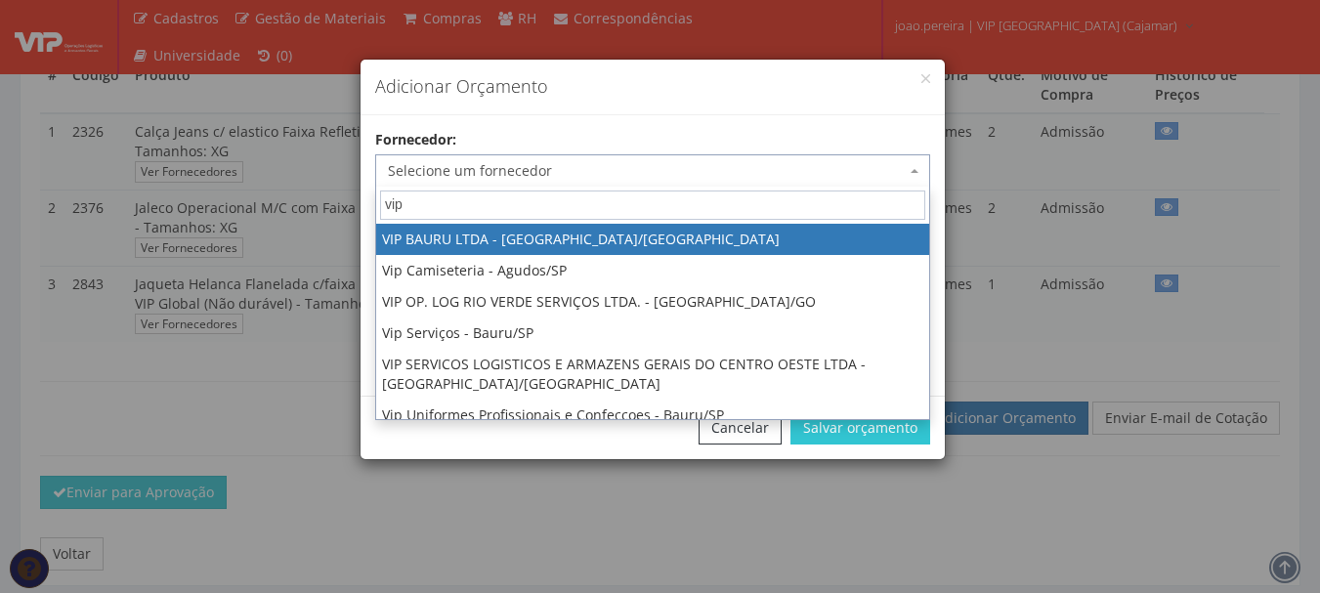
select select "532"
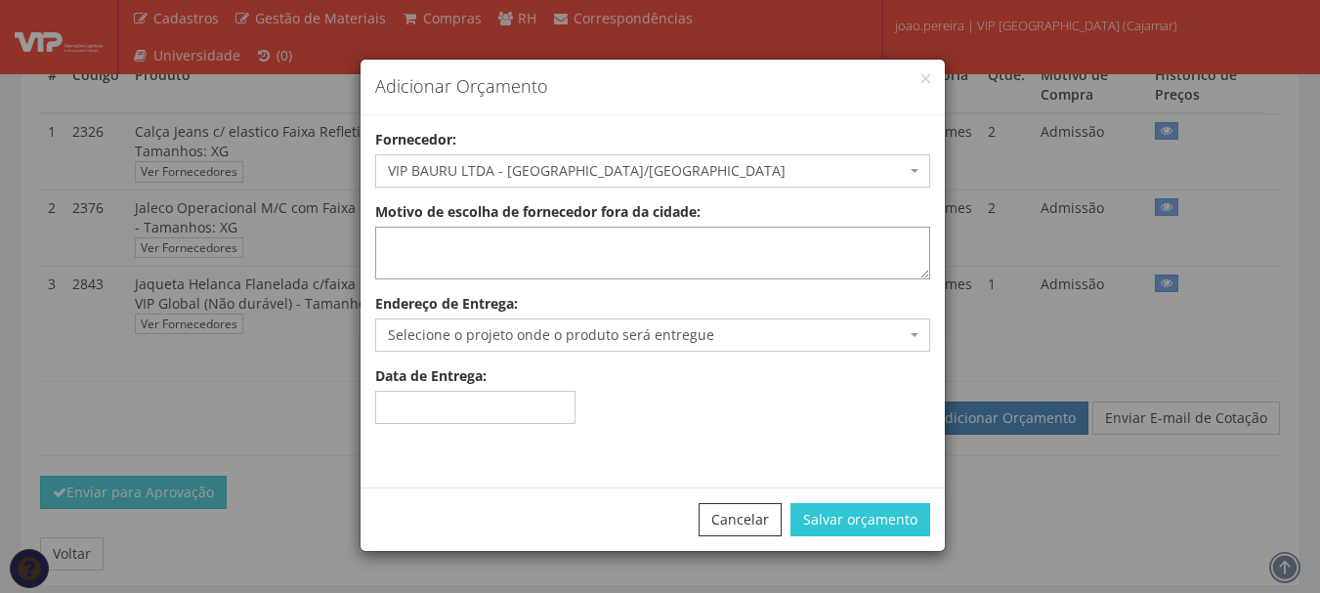
click at [531, 249] on textarea "Motivo de escolha de fornecedor fora da cidade:" at bounding box center [652, 253] width 555 height 53
type textarea "estoque"
click at [713, 331] on span "Selecione o projeto onde o produto será entregue" at bounding box center [647, 335] width 518 height 20
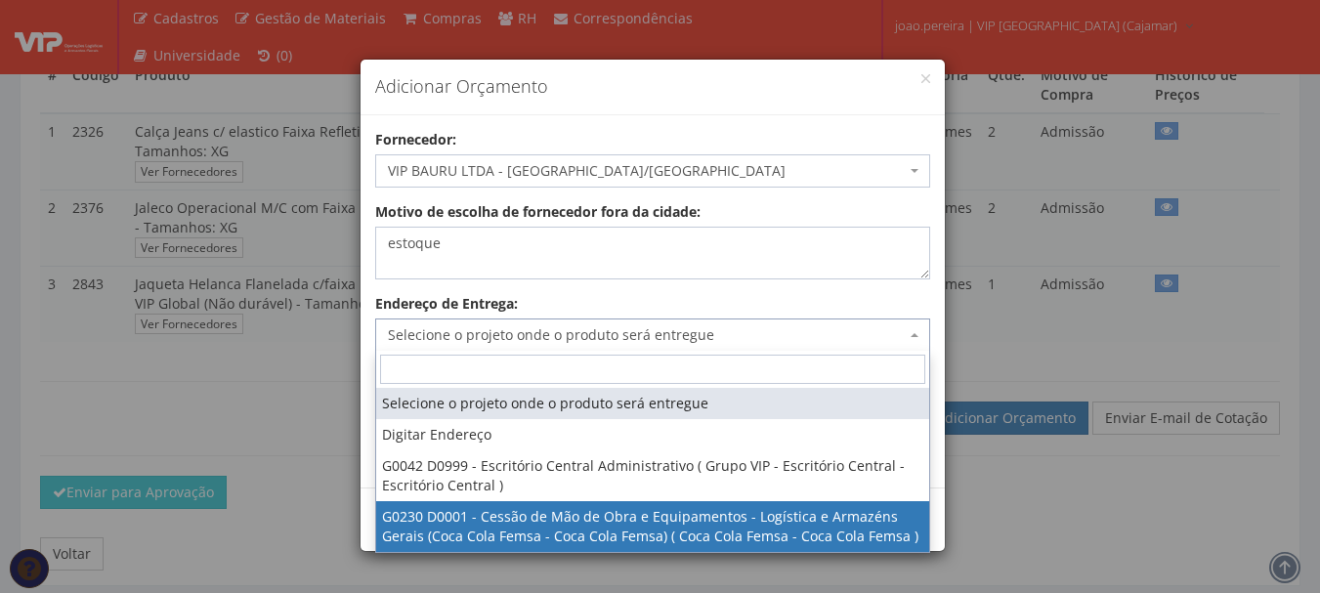
select select "230"
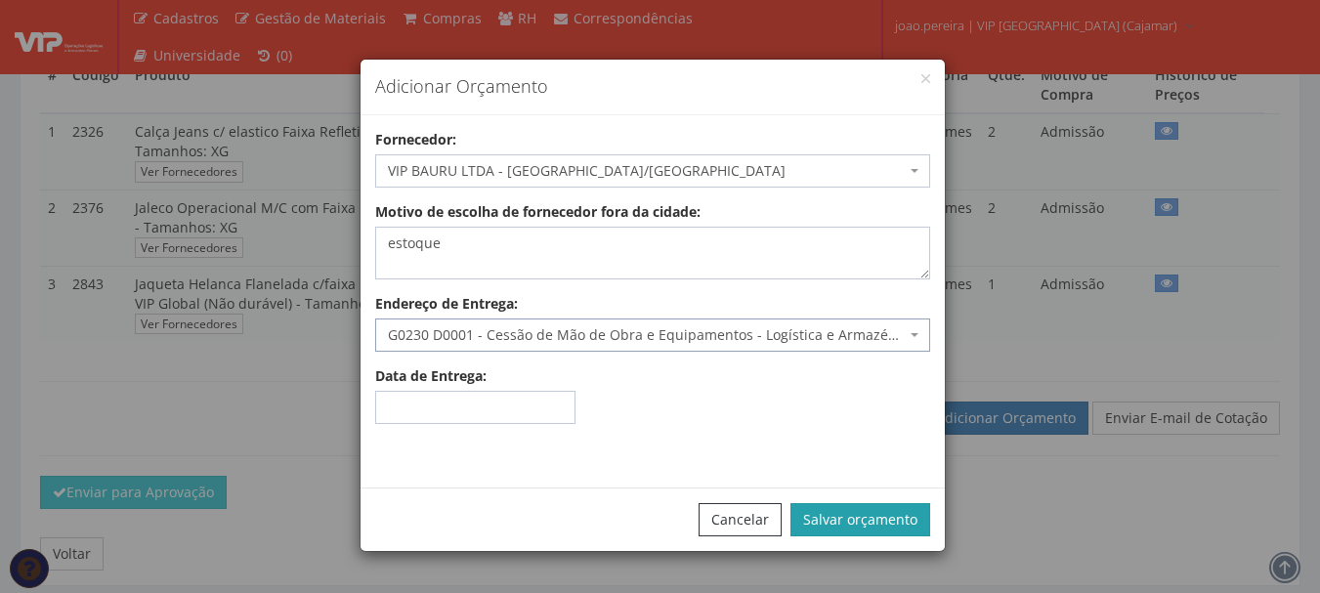
click at [879, 518] on button "Salvar orçamento" at bounding box center [861, 519] width 140 height 33
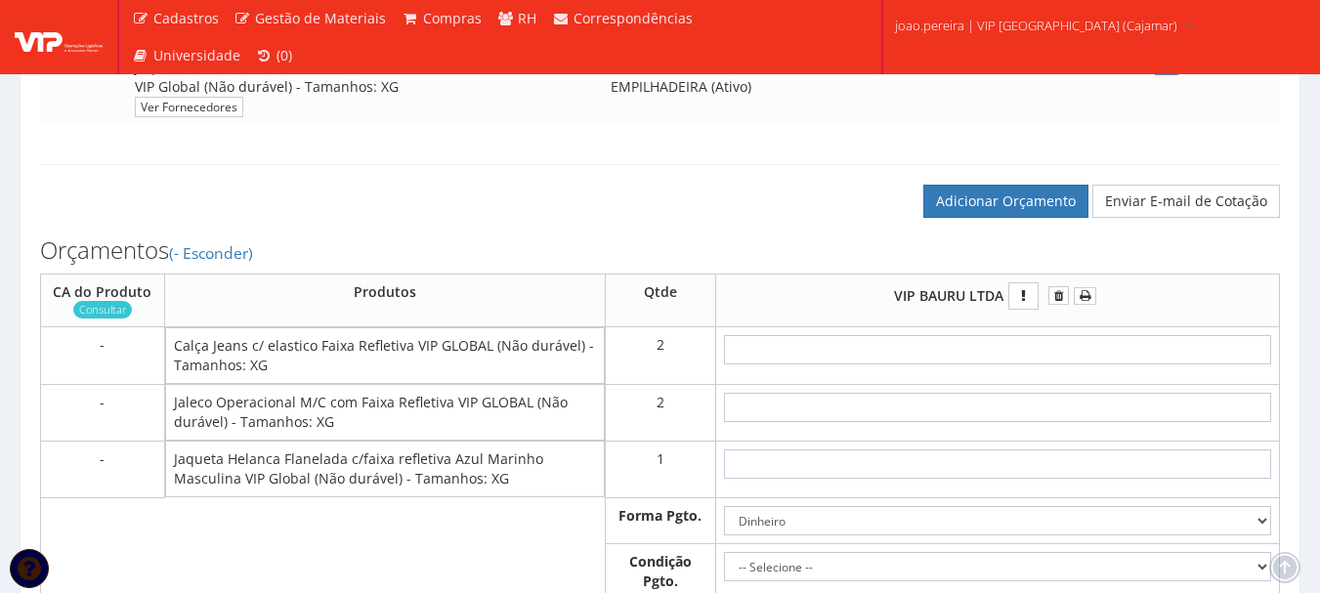
scroll to position [684, 0]
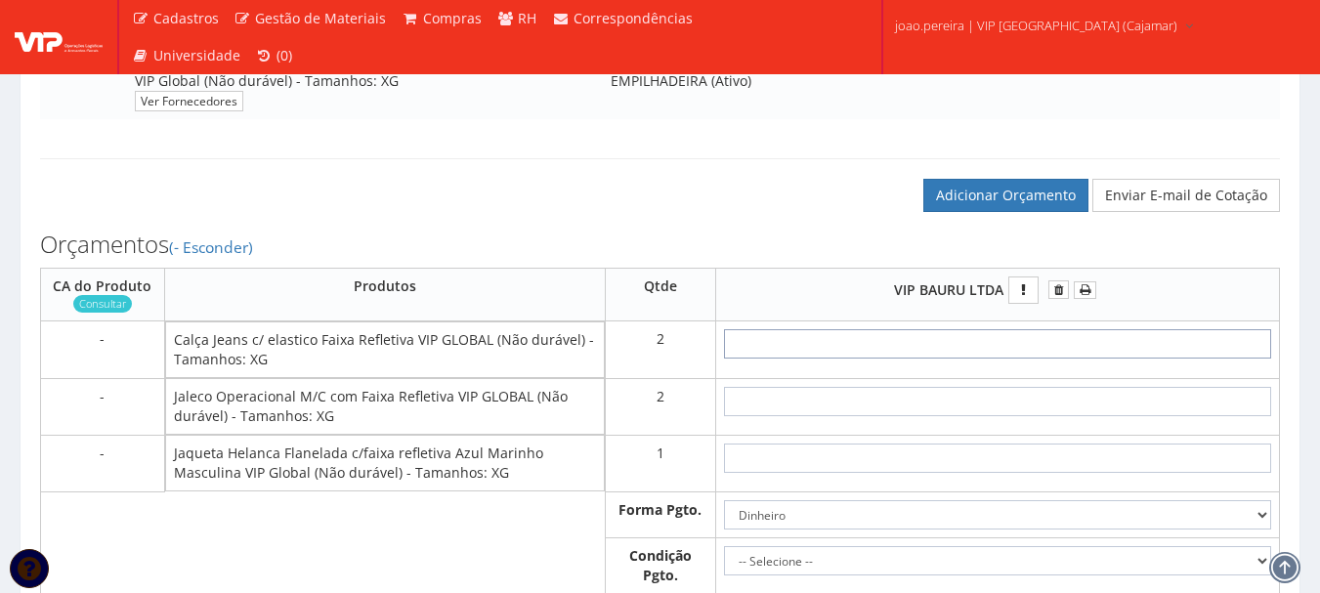
click at [1049, 359] on input "text" at bounding box center [997, 343] width 547 height 29
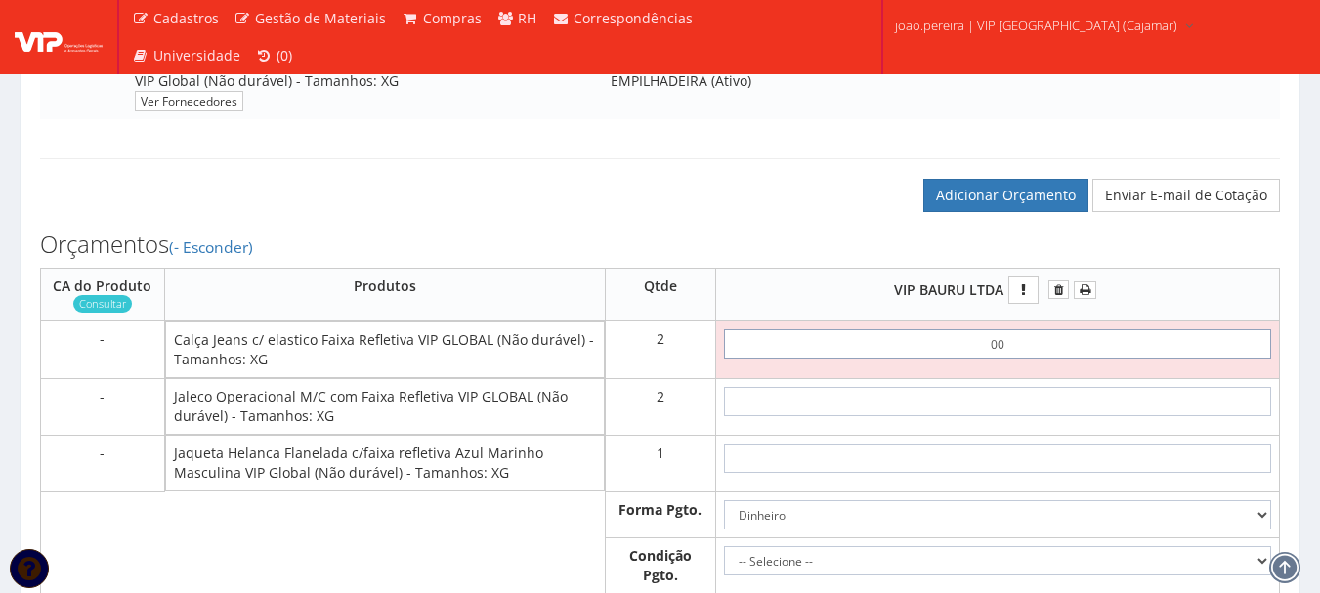
type input "0,01"
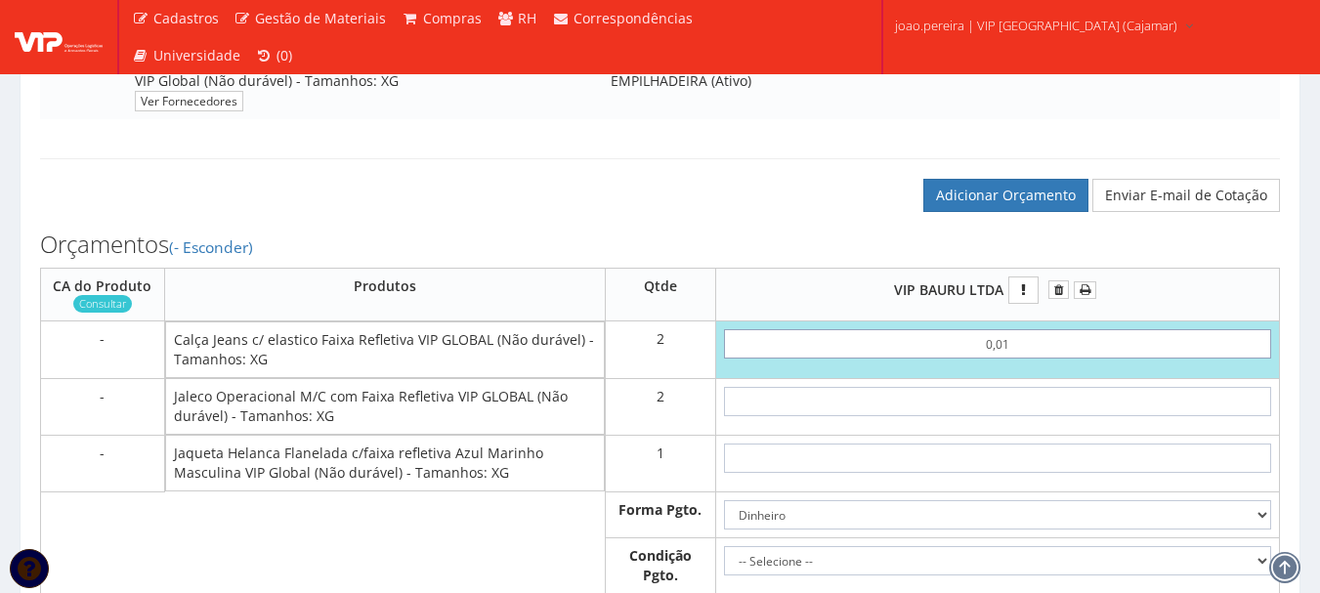
type input "0,02"
type input "0,01"
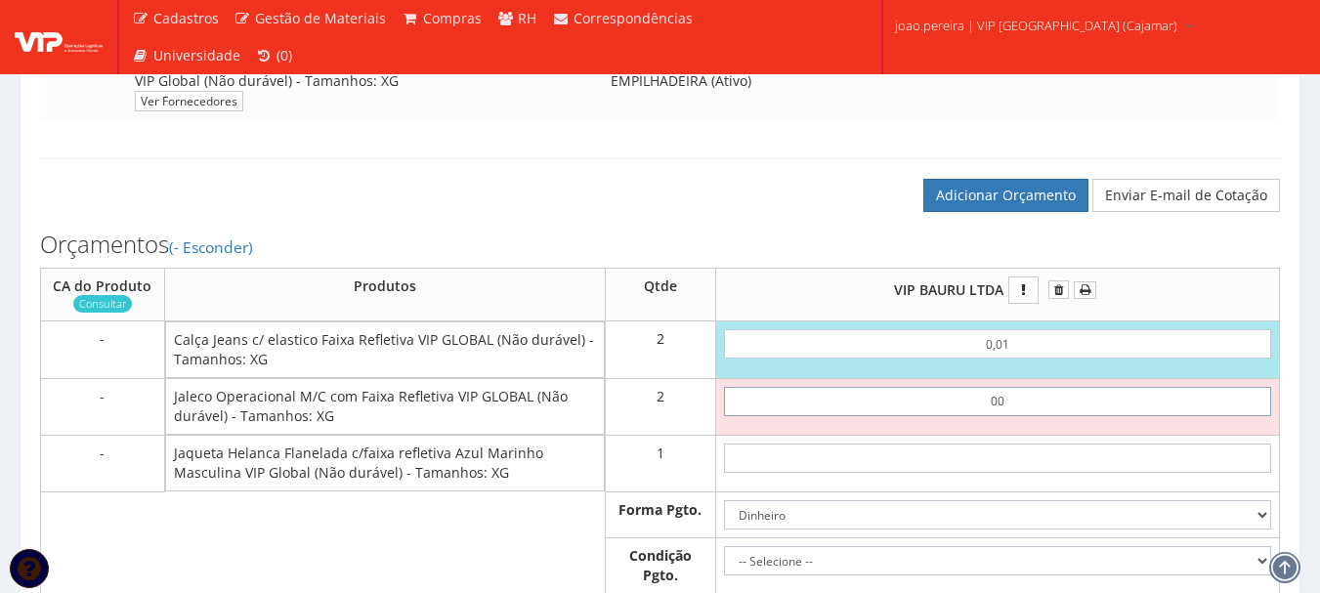
type input "0,01"
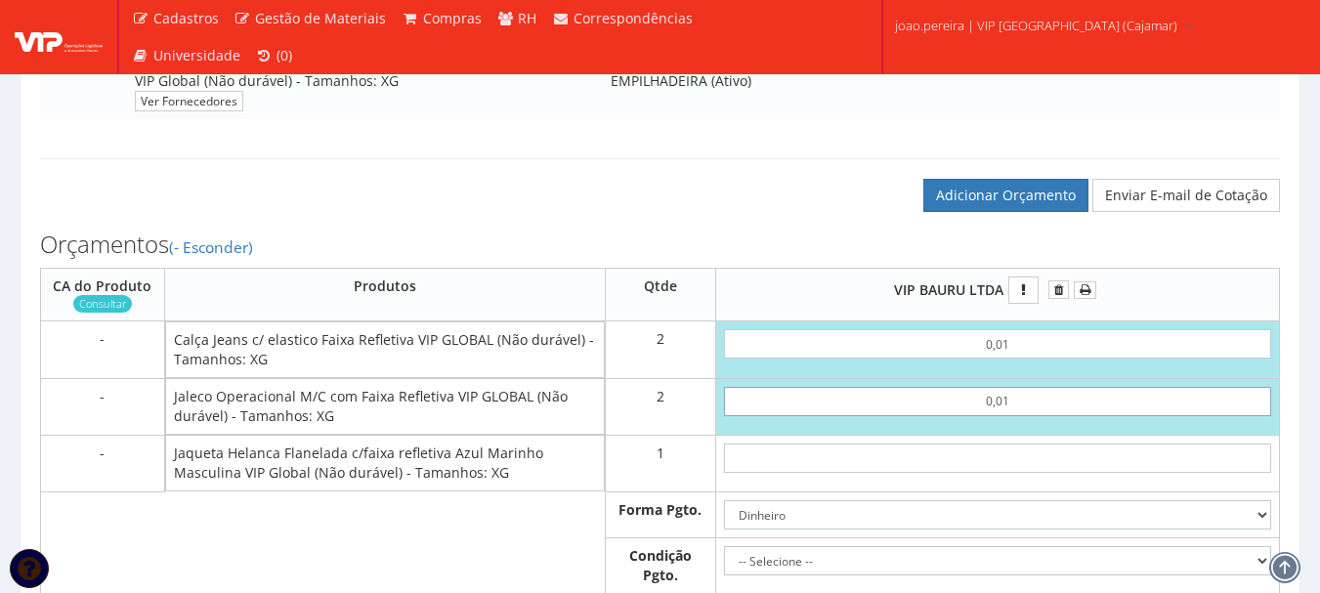
type input "0,04"
type input "0,01"
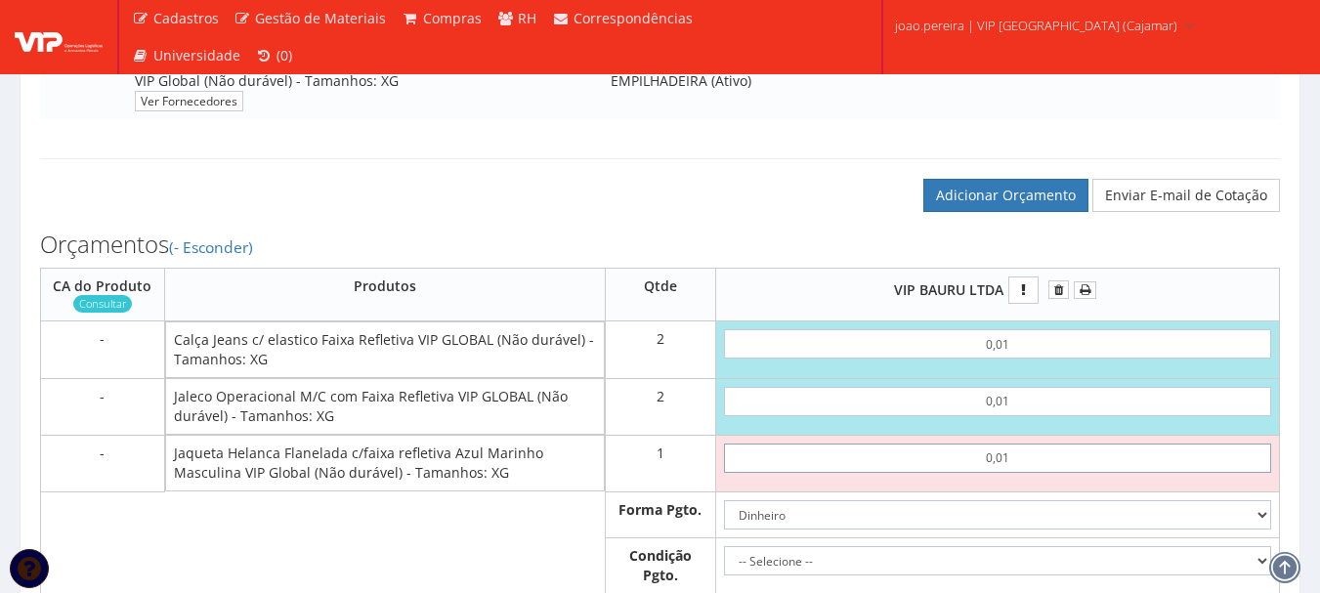
type input "0,01"
type input "0,05"
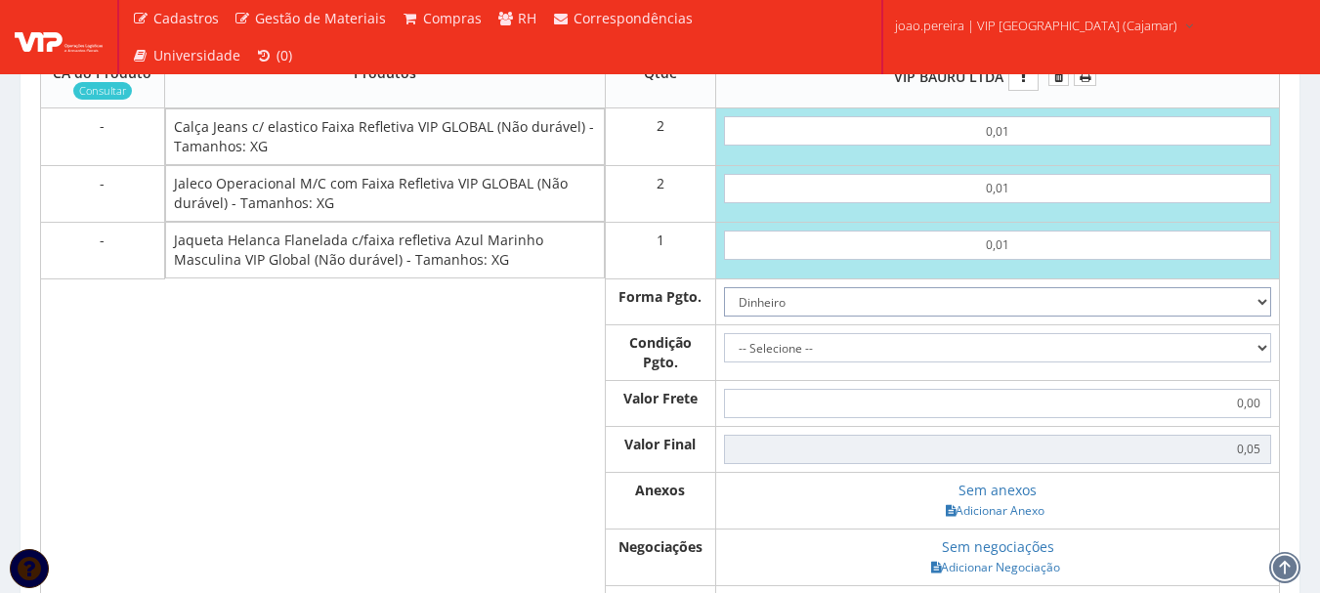
scroll to position [977, 0]
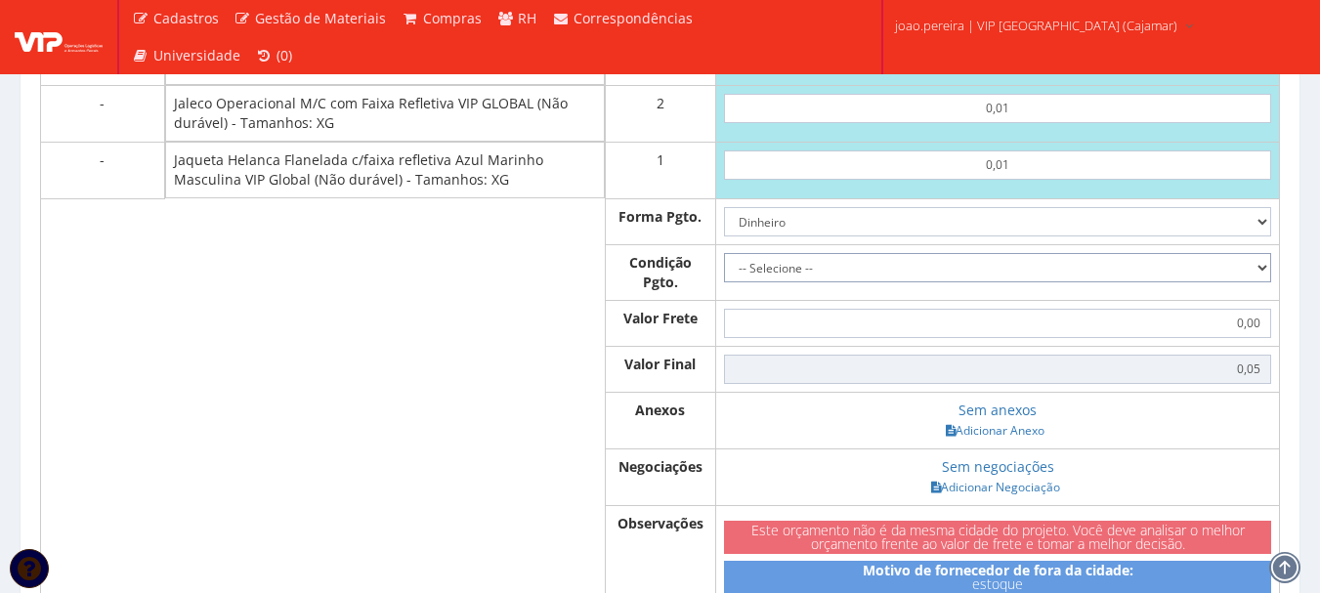
click at [1261, 282] on select "-- Selecione -- À vista 7 dias 10 dias" at bounding box center [997, 267] width 547 height 29
select select "0"
click at [724, 272] on select "-- Selecione -- À vista 7 dias 10 dias" at bounding box center [997, 267] width 547 height 29
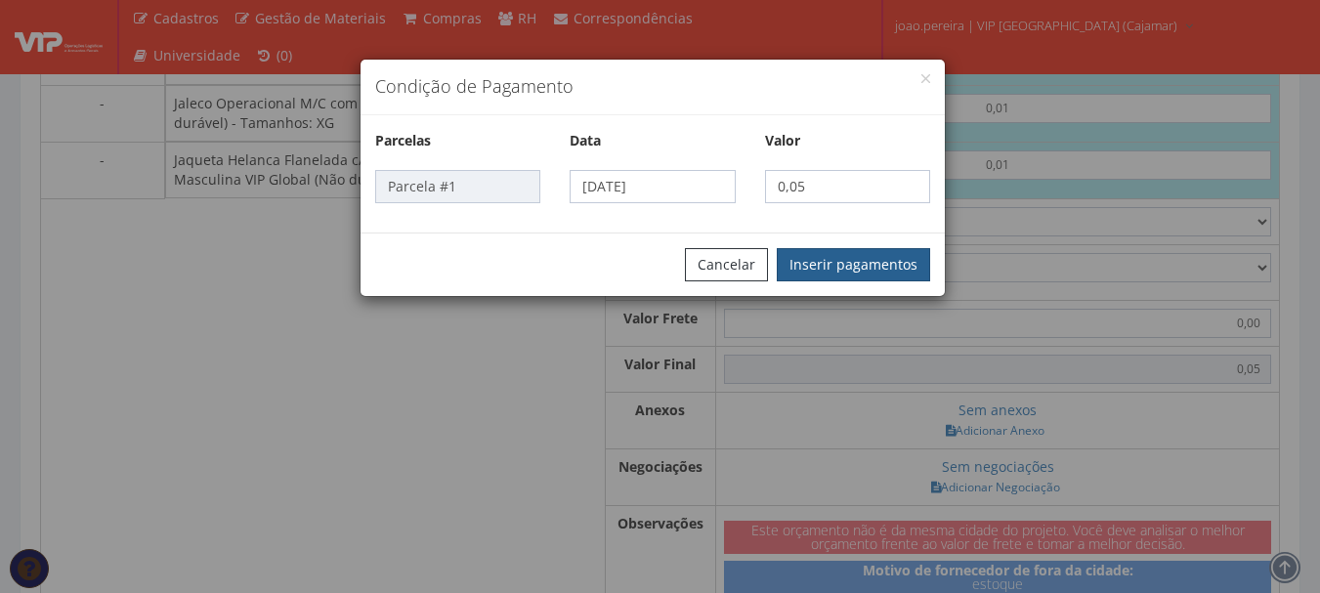
click at [897, 262] on button "Inserir pagamentos" at bounding box center [853, 264] width 153 height 33
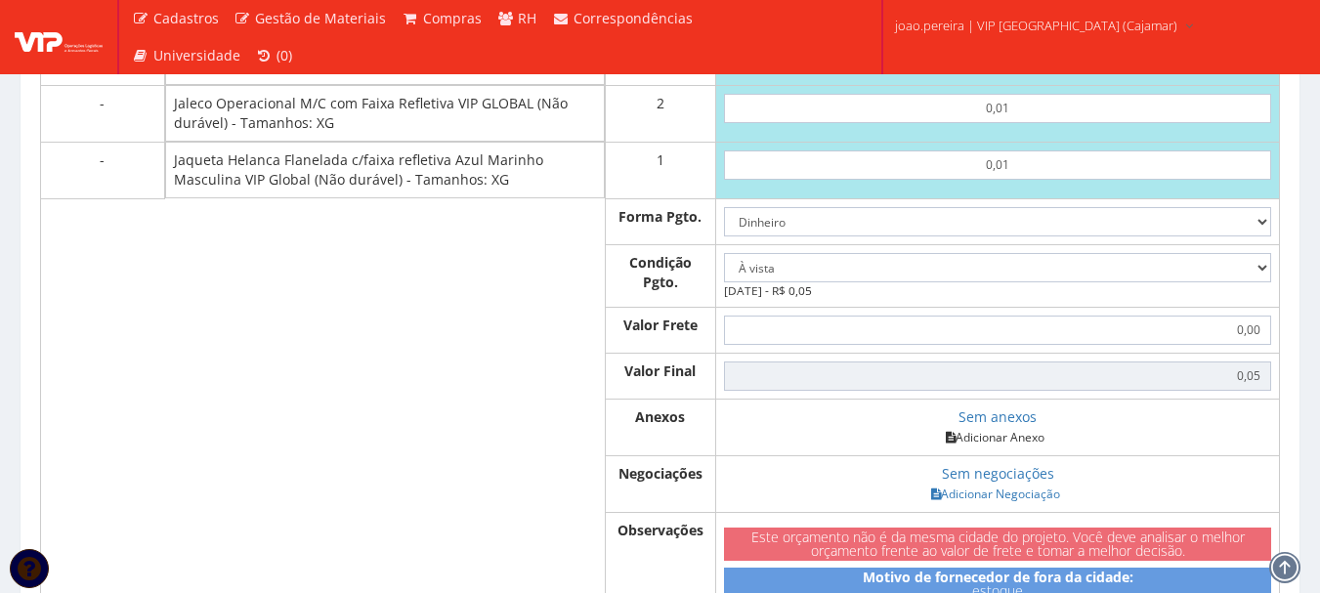
click at [1025, 448] on link "Adicionar Anexo" at bounding box center [995, 437] width 110 height 21
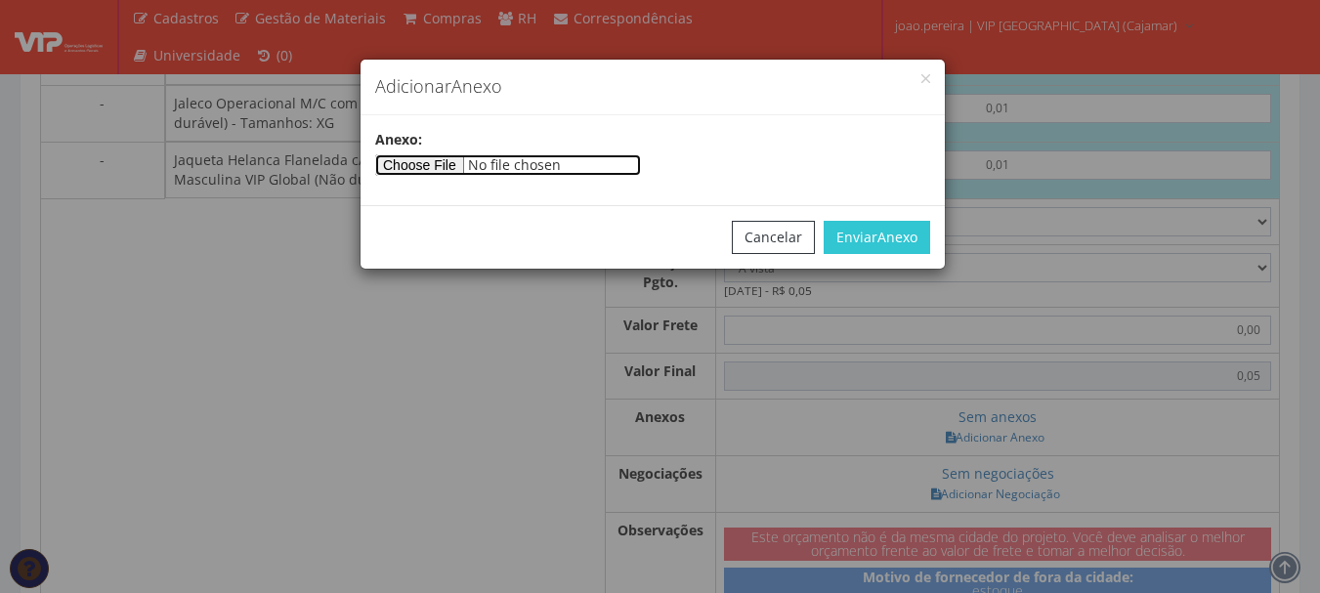
click at [461, 163] on input"] "file" at bounding box center [508, 164] width 266 height 21
type input"] "C:\fakepath\PEDIDOS SEM NOTA FISCAL ESTOQUE.docx"
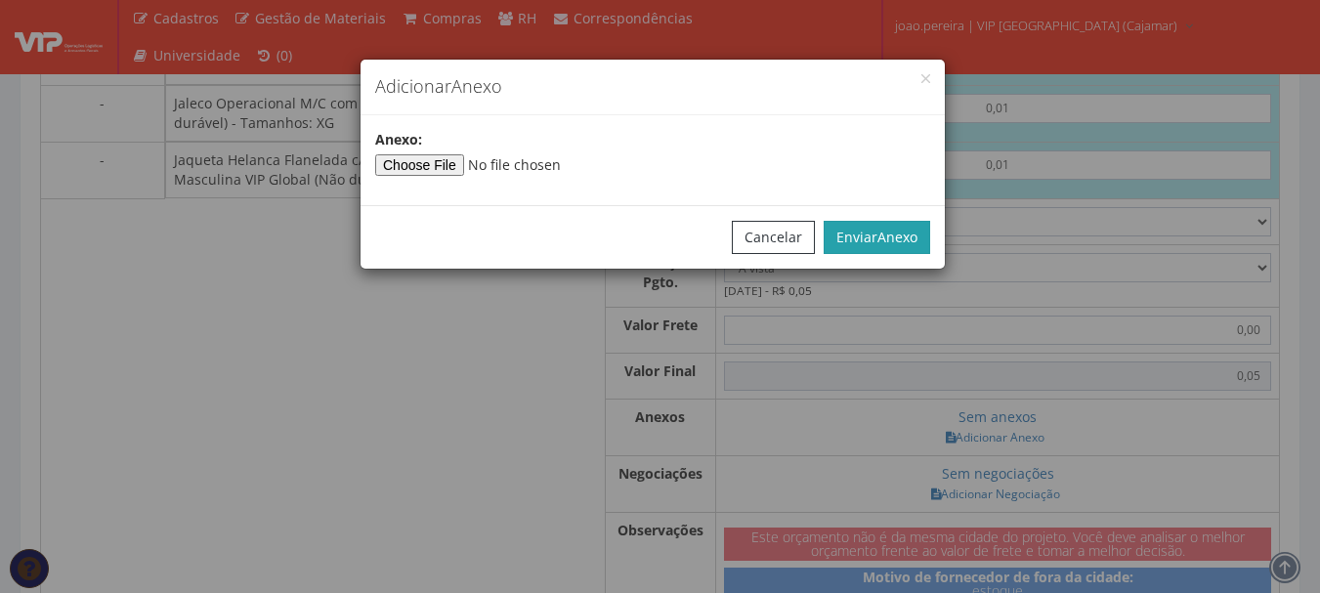
click at [870, 244] on button "Enviar Anexo" at bounding box center [877, 237] width 107 height 33
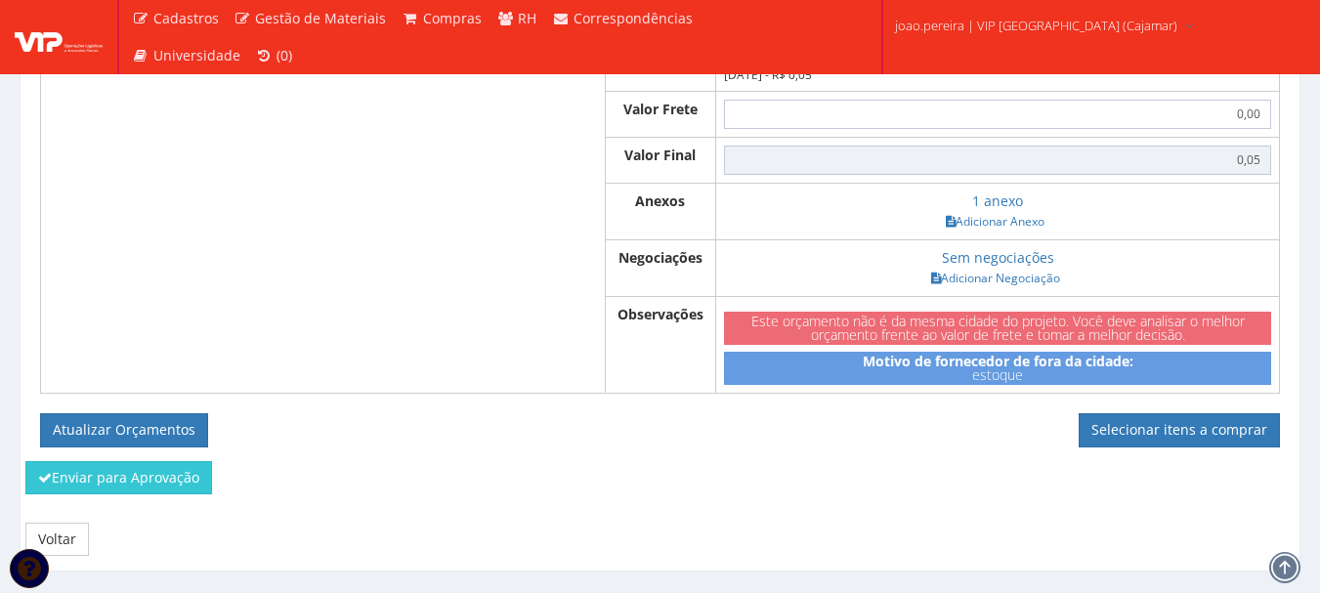
scroll to position [1258, 0]
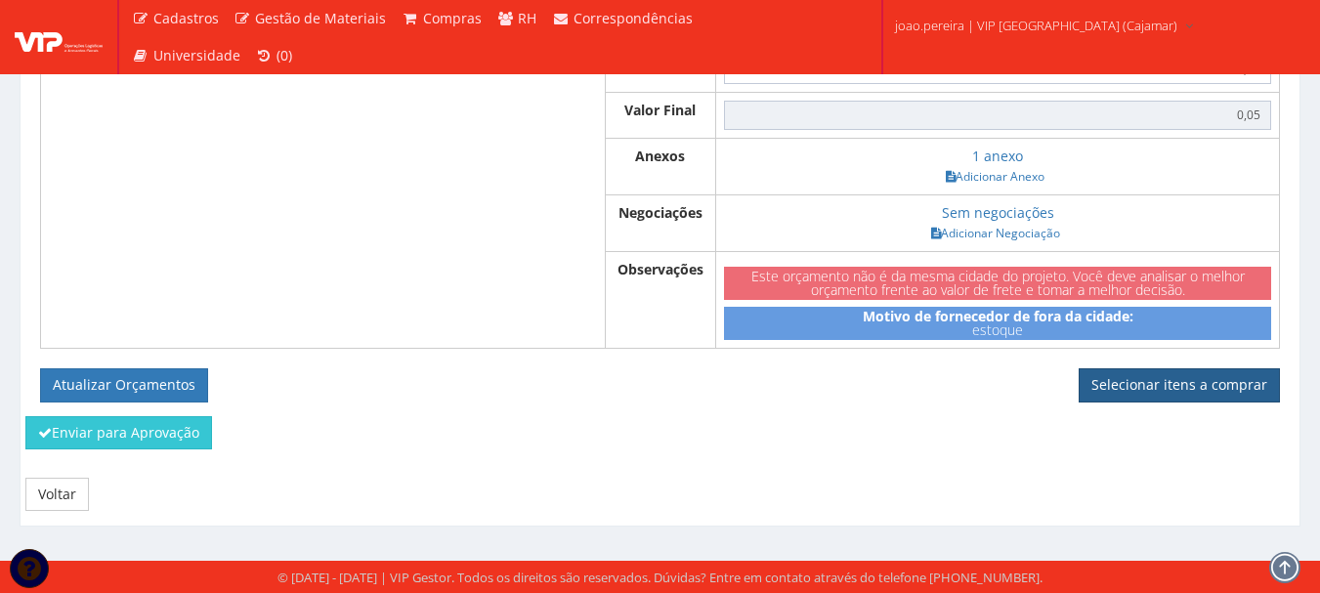
click at [1205, 377] on link "Selecionar itens a comprar" at bounding box center [1179, 384] width 201 height 33
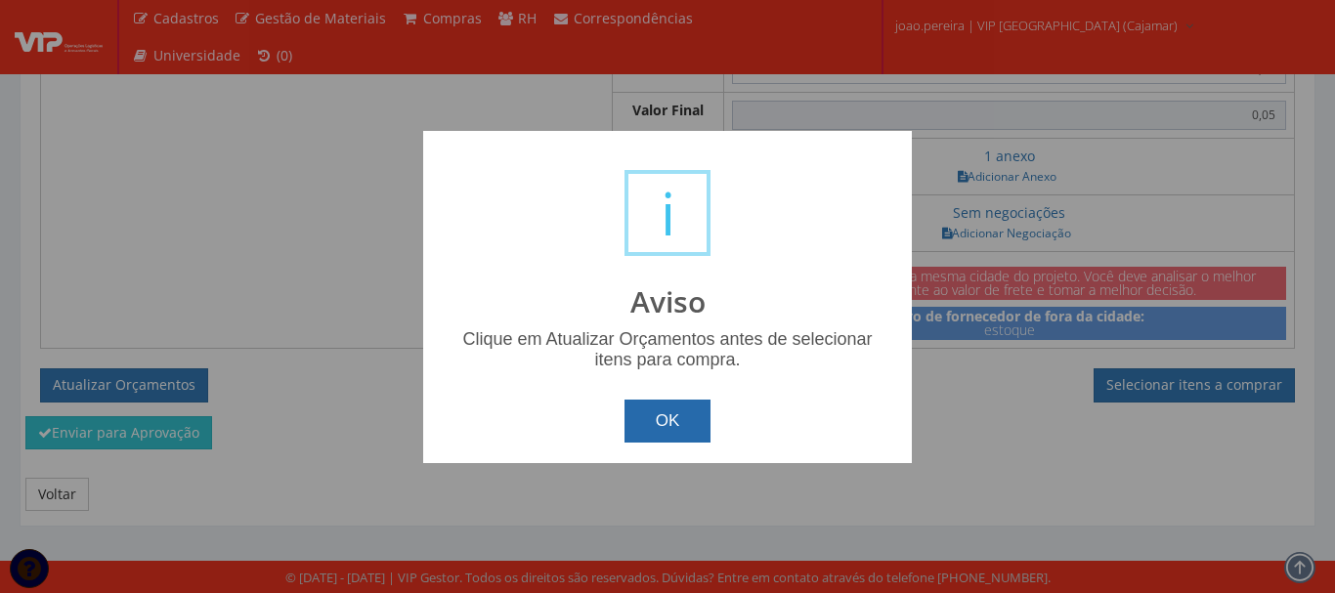
drag, startPoint x: 677, startPoint y: 401, endPoint x: 611, endPoint y: 407, distance: 66.8
click at [667, 407] on button "OK" at bounding box center [667, 421] width 87 height 43
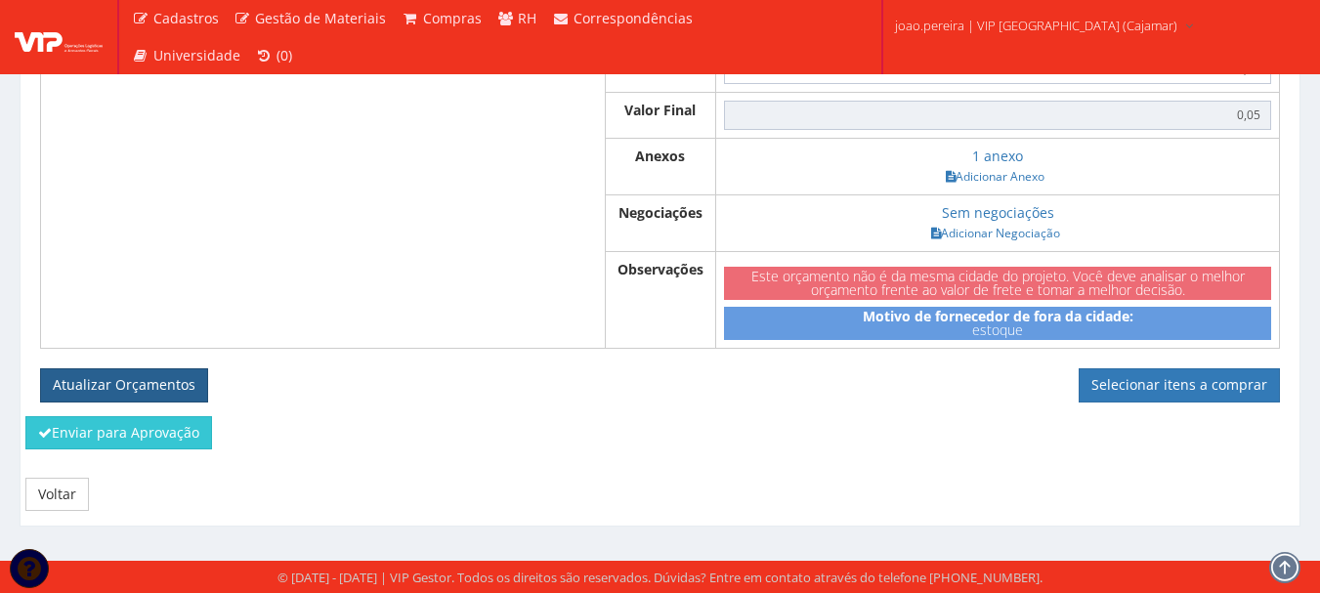
click at [157, 378] on button "Atualizar Orçamentos" at bounding box center [124, 384] width 168 height 33
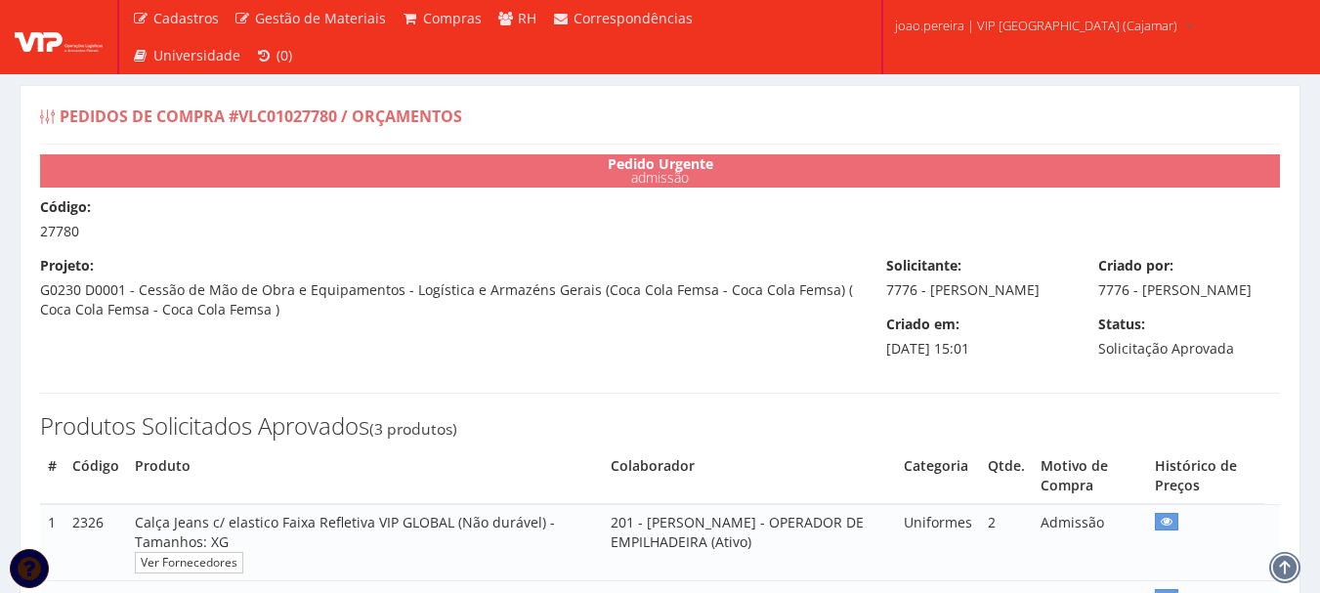
select select "0"
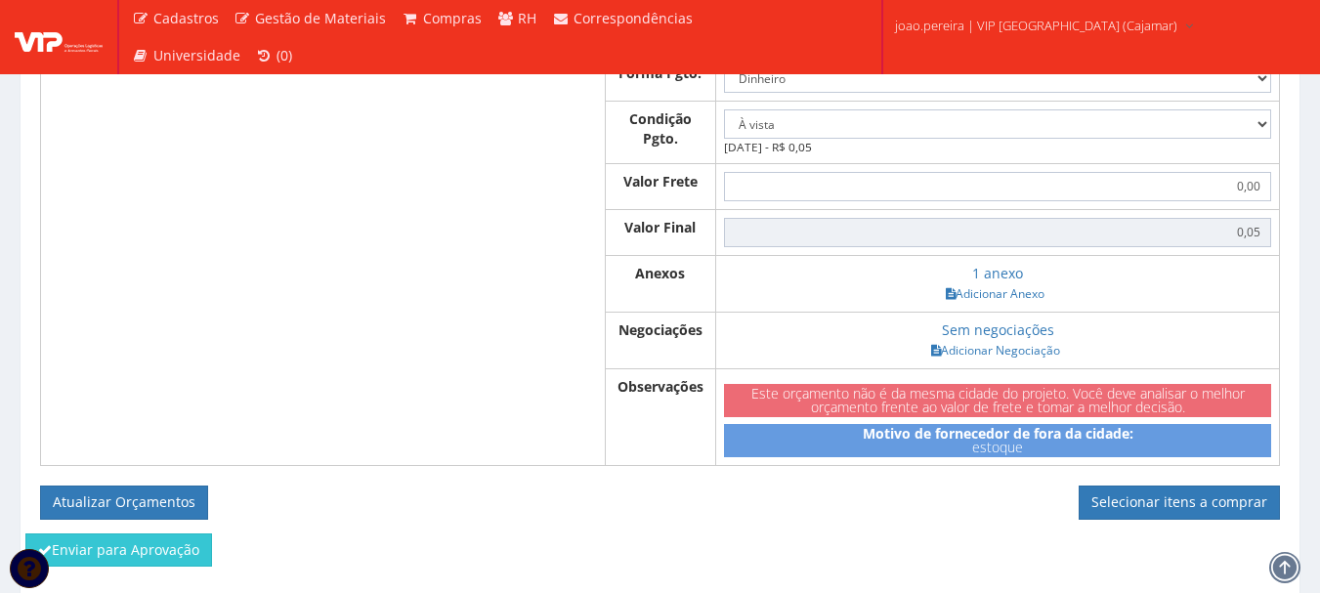
scroll to position [1173, 0]
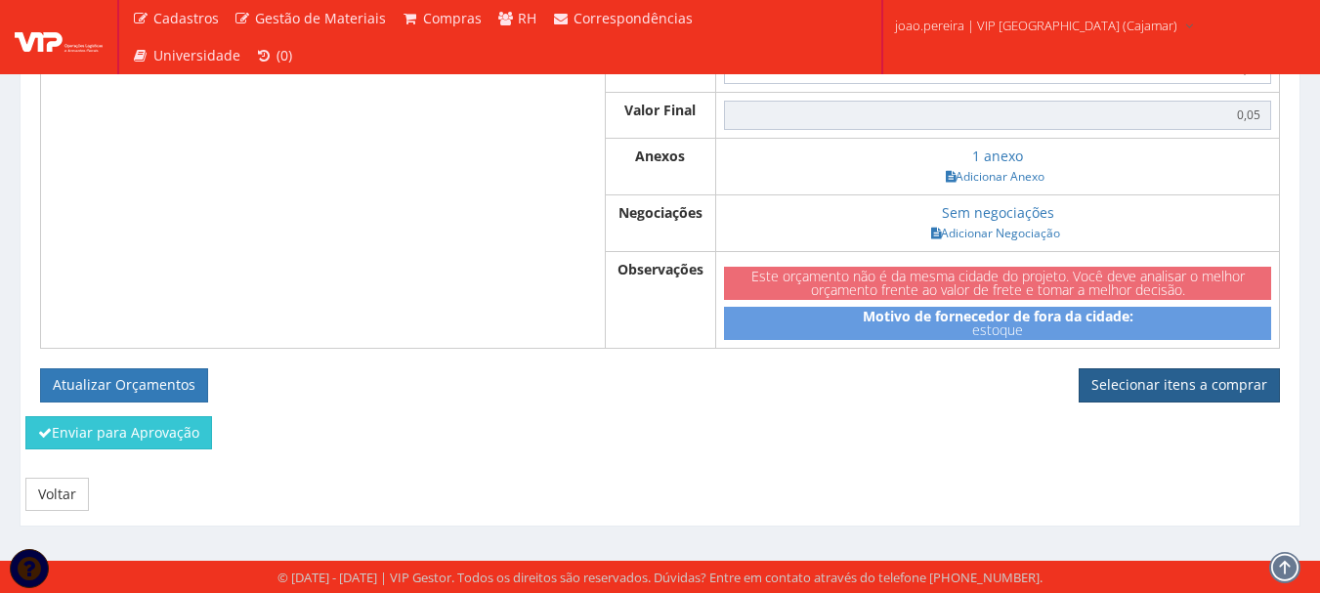
click at [1188, 400] on link "Selecionar itens a comprar" at bounding box center [1179, 384] width 201 height 33
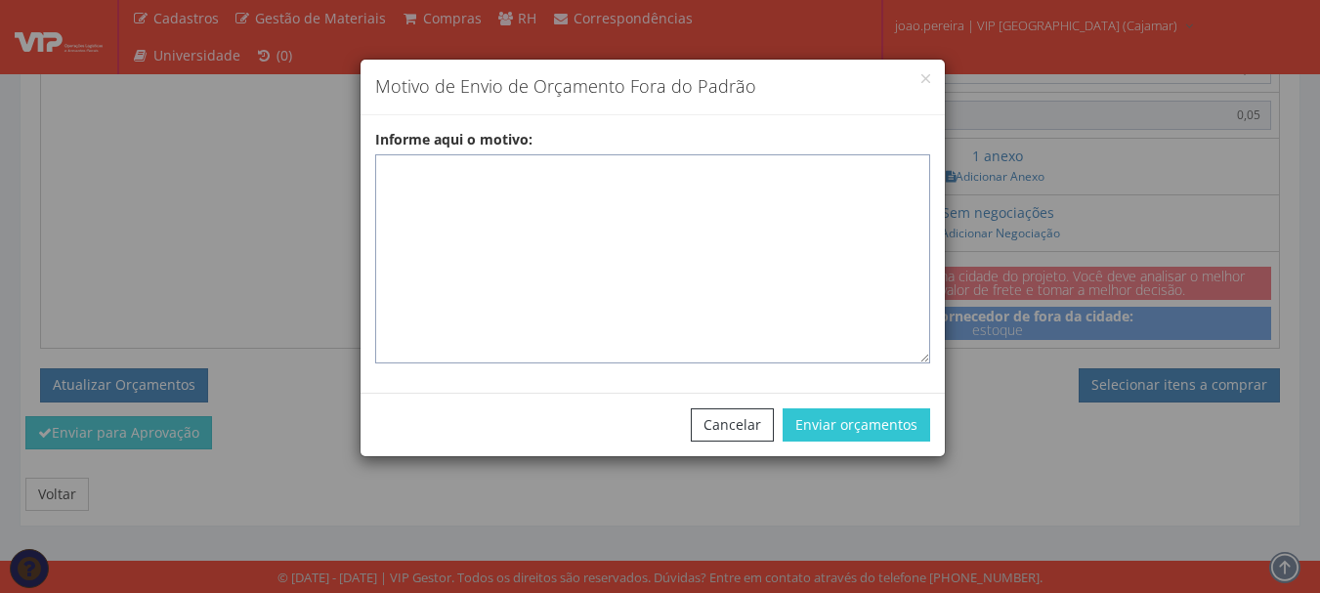
click at [705, 182] on textarea "Informe aqui o motivo:" at bounding box center [652, 258] width 555 height 209
click at [452, 159] on textarea "Informe aqui o motivo:" at bounding box center [652, 258] width 555 height 209
paste textarea "EPIS ou UNIFORMES - Pedido de compra para emissão de ficha de EPIS ou Uniformes…"
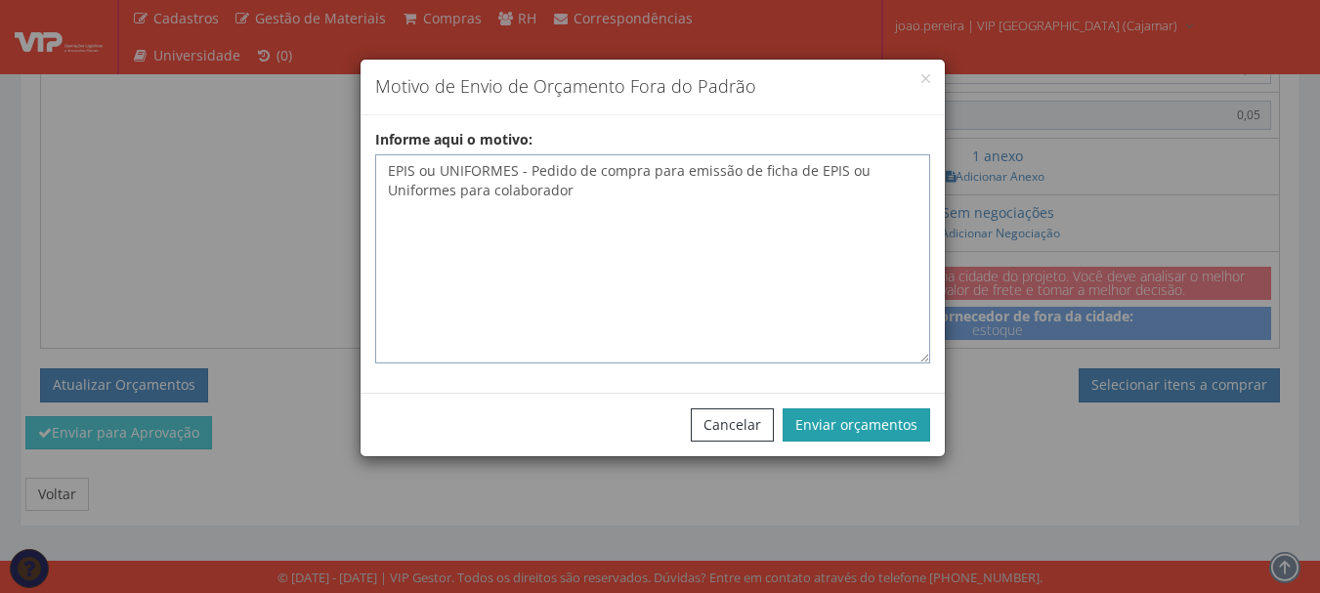
type textarea "EPIS ou UNIFORMES - Pedido de compra para emissão de ficha de EPIS ou Uniformes…"
click at [893, 428] on button "Enviar orçamentos" at bounding box center [857, 424] width 148 height 33
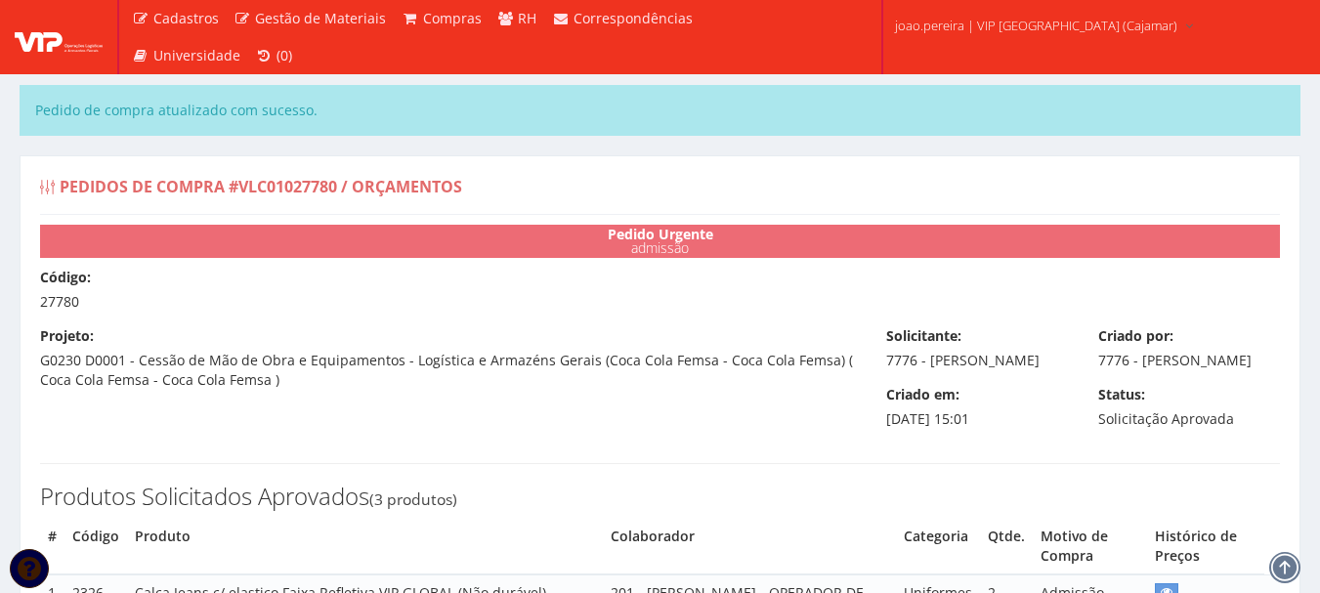
select select "0"
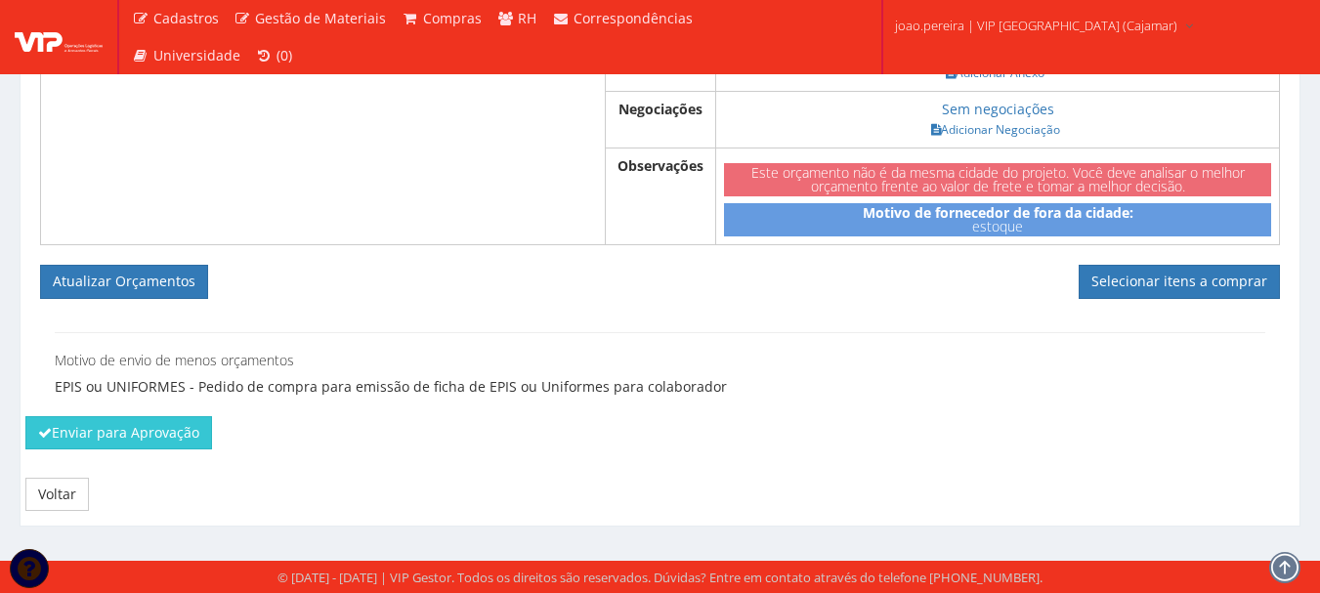
scroll to position [1361, 0]
click at [162, 286] on button "Atualizar Orçamentos" at bounding box center [124, 281] width 168 height 33
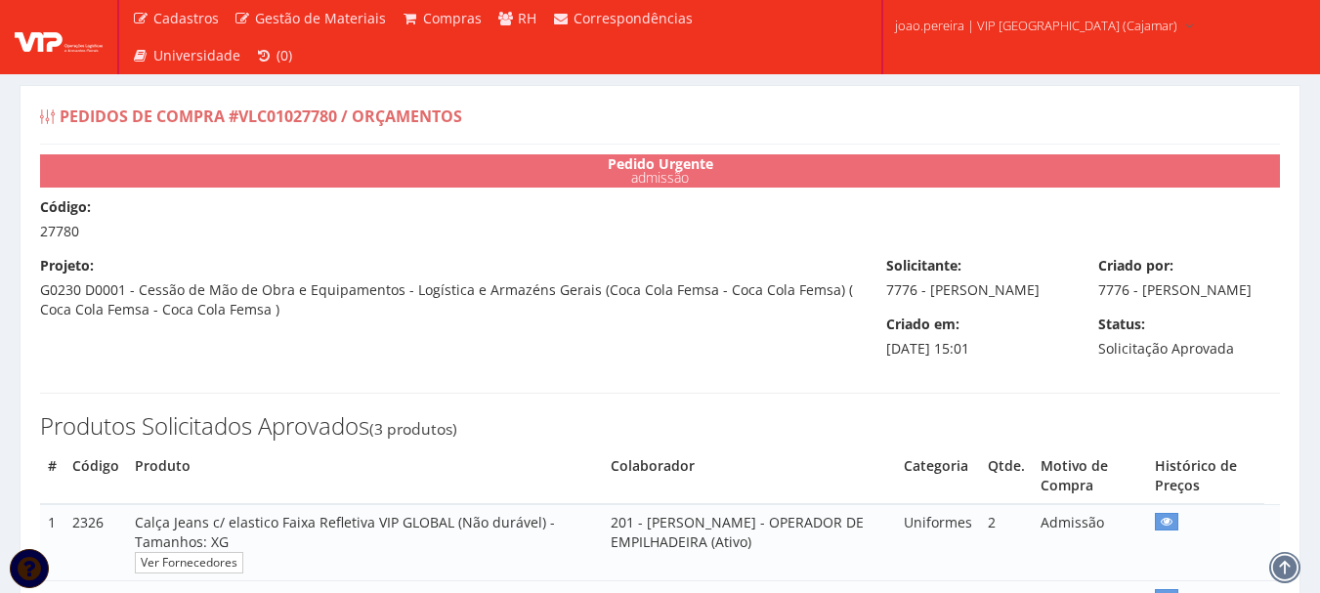
select select "0"
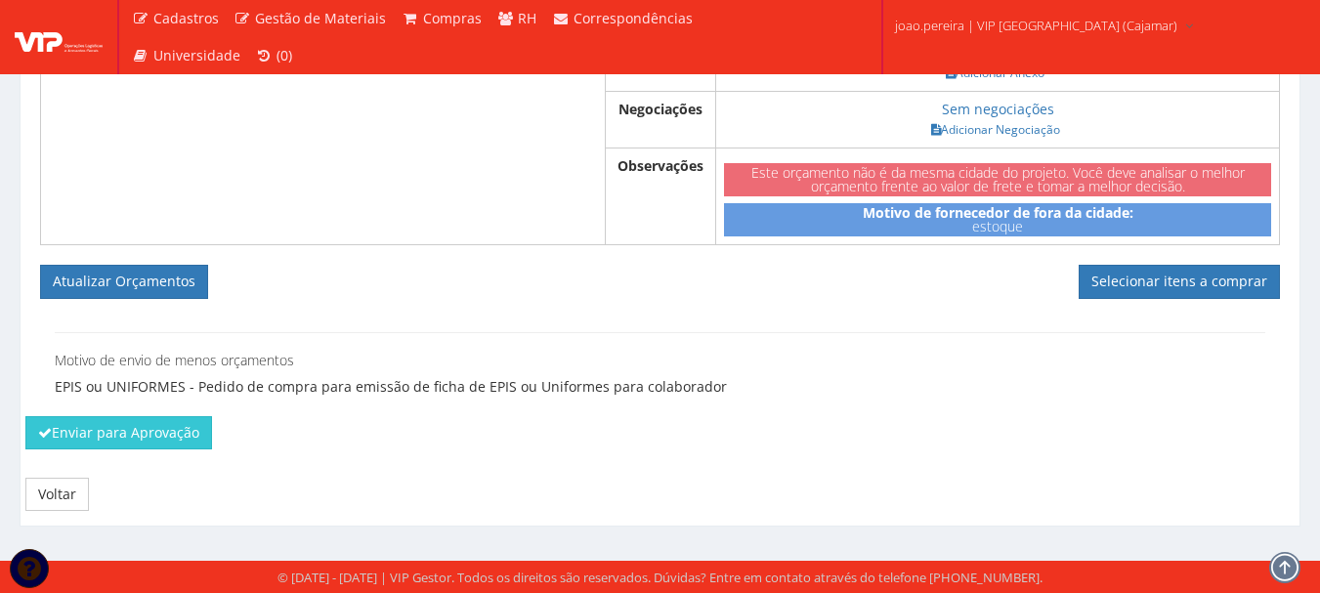
scroll to position [1291, 0]
click at [133, 449] on button "Enviar para Aprovação" at bounding box center [118, 432] width 187 height 33
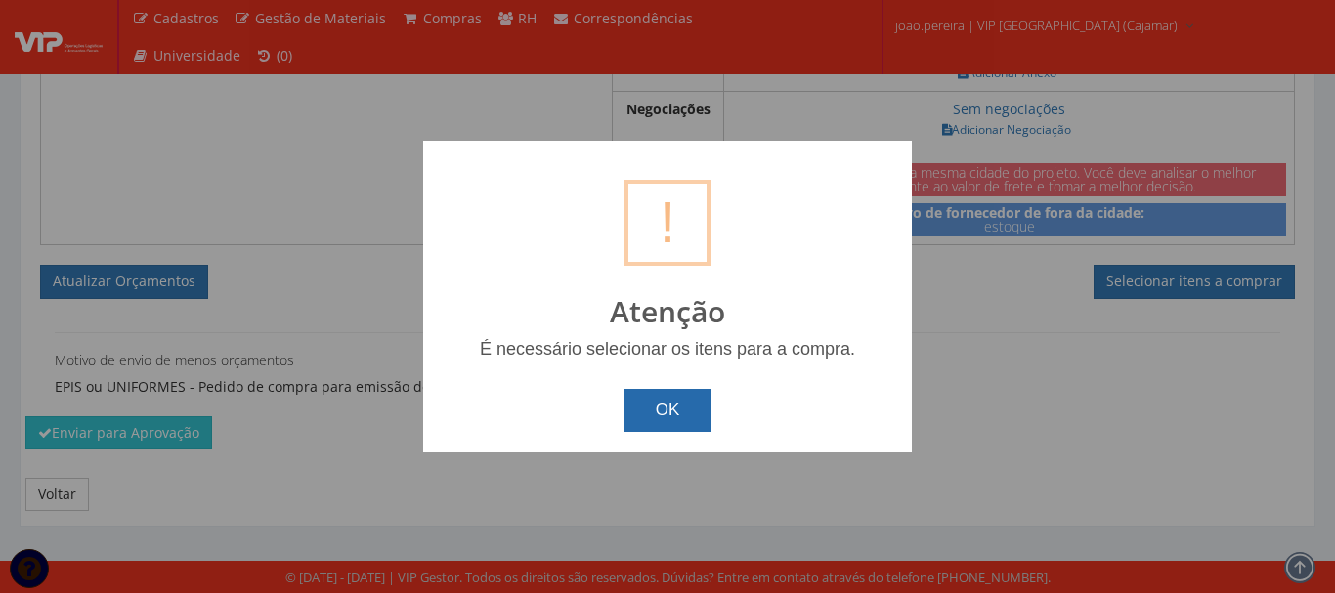
drag, startPoint x: 664, startPoint y: 405, endPoint x: 802, endPoint y: 375, distance: 140.9
click at [666, 405] on button "OK" at bounding box center [667, 410] width 87 height 43
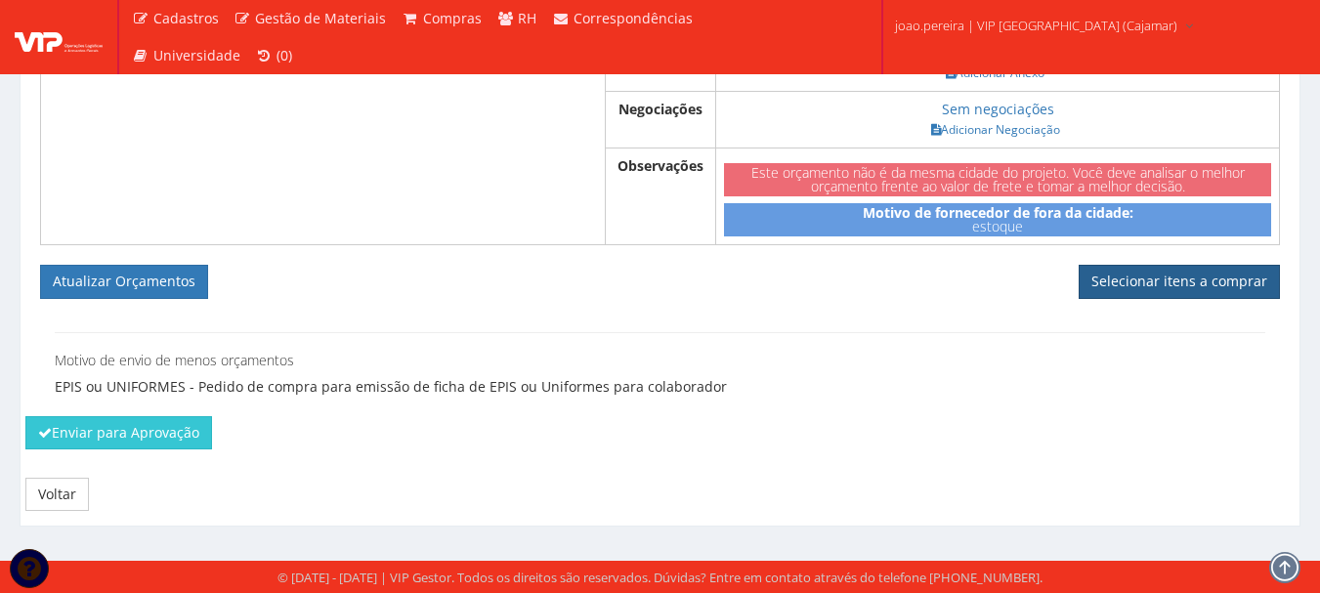
click at [1209, 268] on link "Selecionar itens a comprar" at bounding box center [1179, 281] width 201 height 33
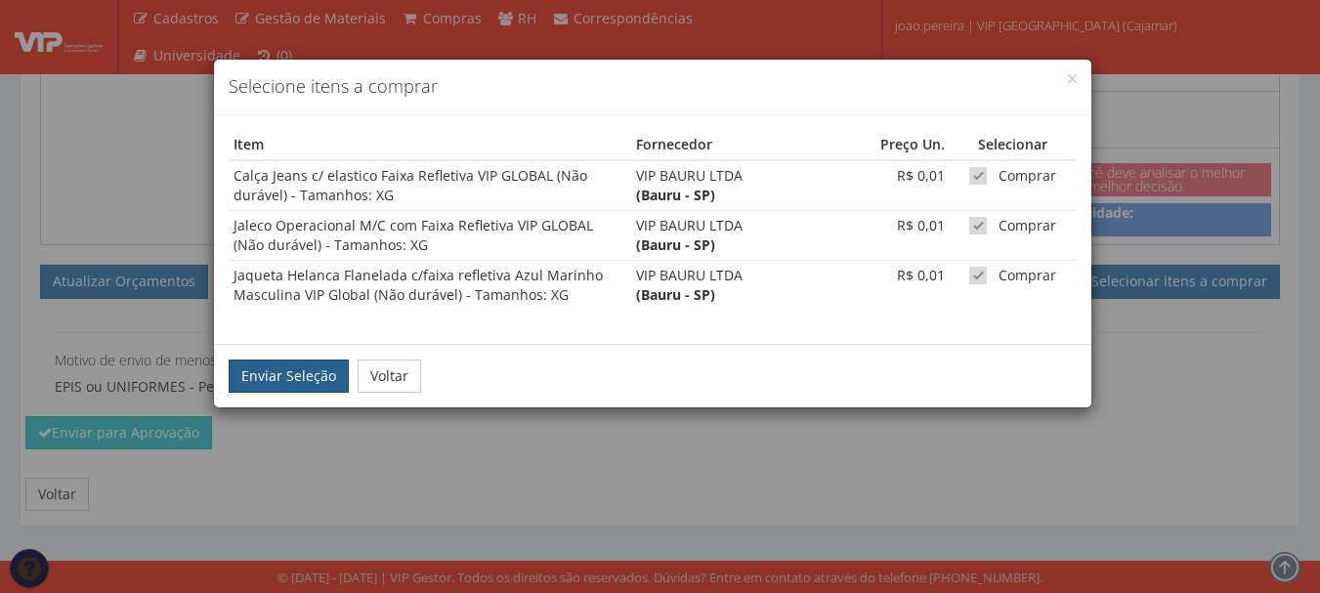
click at [296, 365] on button "Enviar Seleção" at bounding box center [289, 376] width 120 height 33
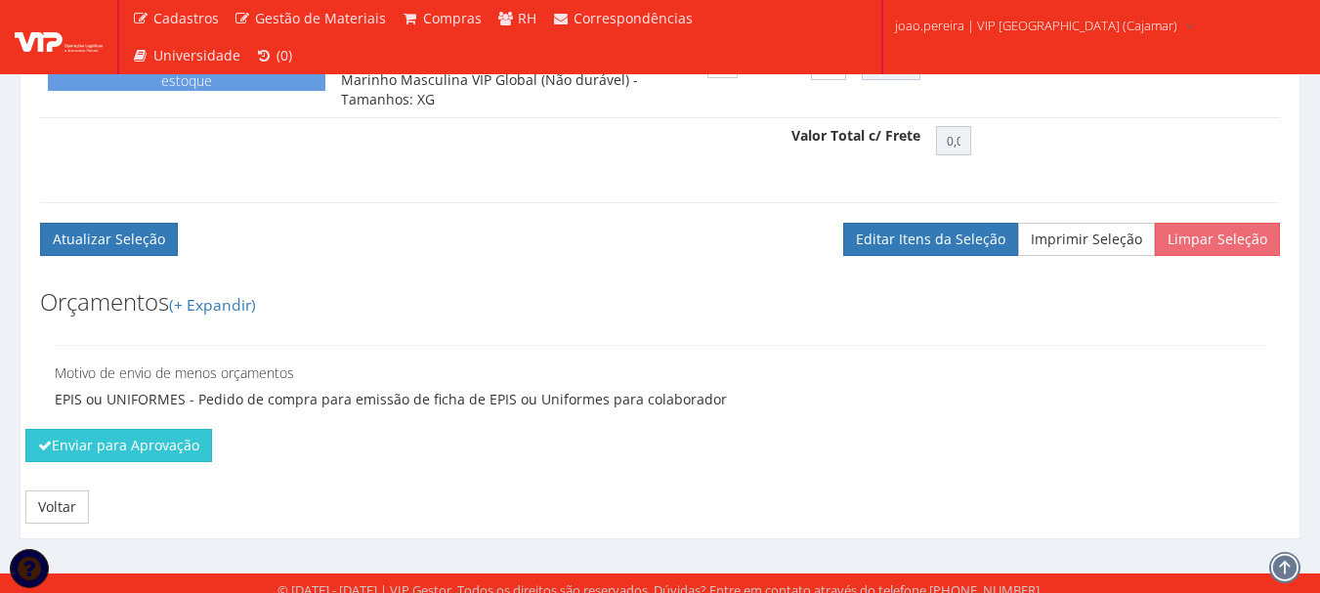
scroll to position [1035, 0]
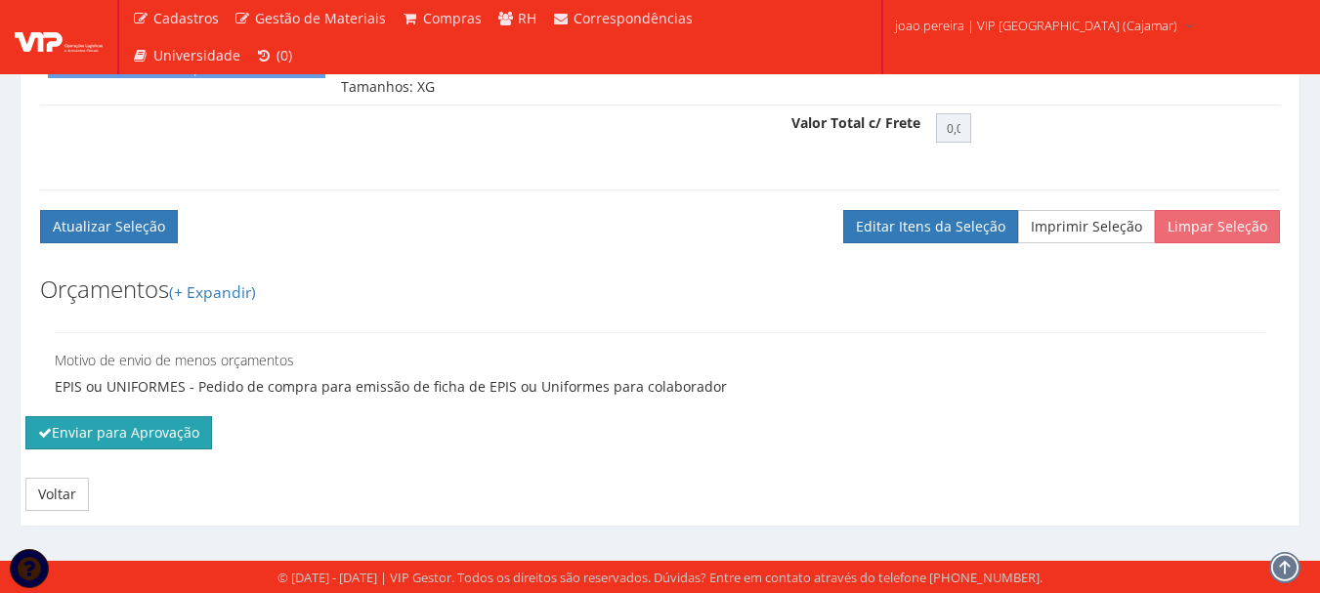
click at [126, 449] on button "Enviar para Aprovação" at bounding box center [118, 432] width 187 height 33
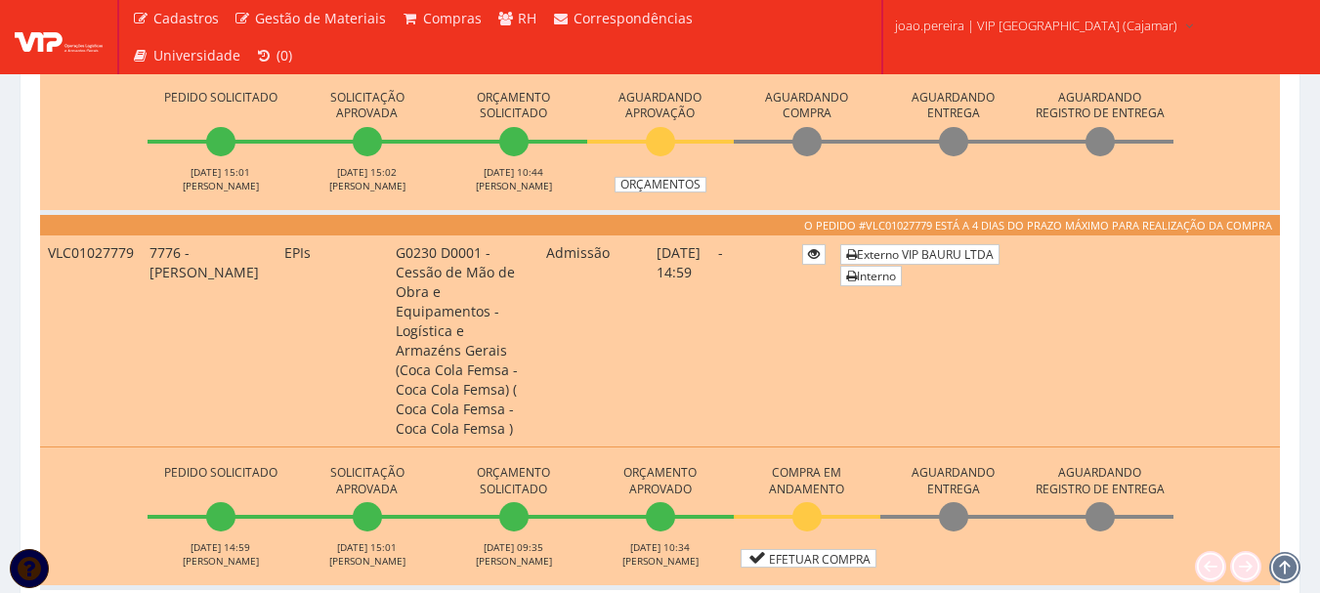
scroll to position [1173, 0]
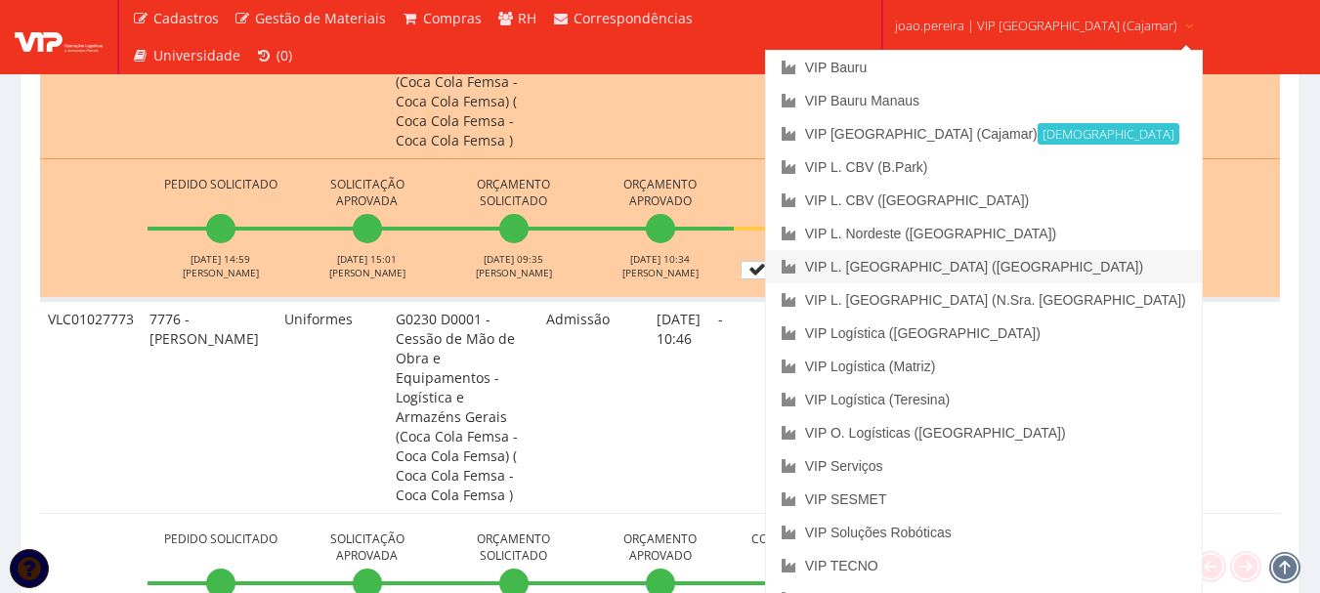
click at [941, 271] on link "VIP L. [GEOGRAPHIC_DATA] ([GEOGRAPHIC_DATA])" at bounding box center [984, 266] width 436 height 33
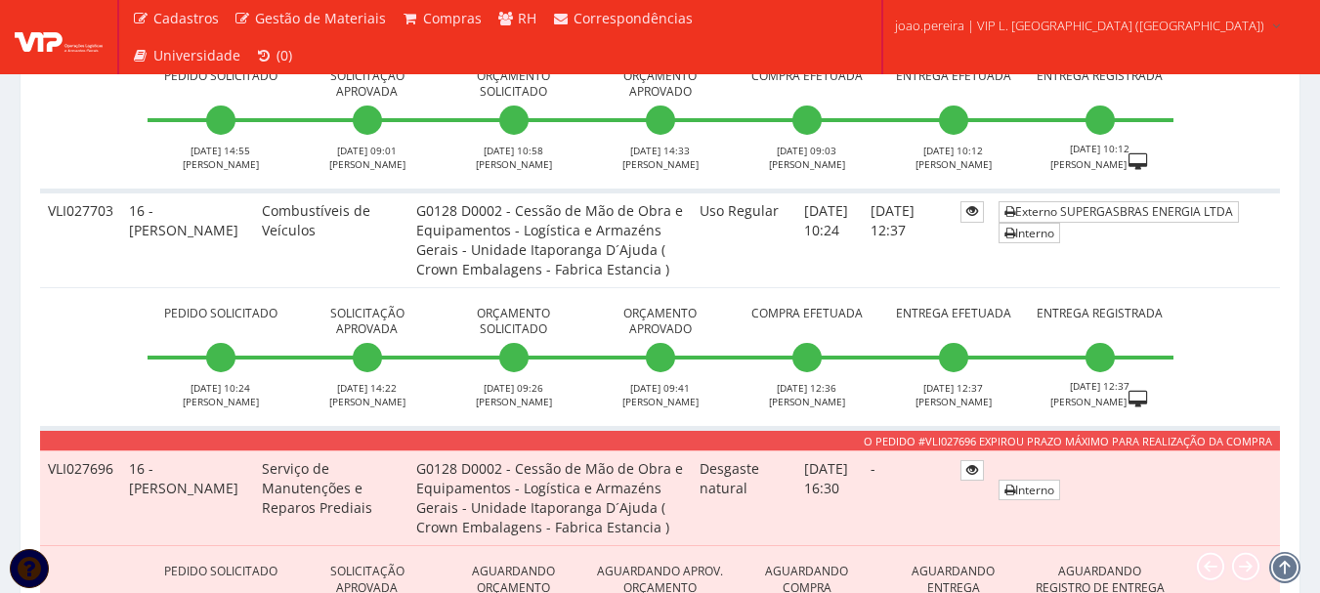
scroll to position [1857, 0]
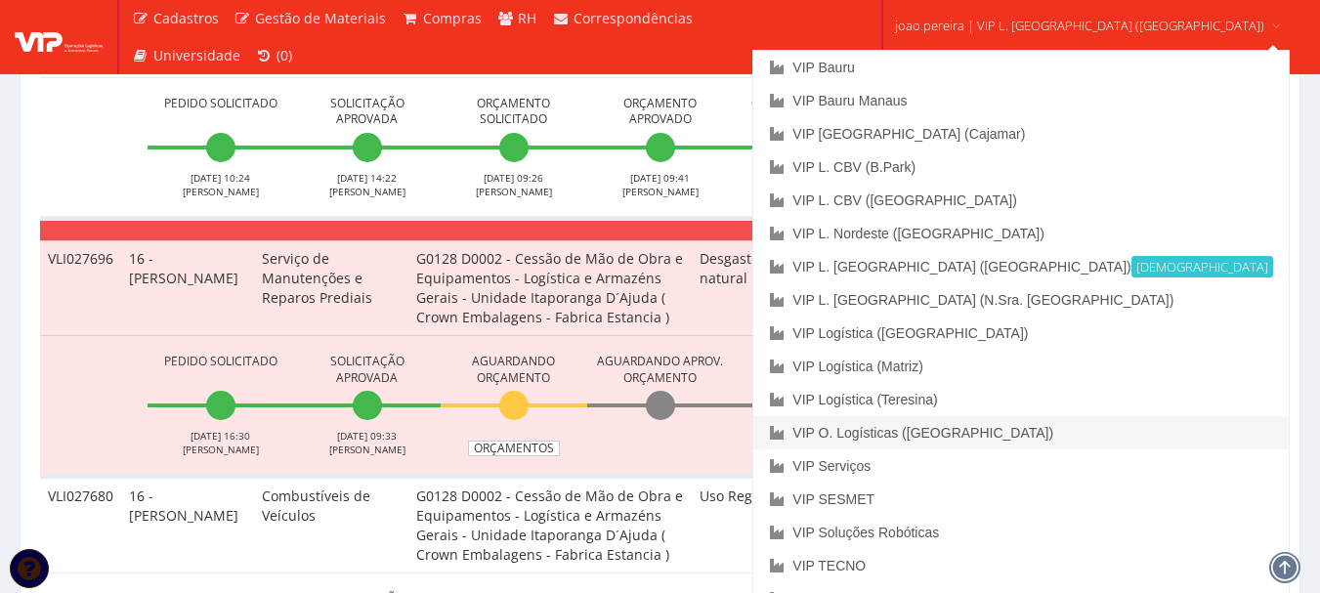
click at [1024, 429] on link "VIP O. Logísticas ([GEOGRAPHIC_DATA])" at bounding box center [1020, 432] width 534 height 33
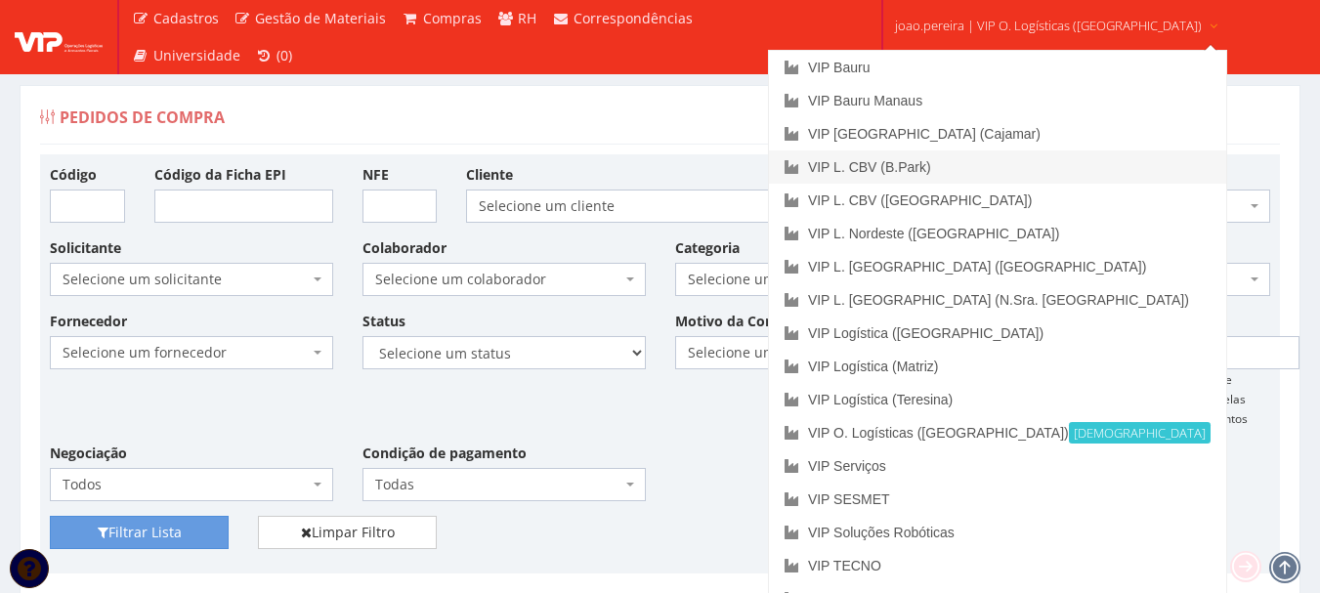
click at [989, 166] on link "VIP L. CBV (B.Park)" at bounding box center [997, 166] width 457 height 33
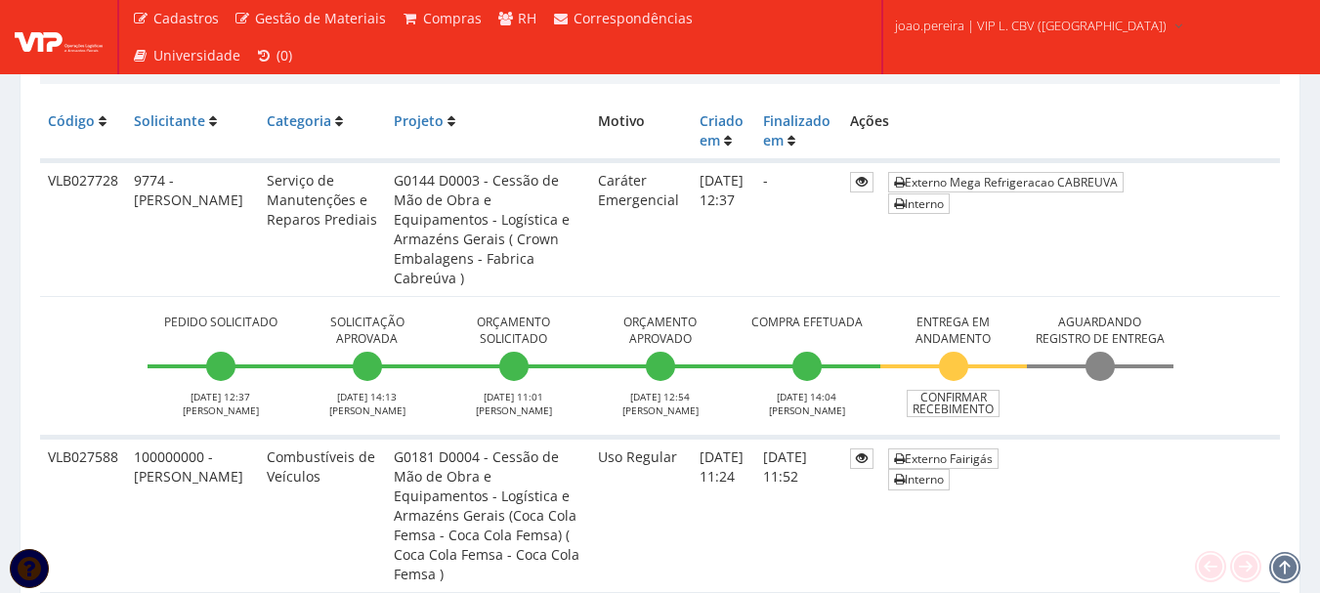
scroll to position [489, 0]
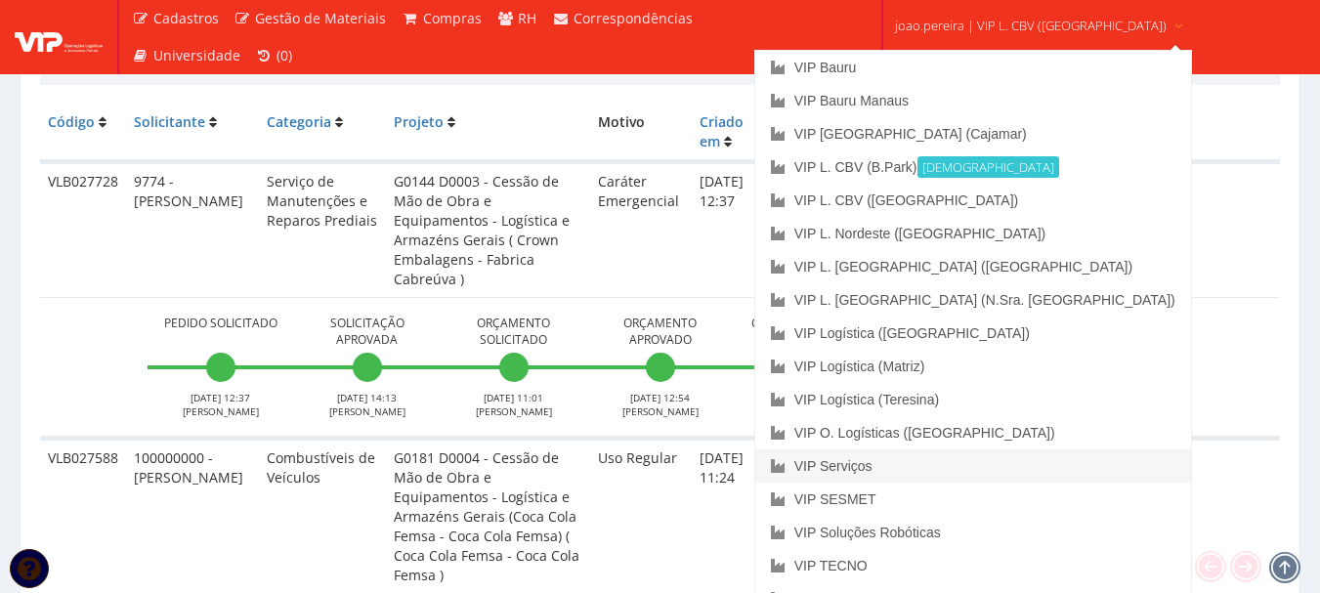
click at [937, 467] on link "VIP Serviços" at bounding box center [973, 465] width 436 height 33
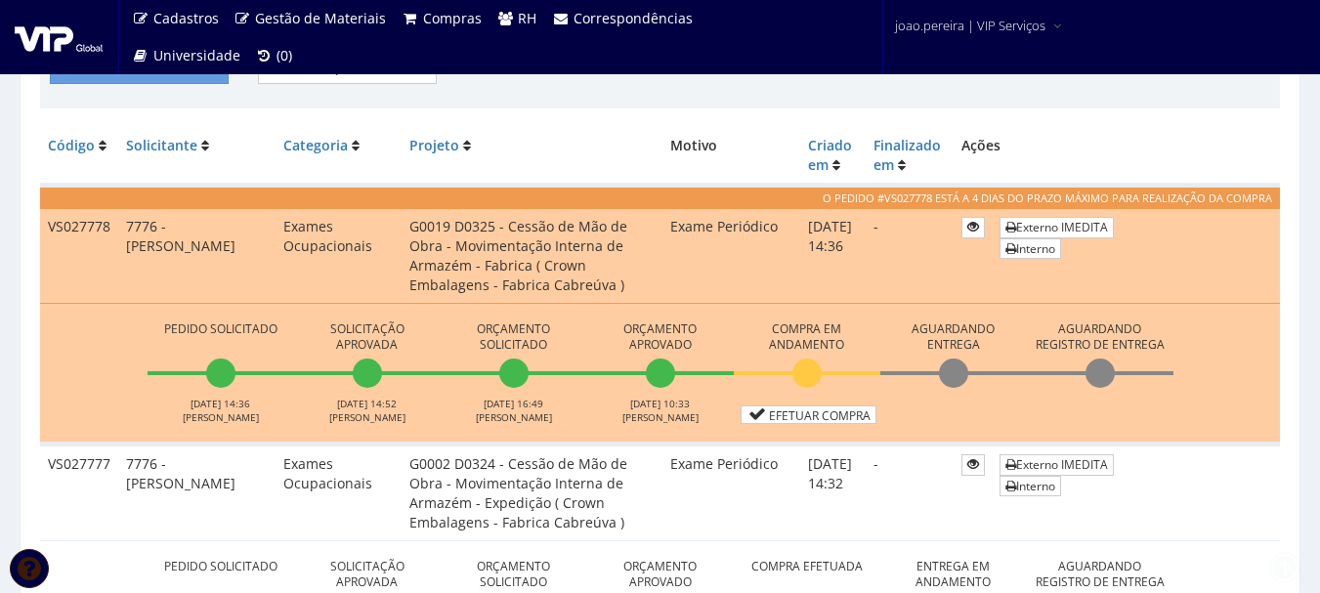
scroll to position [489, 0]
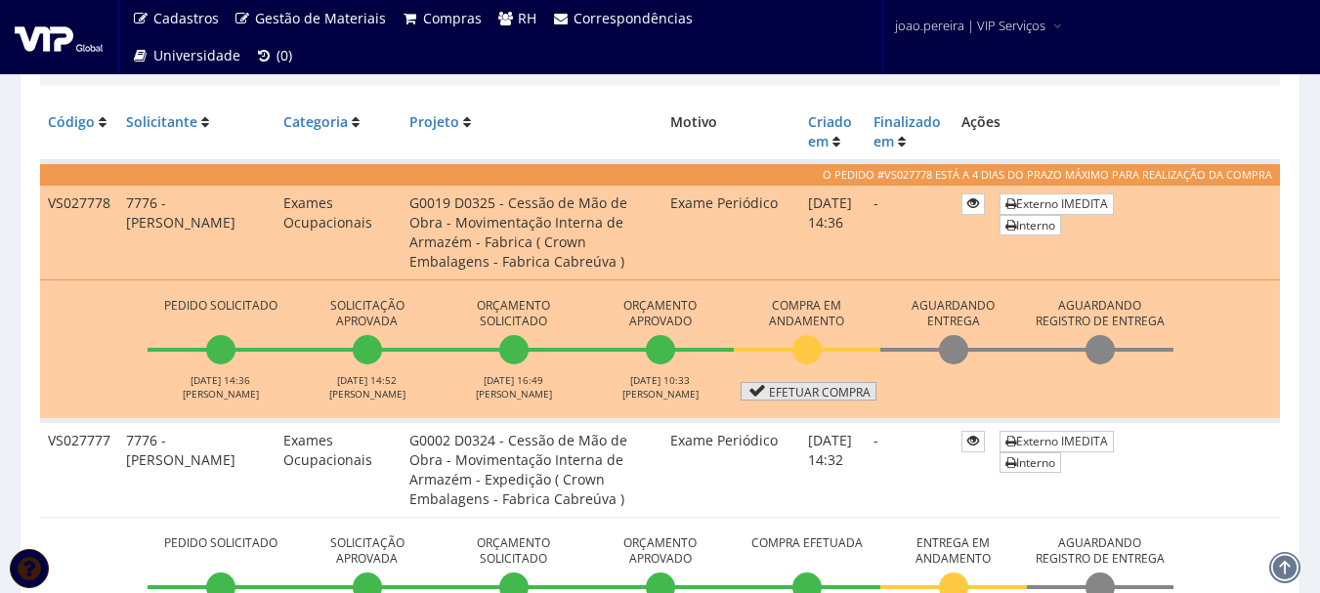
click at [821, 398] on link "Efetuar Compra" at bounding box center [809, 391] width 136 height 19
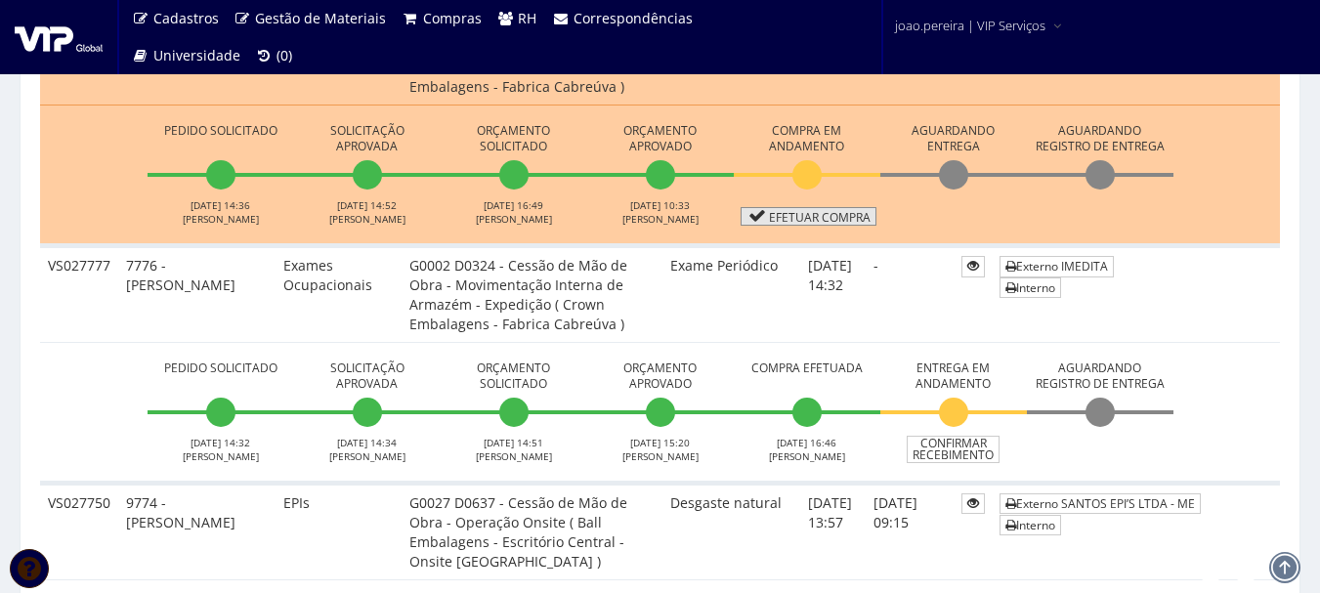
scroll to position [684, 0]
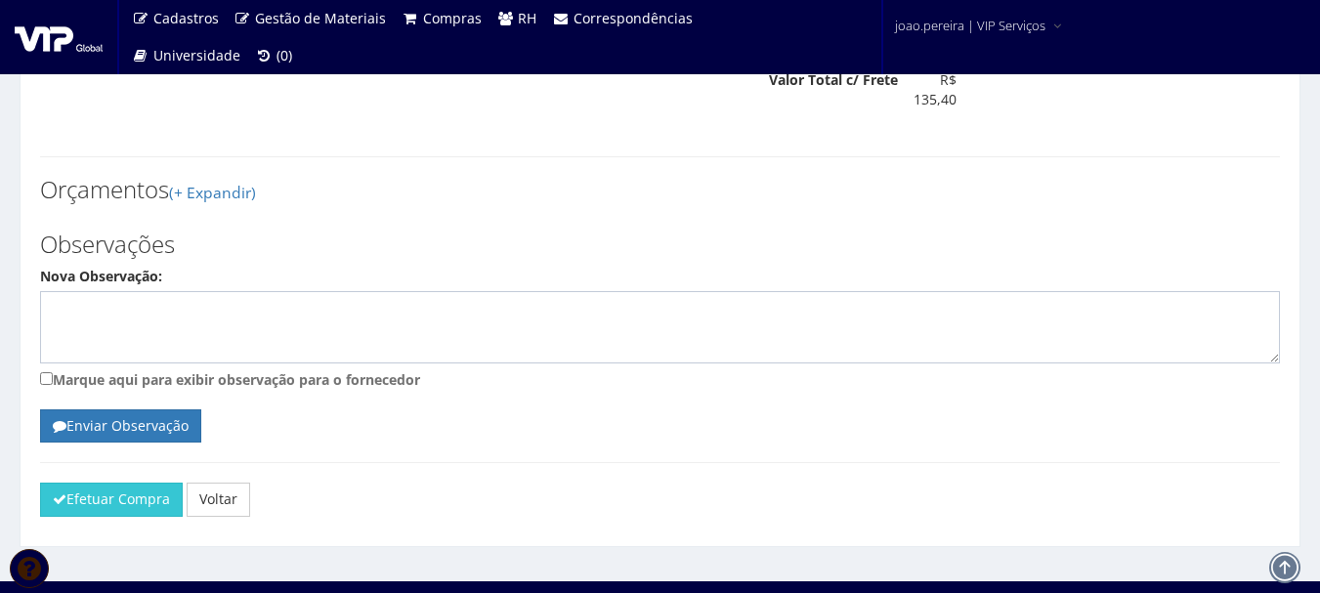
scroll to position [825, 0]
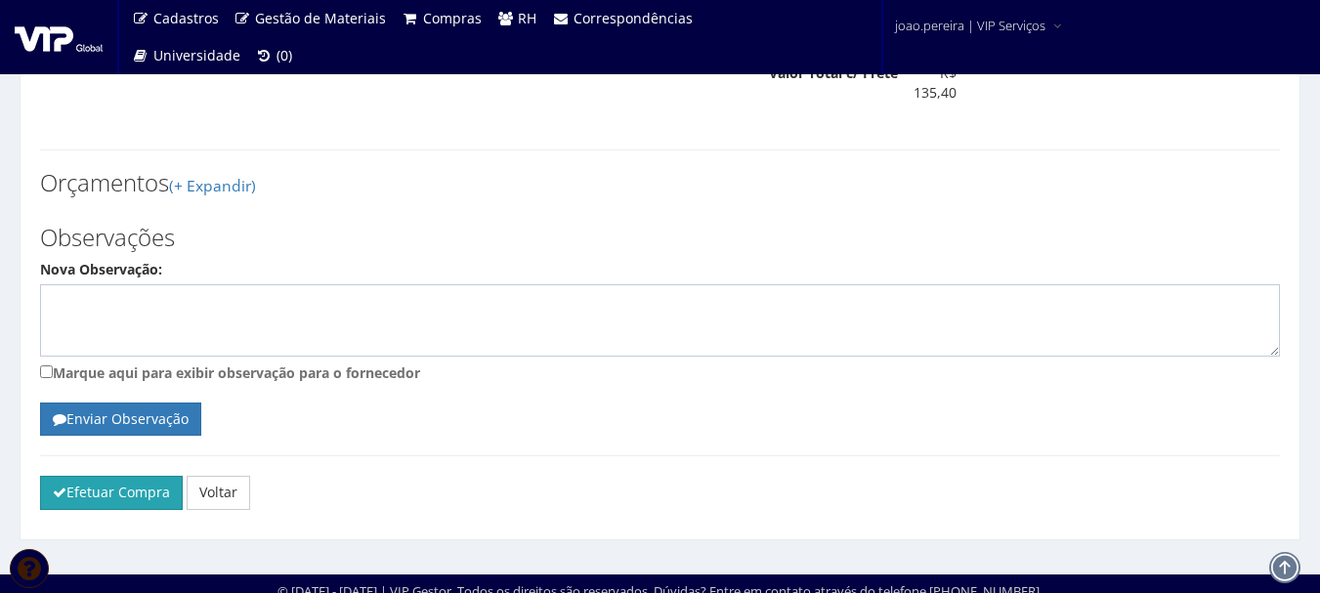
click at [113, 490] on button "Efetuar Compra" at bounding box center [111, 492] width 143 height 33
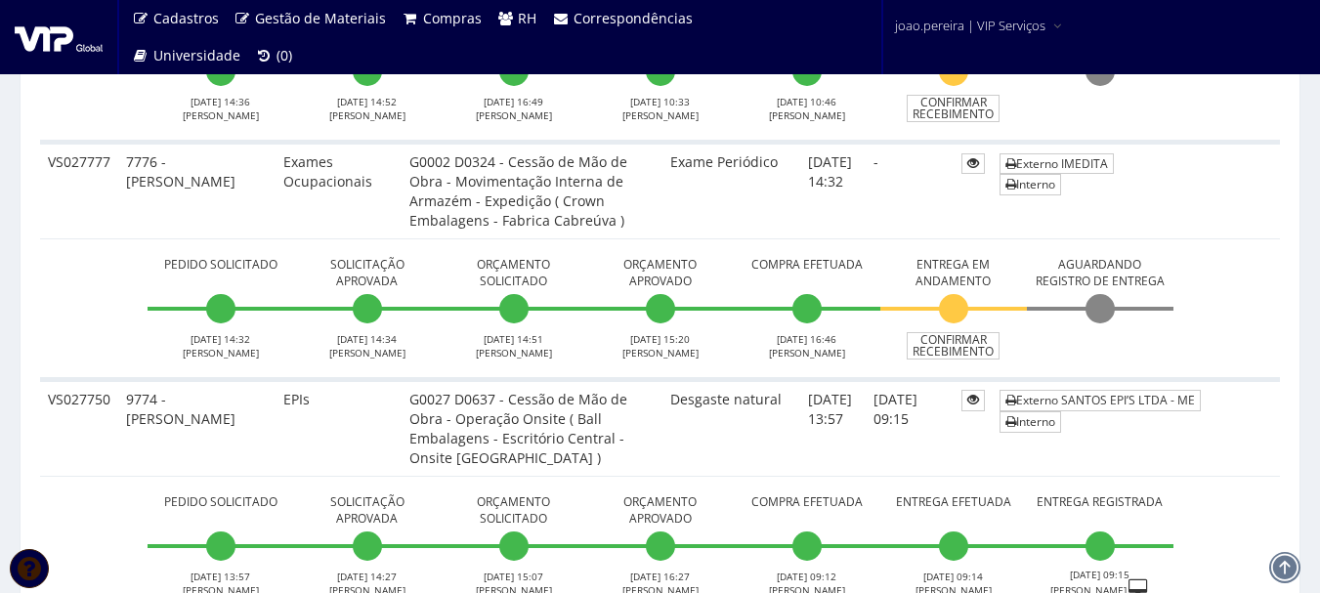
scroll to position [782, 0]
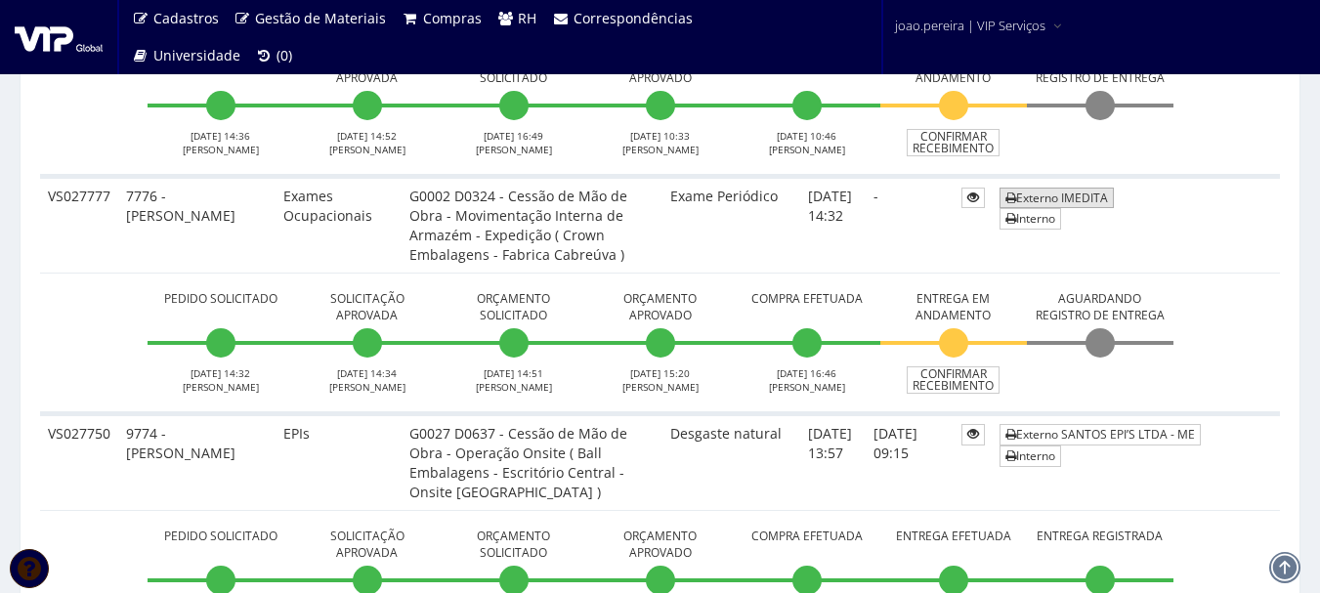
click at [1071, 192] on link "Externo IMEDITA" at bounding box center [1057, 198] width 114 height 21
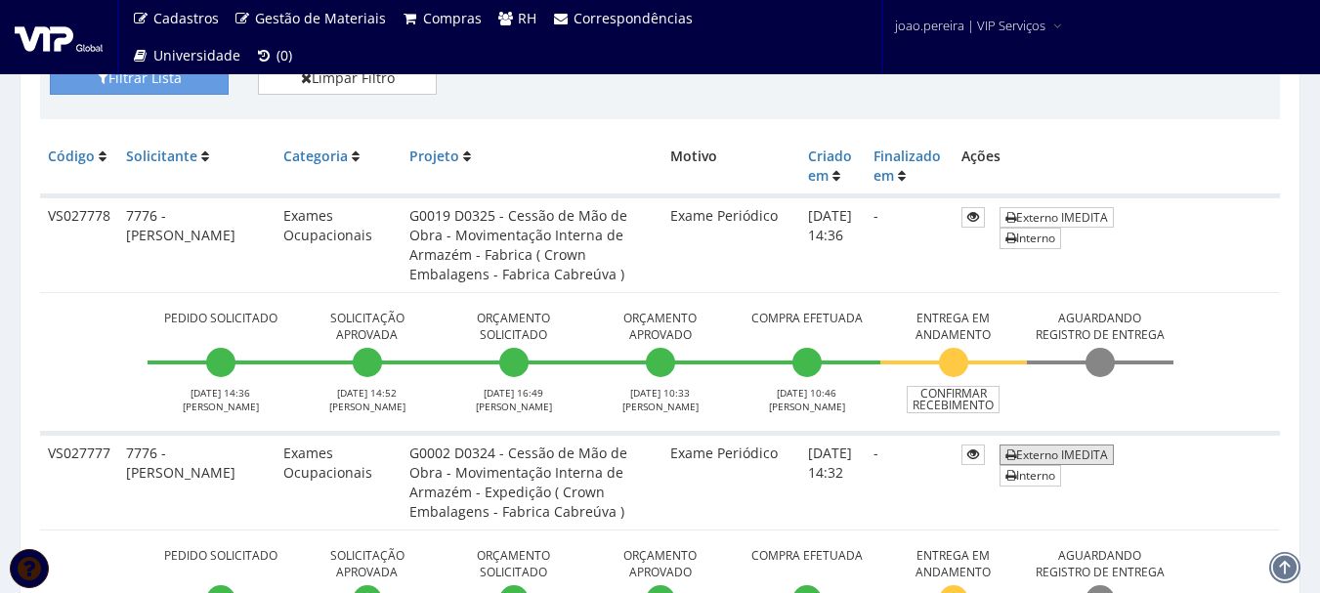
scroll to position [489, 0]
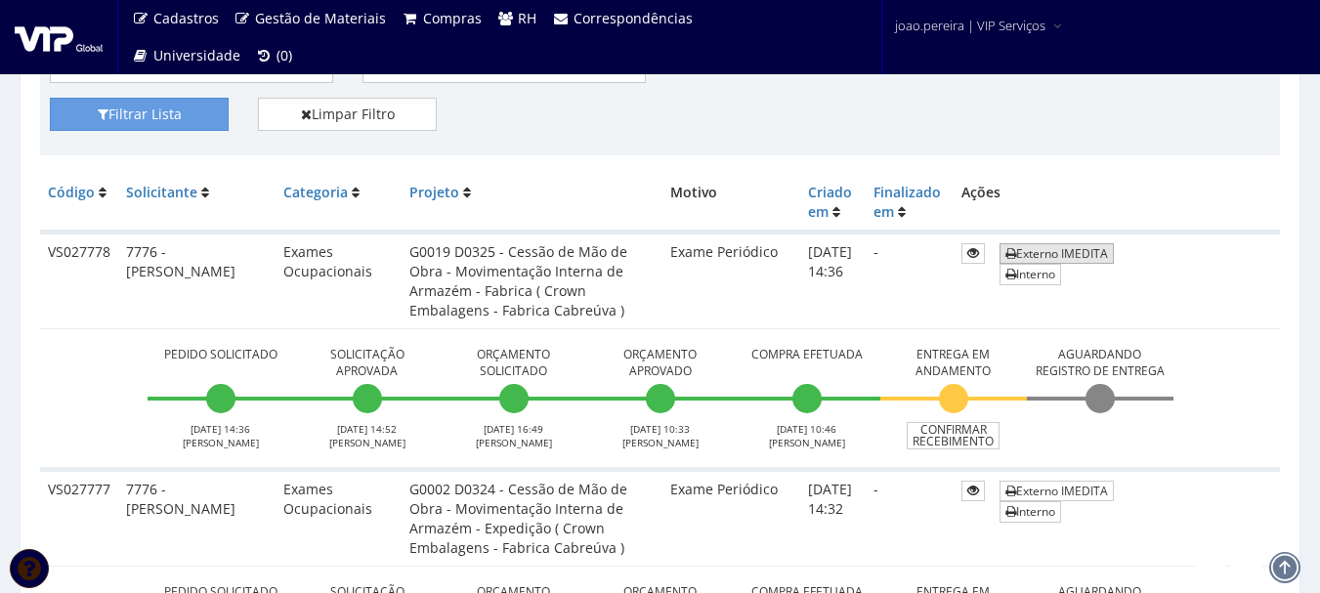
click at [1032, 249] on link "Externo IMEDITA" at bounding box center [1057, 253] width 114 height 21
